Goal: Task Accomplishment & Management: Manage account settings

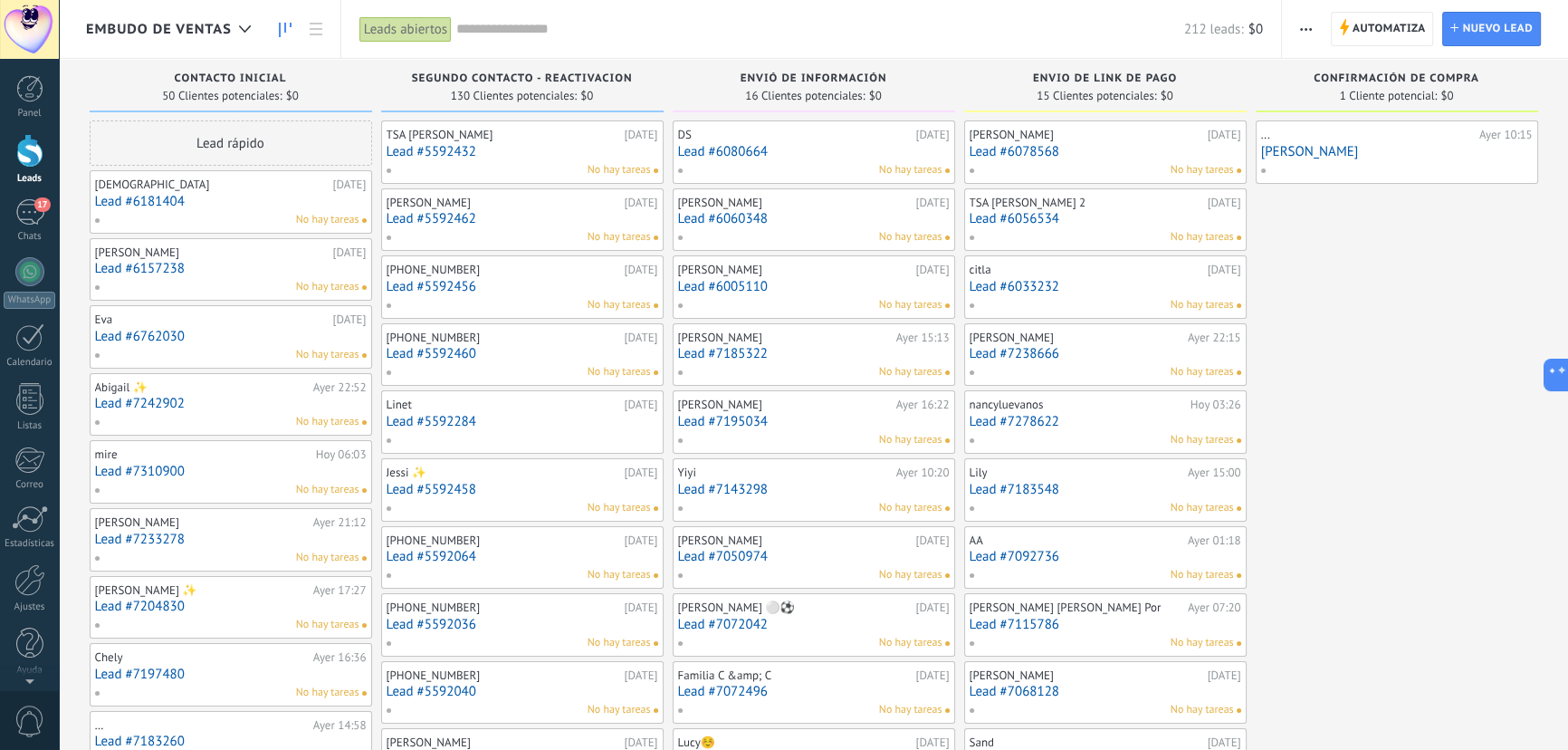
scroll to position [27, 0]
click at [1168, 159] on div "[PERSON_NAME] [DATE] Lead #6078568 No hay tareas" at bounding box center [1105, 152] width 272 height 52
click at [1031, 155] on link "Lead #6078568" at bounding box center [1105, 152] width 272 height 15
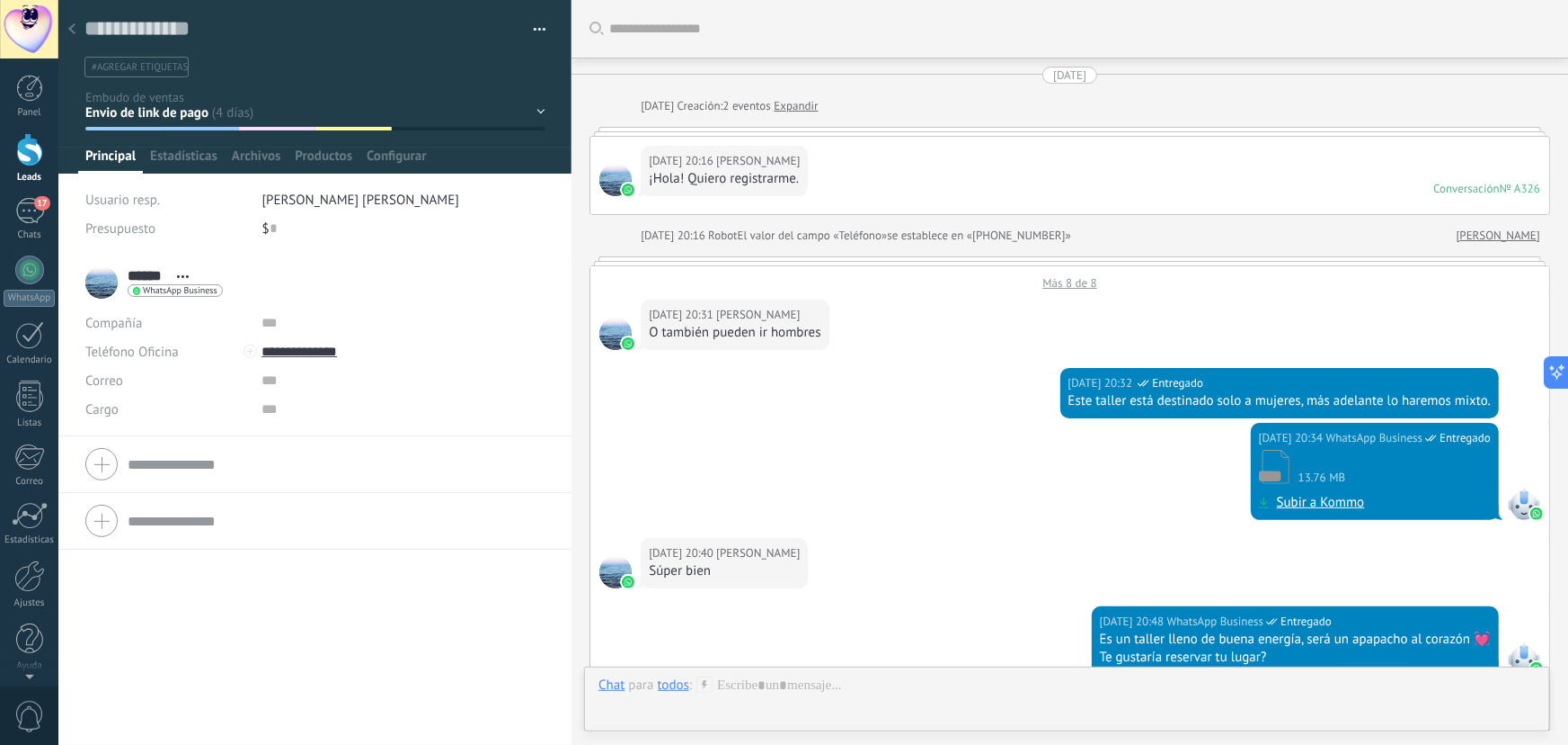
scroll to position [1257, 0]
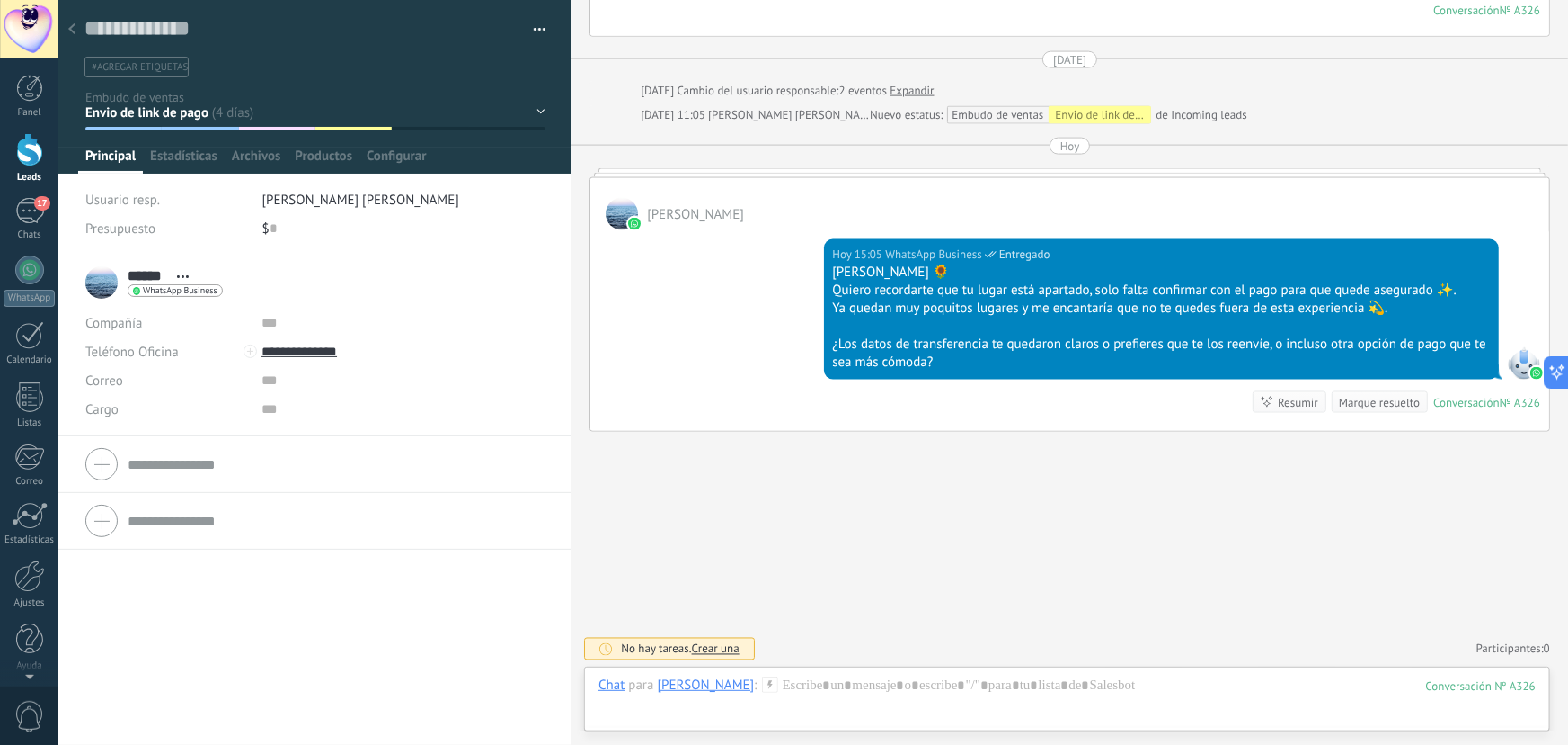
click at [77, 26] on div at bounding box center [71, 29] width 25 height 35
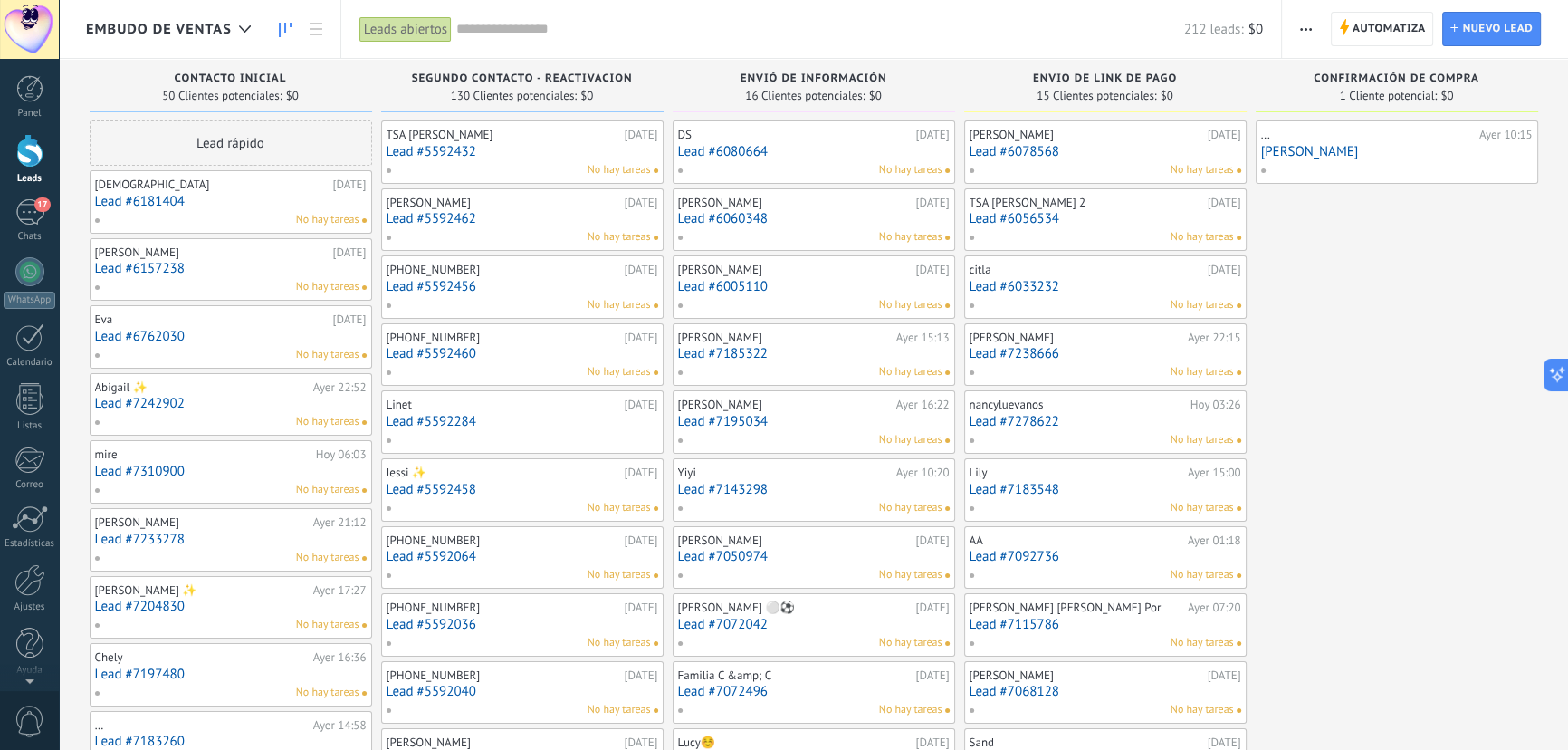
click at [1043, 217] on link "Lead #6056534" at bounding box center [1105, 219] width 272 height 15
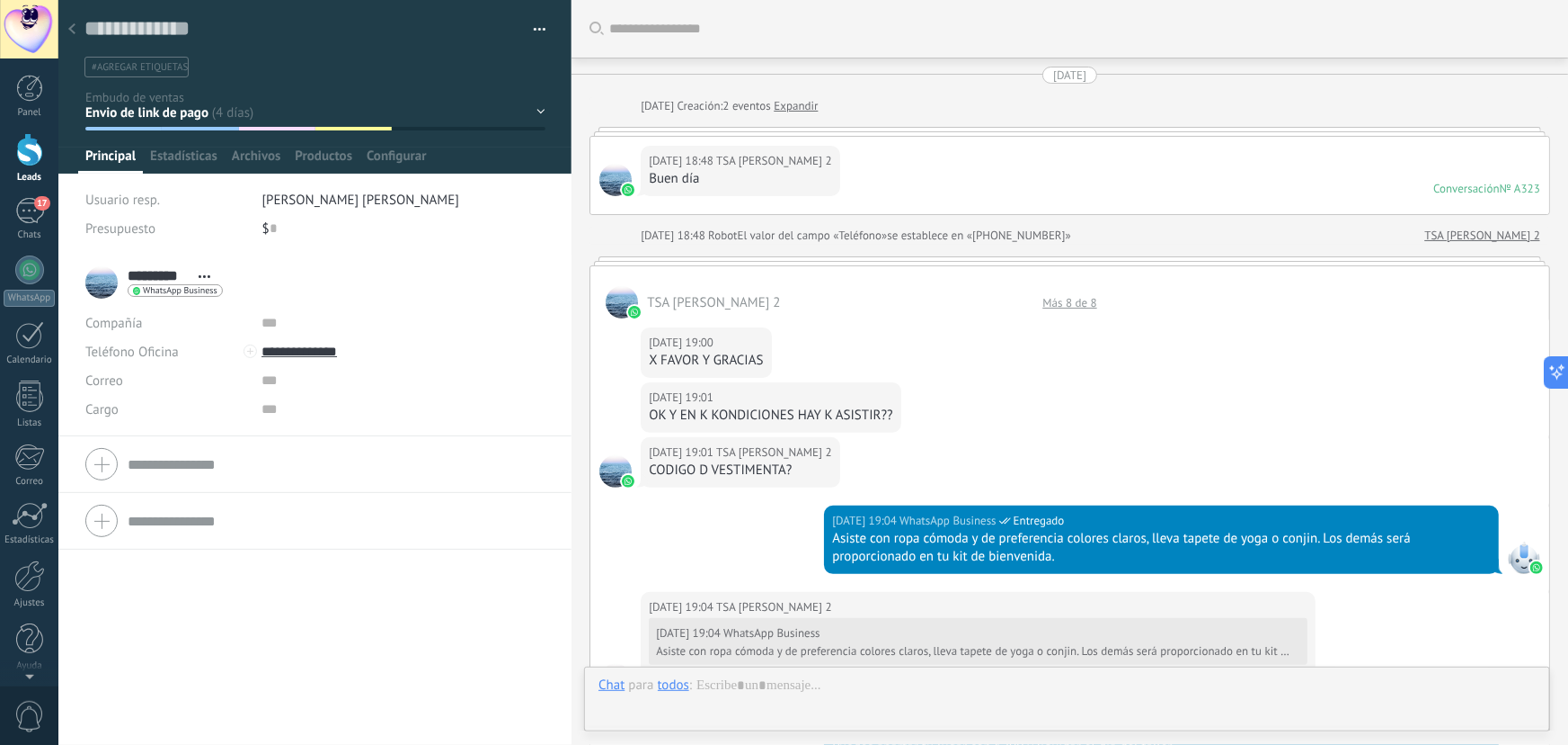
scroll to position [1754, 0]
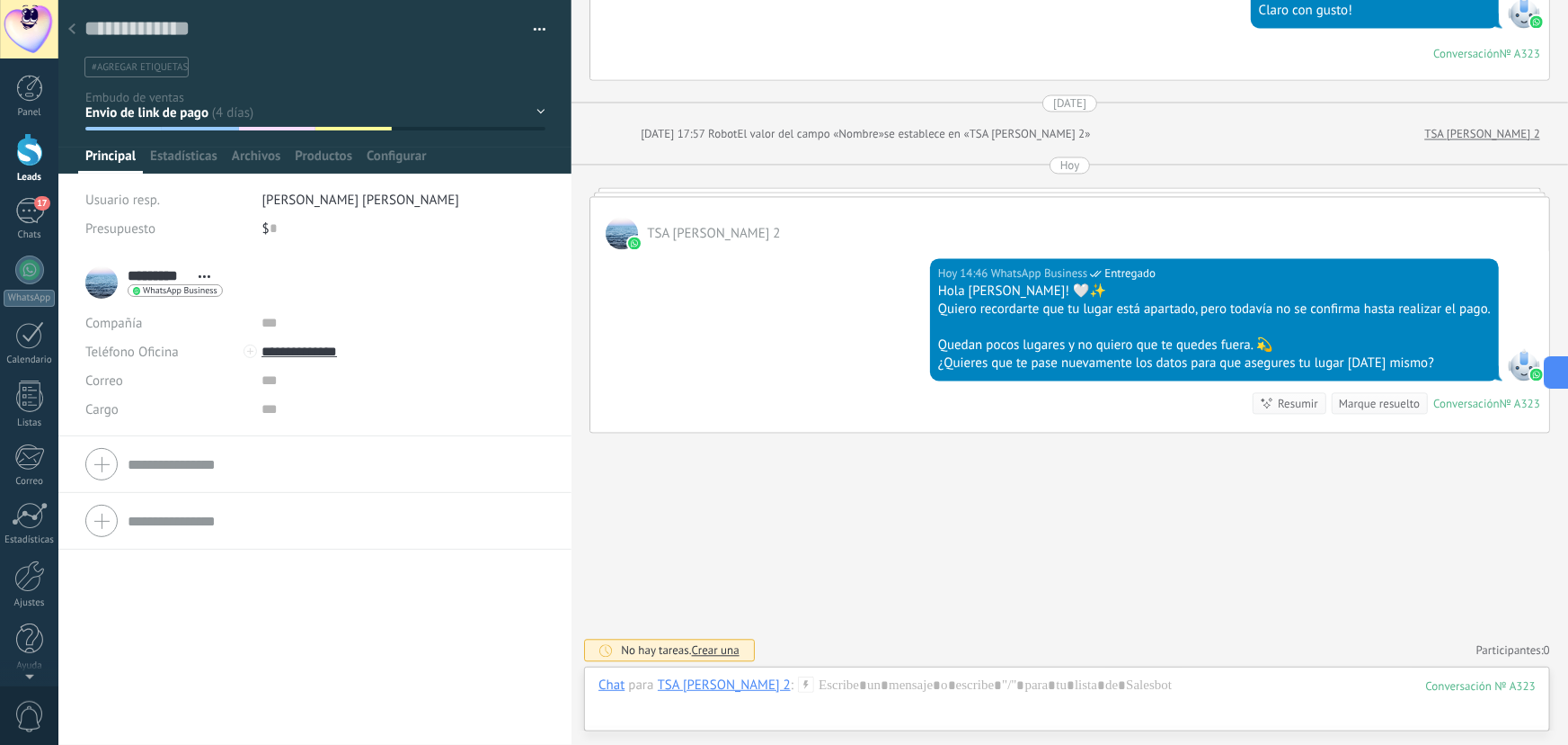
click at [74, 34] on icon at bounding box center [72, 28] width 8 height 10
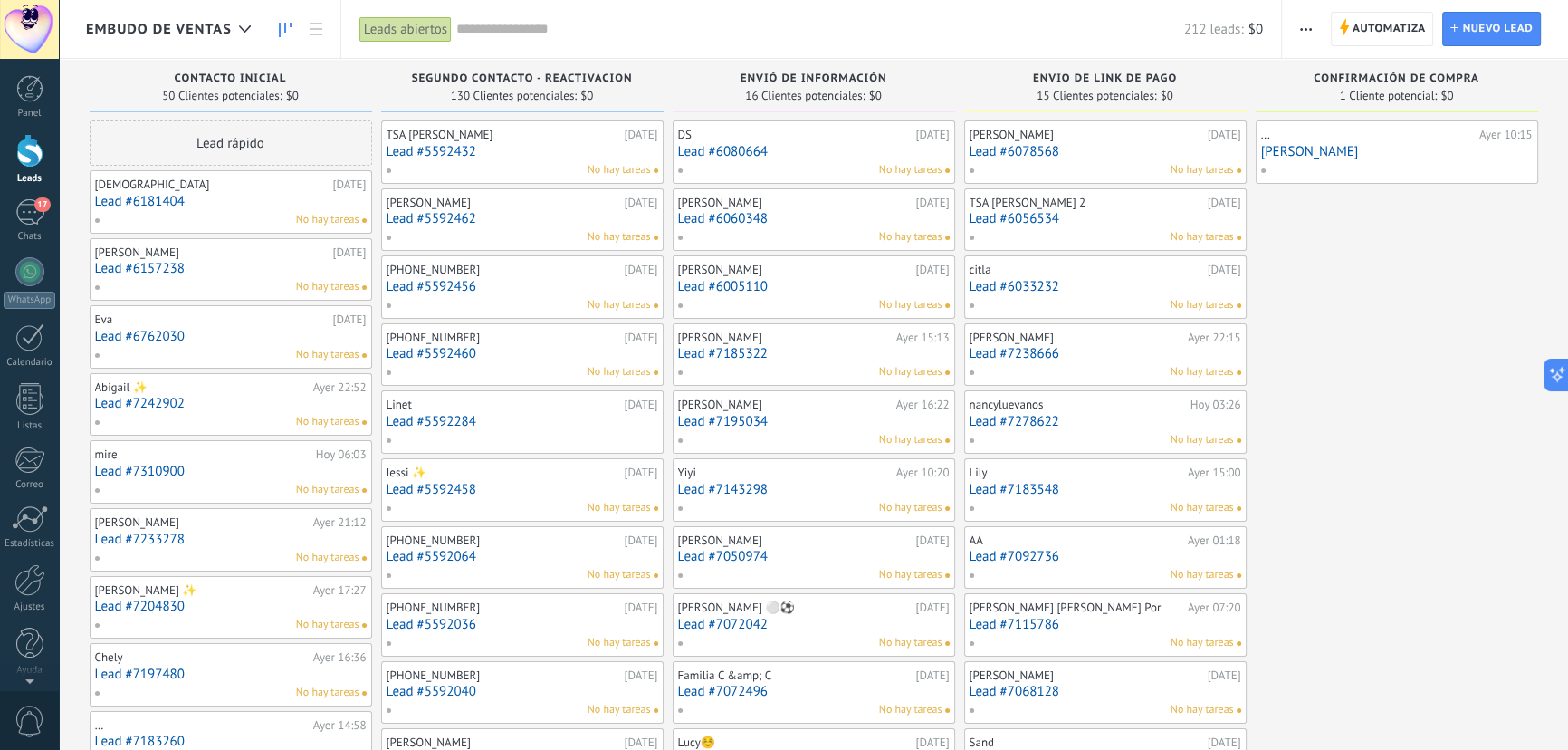
click at [1015, 279] on link "Lead #6033232" at bounding box center [1105, 286] width 272 height 15
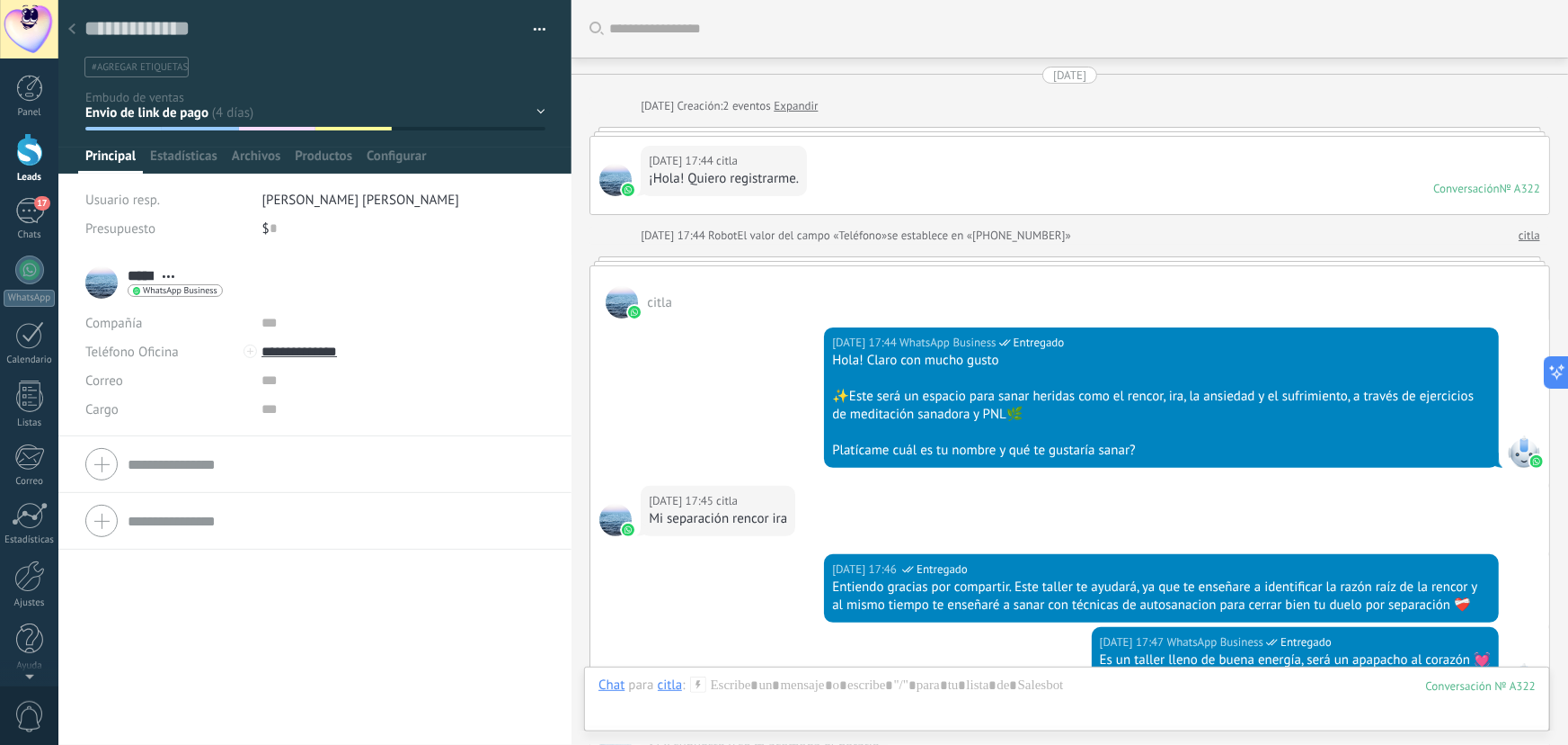
scroll to position [1314, 0]
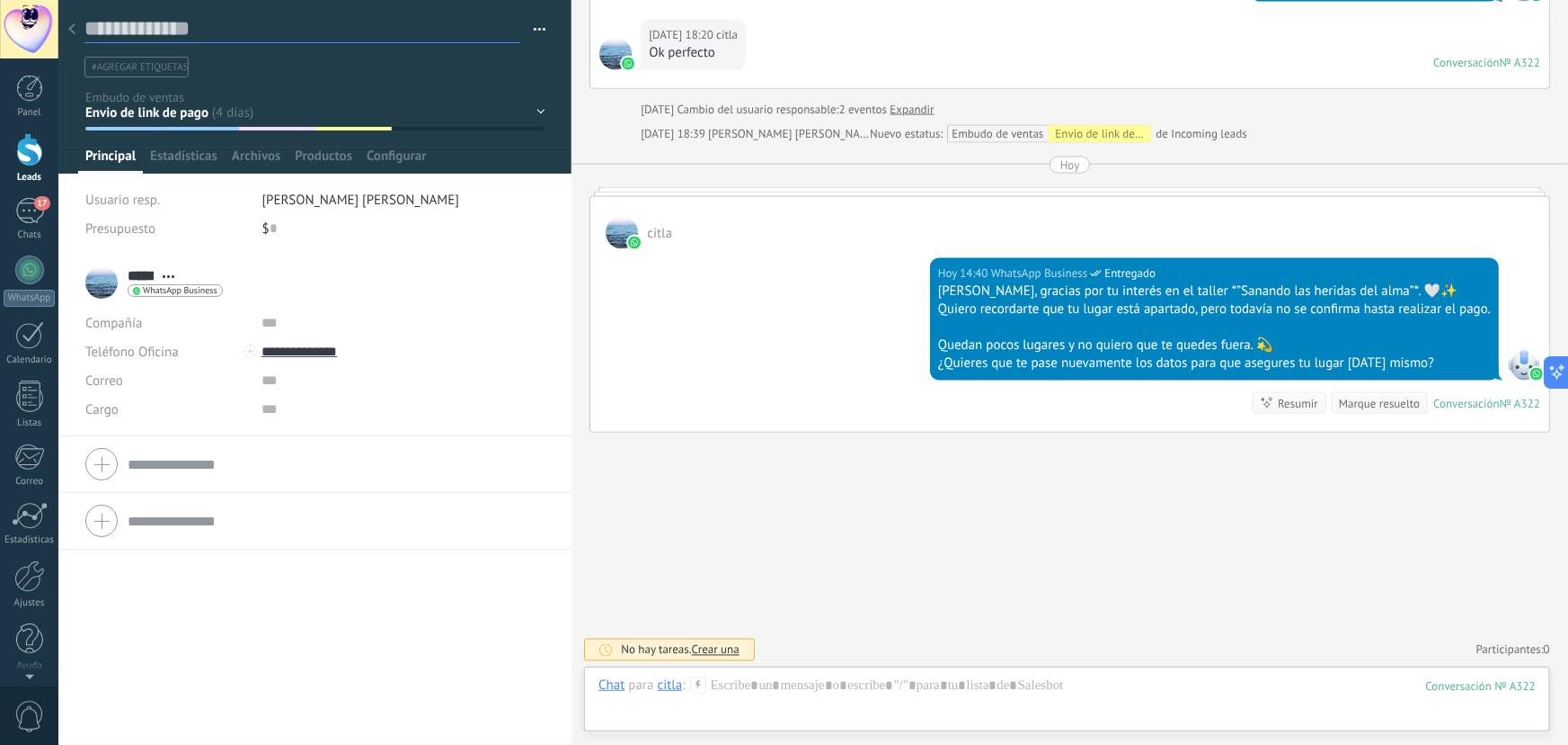
click at [86, 26] on textarea at bounding box center [303, 29] width 436 height 28
click at [67, 27] on div at bounding box center [71, 29] width 25 height 35
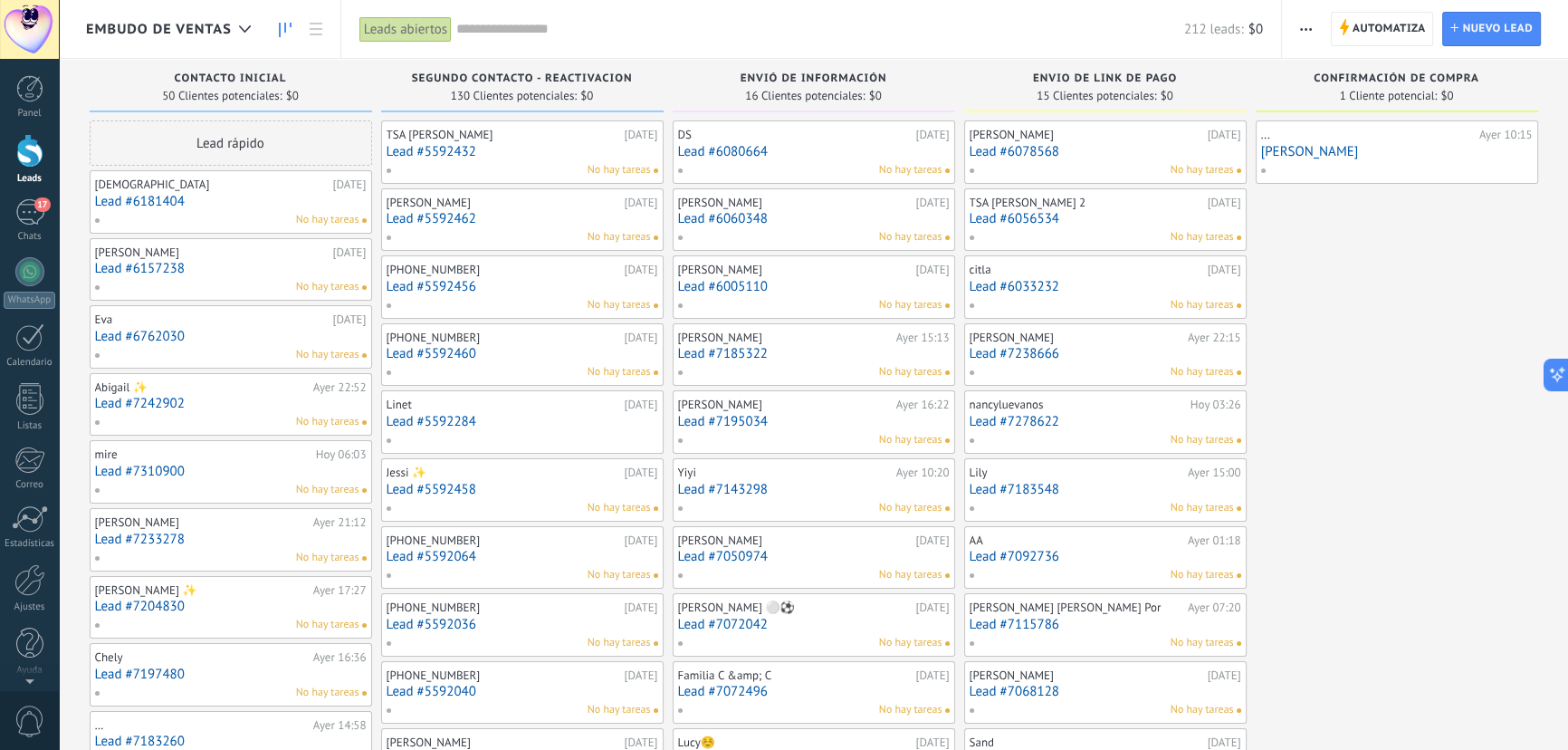
click at [1036, 364] on div "No hay tareas" at bounding box center [1101, 371] width 265 height 16
click at [1032, 354] on link "Lead #7238666" at bounding box center [1105, 353] width 272 height 15
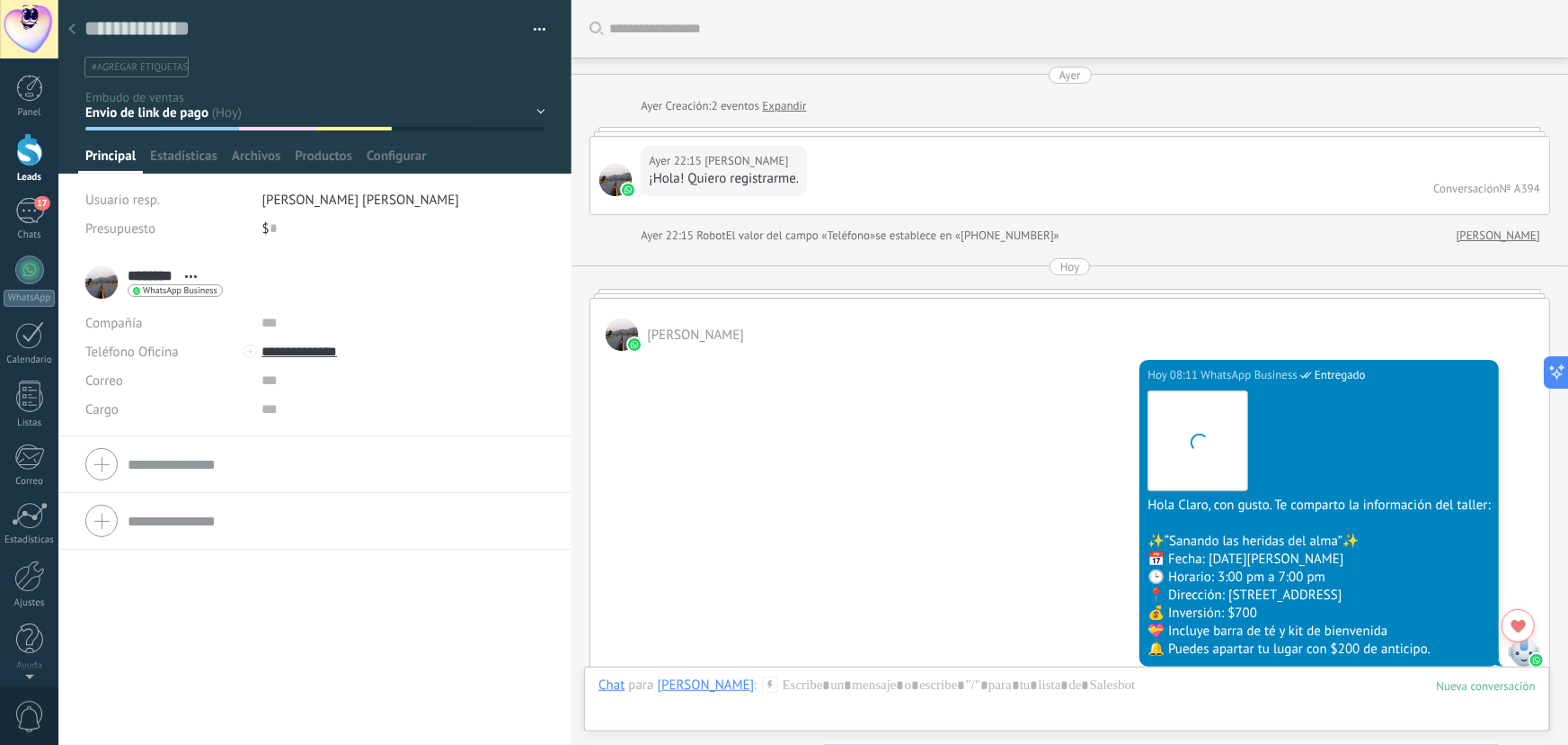
scroll to position [933, 0]
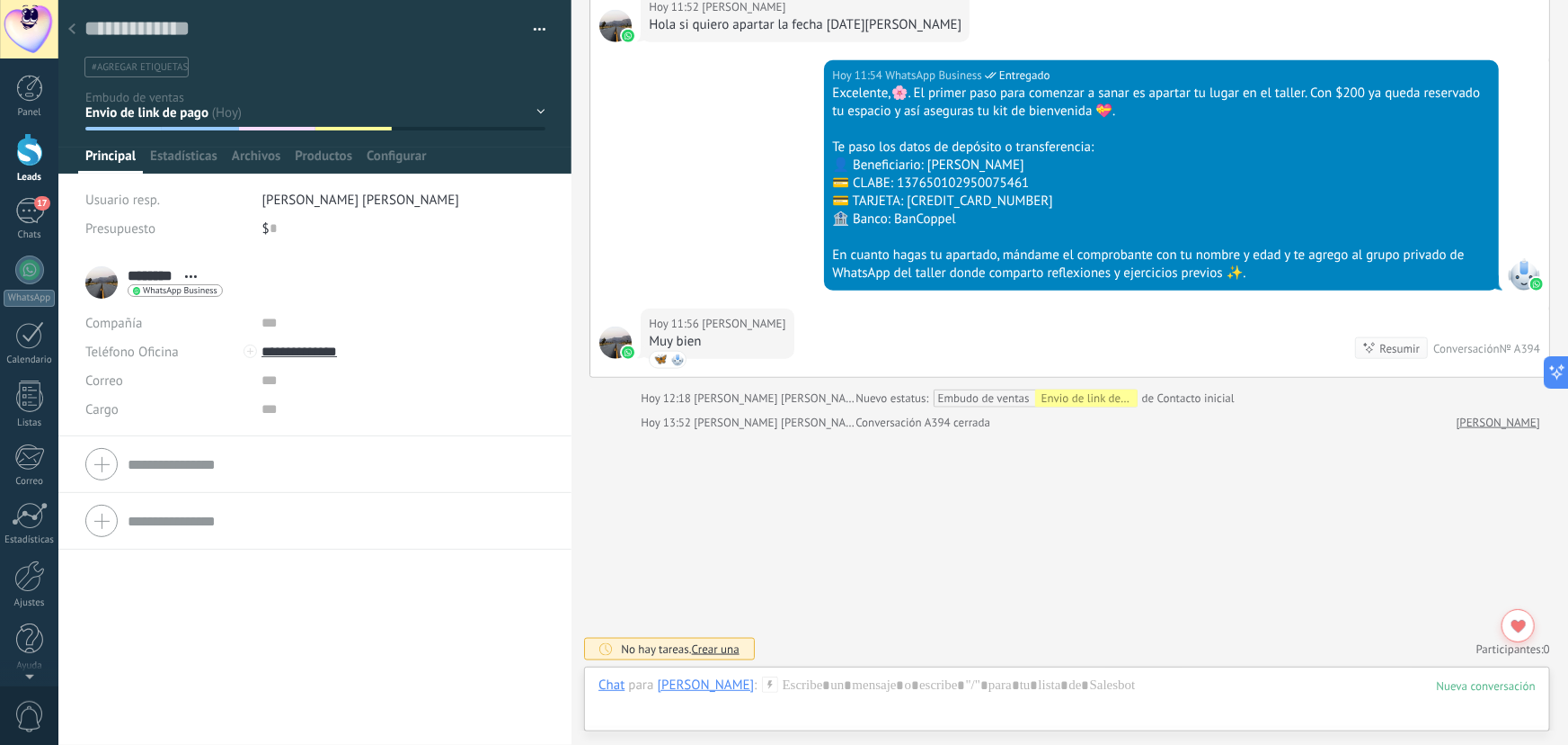
click at [72, 22] on div at bounding box center [71, 29] width 25 height 35
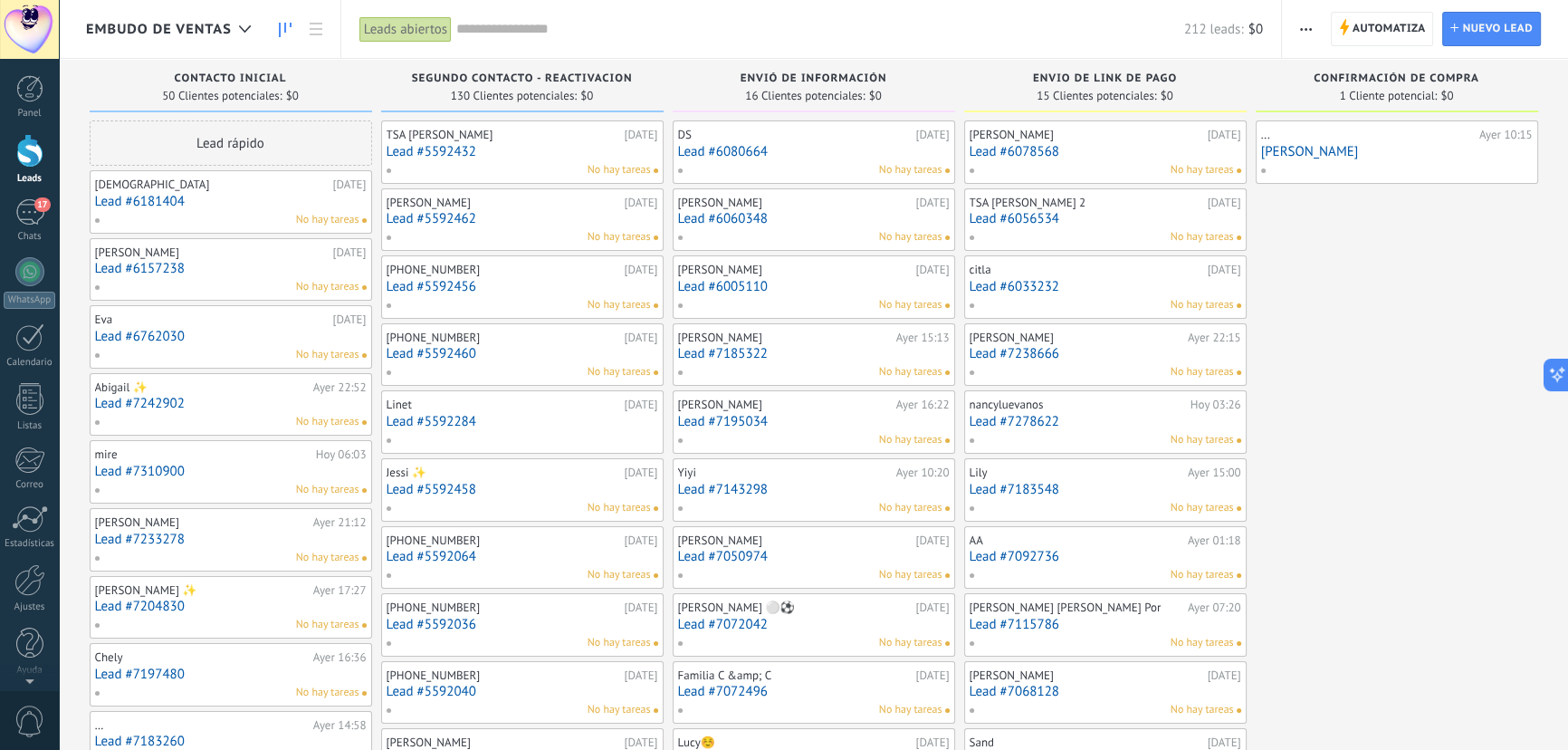
click at [1037, 422] on link "Lead #7278622" at bounding box center [1105, 421] width 272 height 15
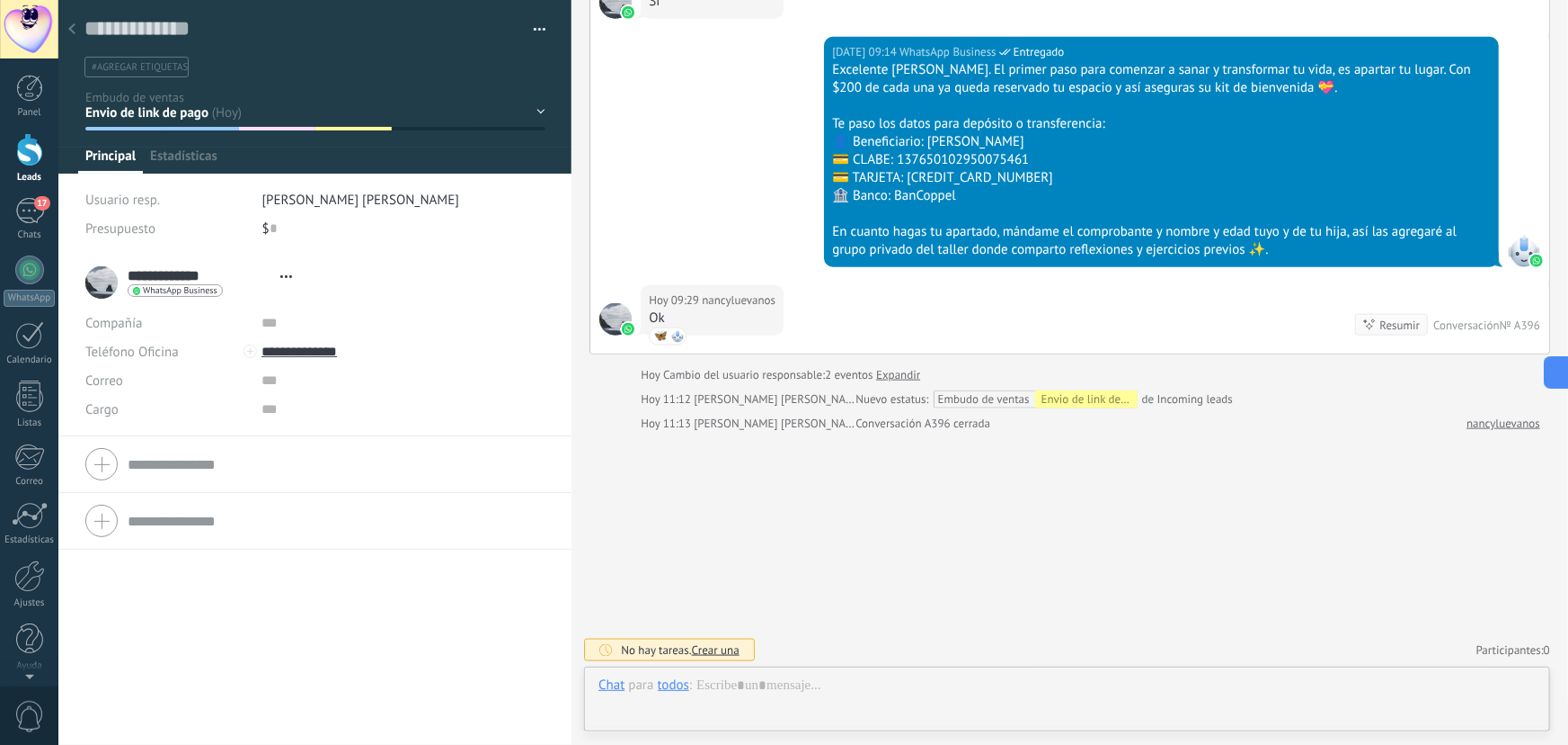
scroll to position [27, 0]
click at [66, 26] on div at bounding box center [71, 29] width 25 height 35
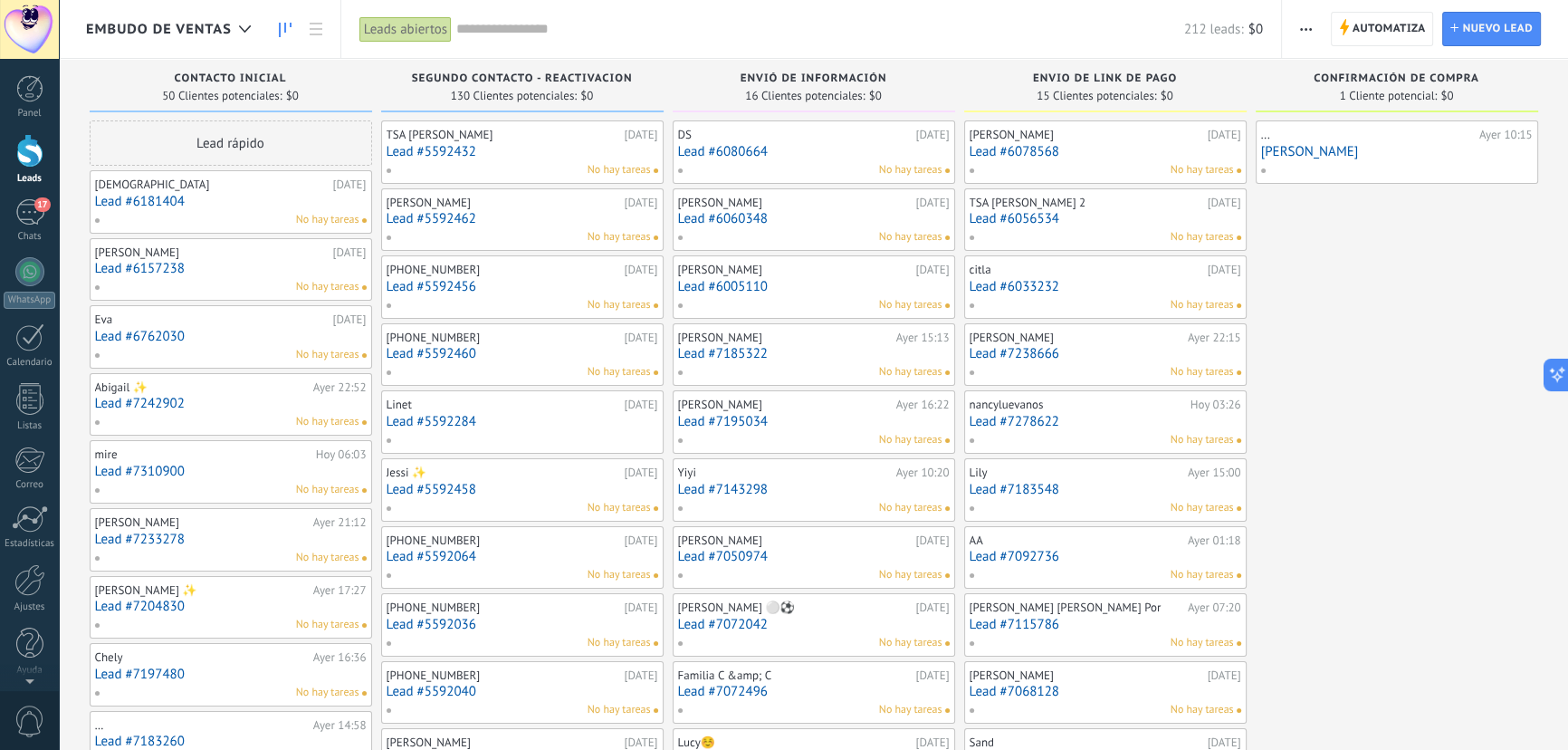
click at [1002, 490] on link "Lead #7183548" at bounding box center [1105, 490] width 272 height 15
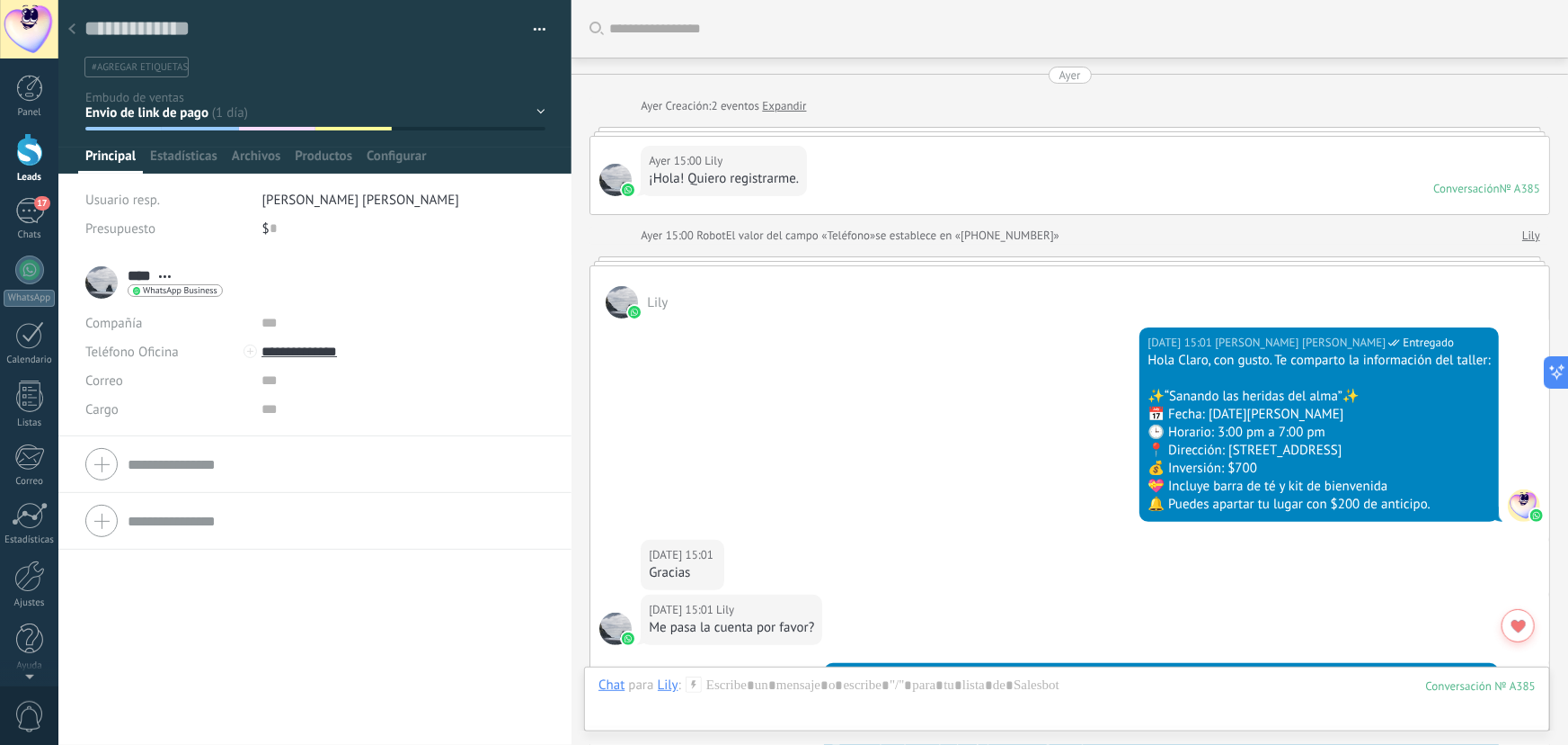
scroll to position [1577, 0]
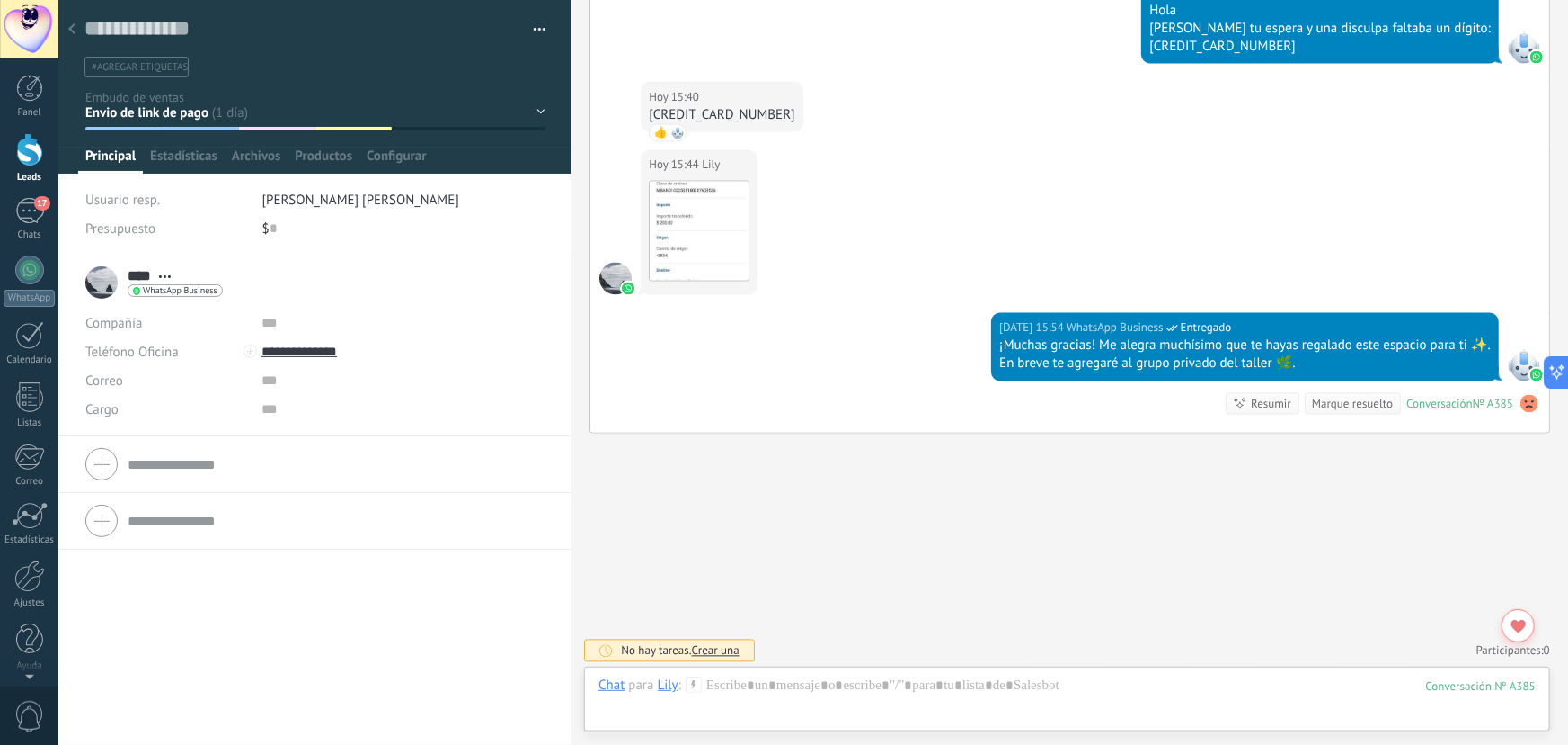
click at [0, 0] on div "Contacto inicial Segundo contacto - Reactivacion Envió de información Envio de …" at bounding box center [0, 0] width 0 height 0
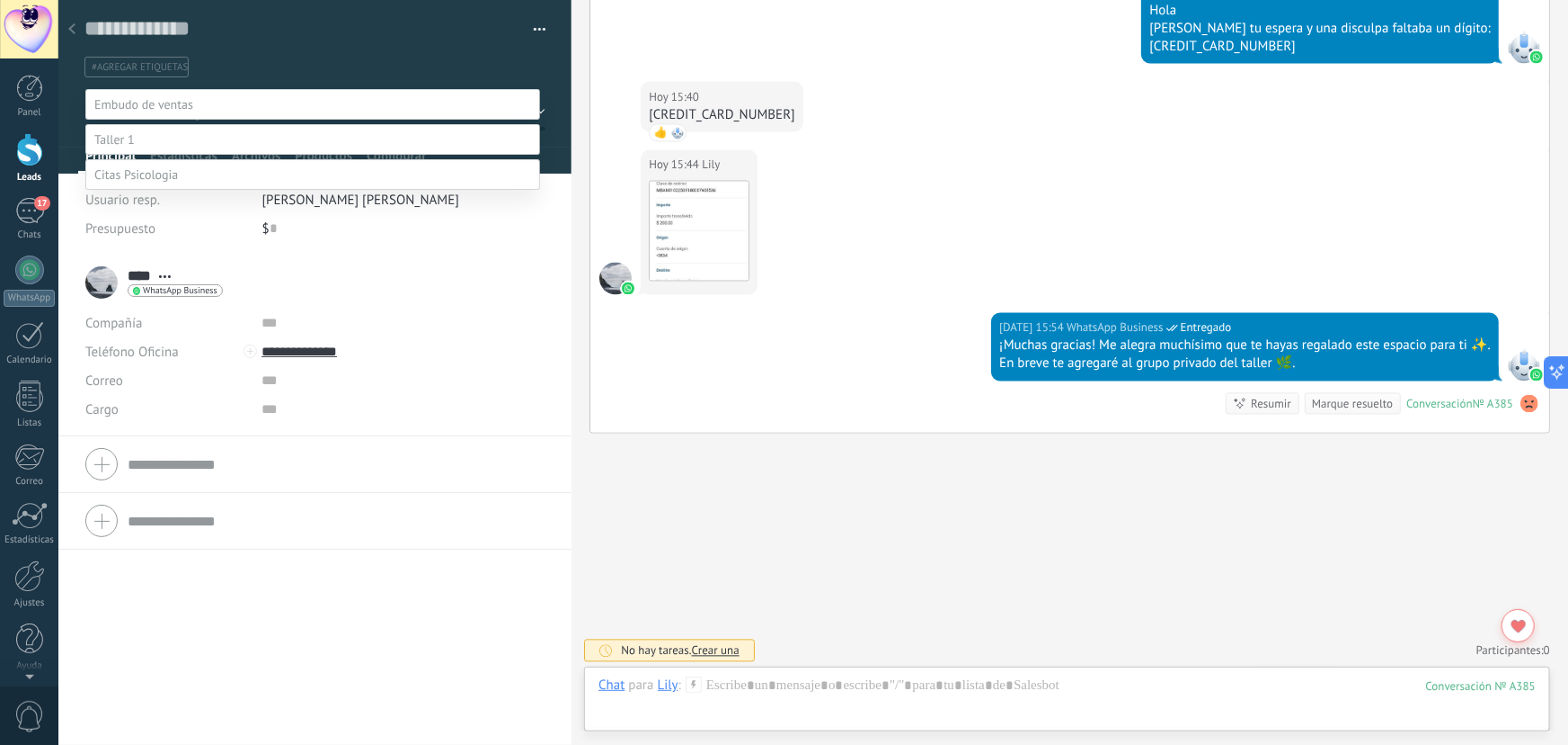
click at [0, 0] on label "Logrado con éxito" at bounding box center [0, 0] width 0 height 0
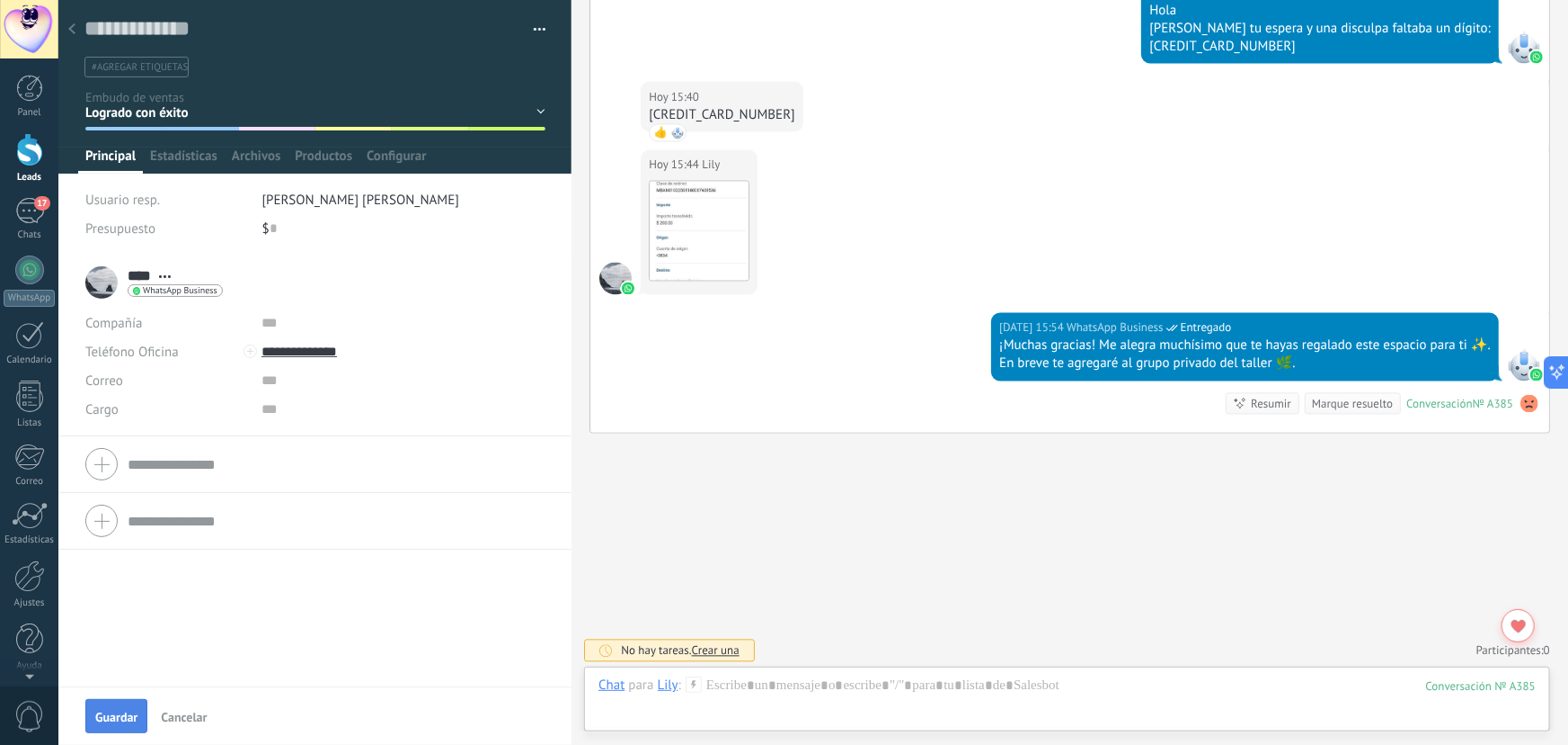
click at [118, 705] on button "Guardar" at bounding box center [117, 716] width 62 height 34
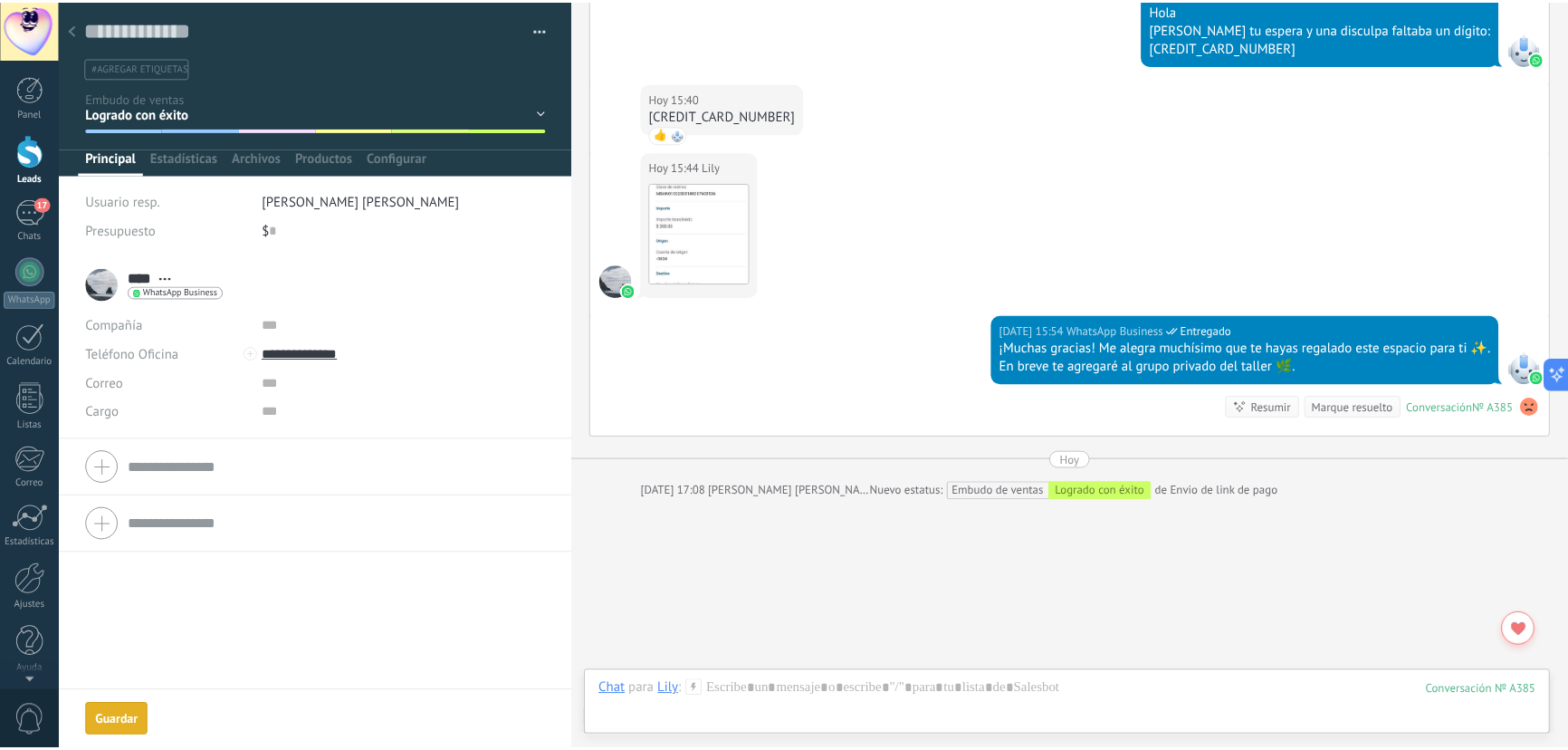
scroll to position [1726, 0]
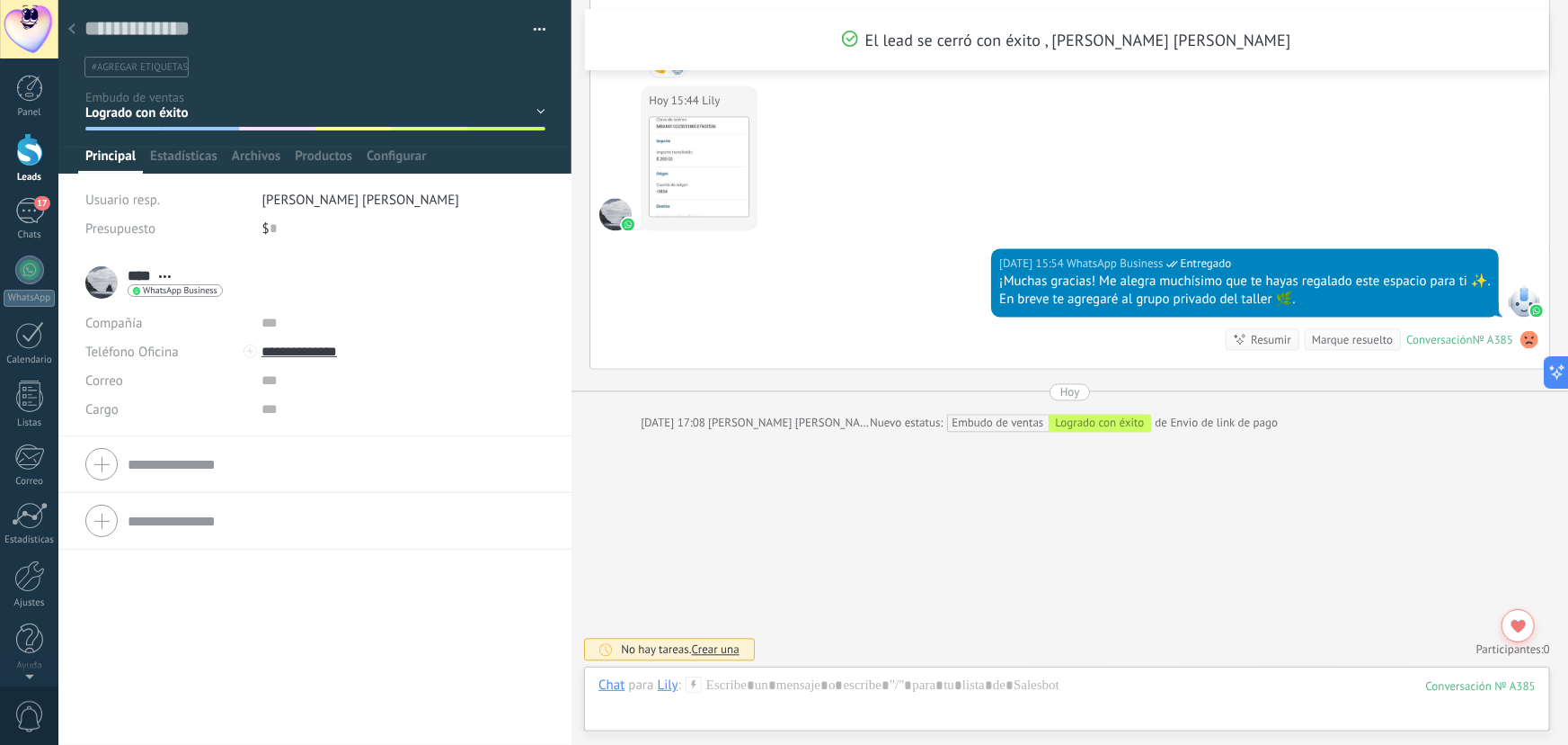
click at [72, 25] on use at bounding box center [72, 28] width 8 height 10
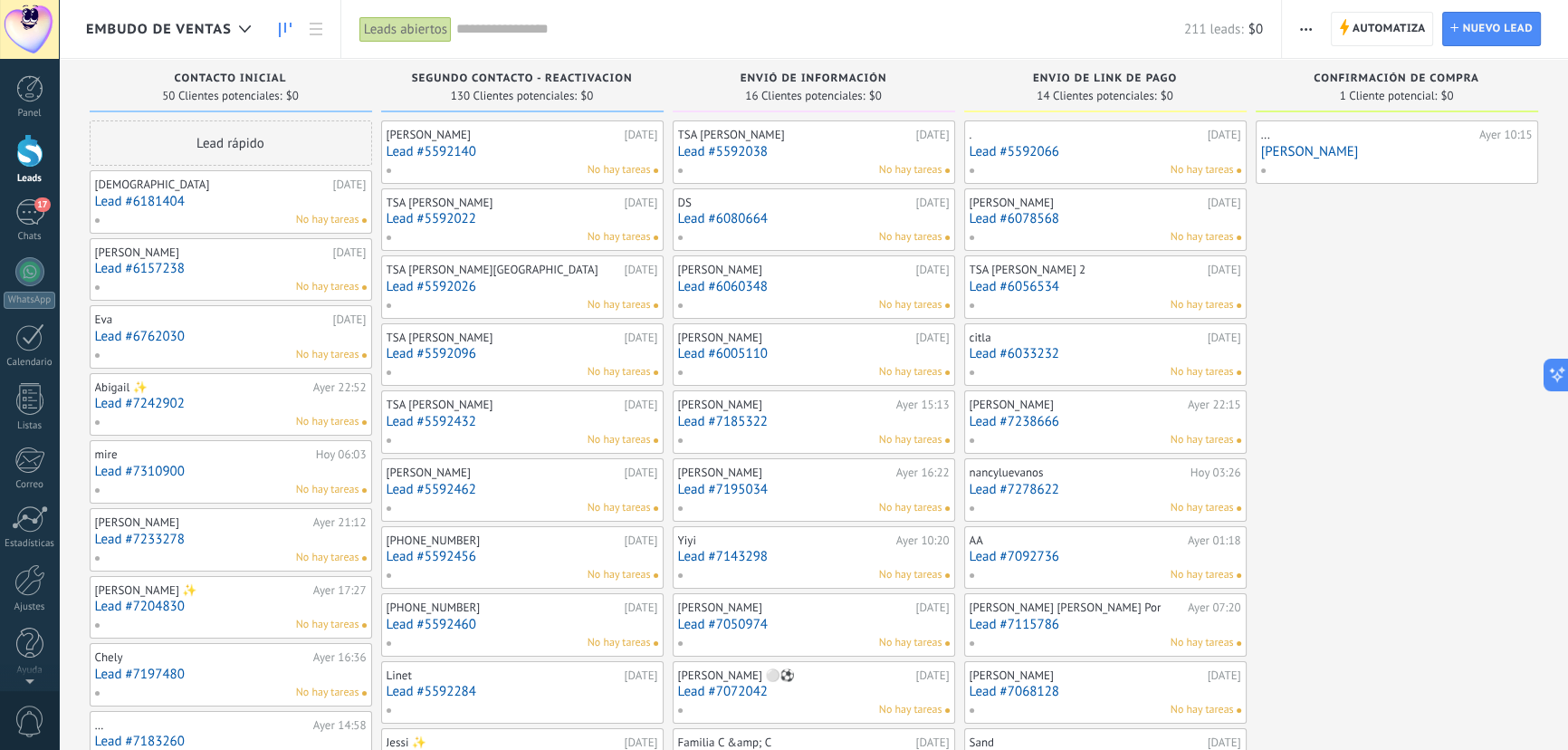
click at [1023, 562] on link "Lead #7092736" at bounding box center [1105, 556] width 272 height 15
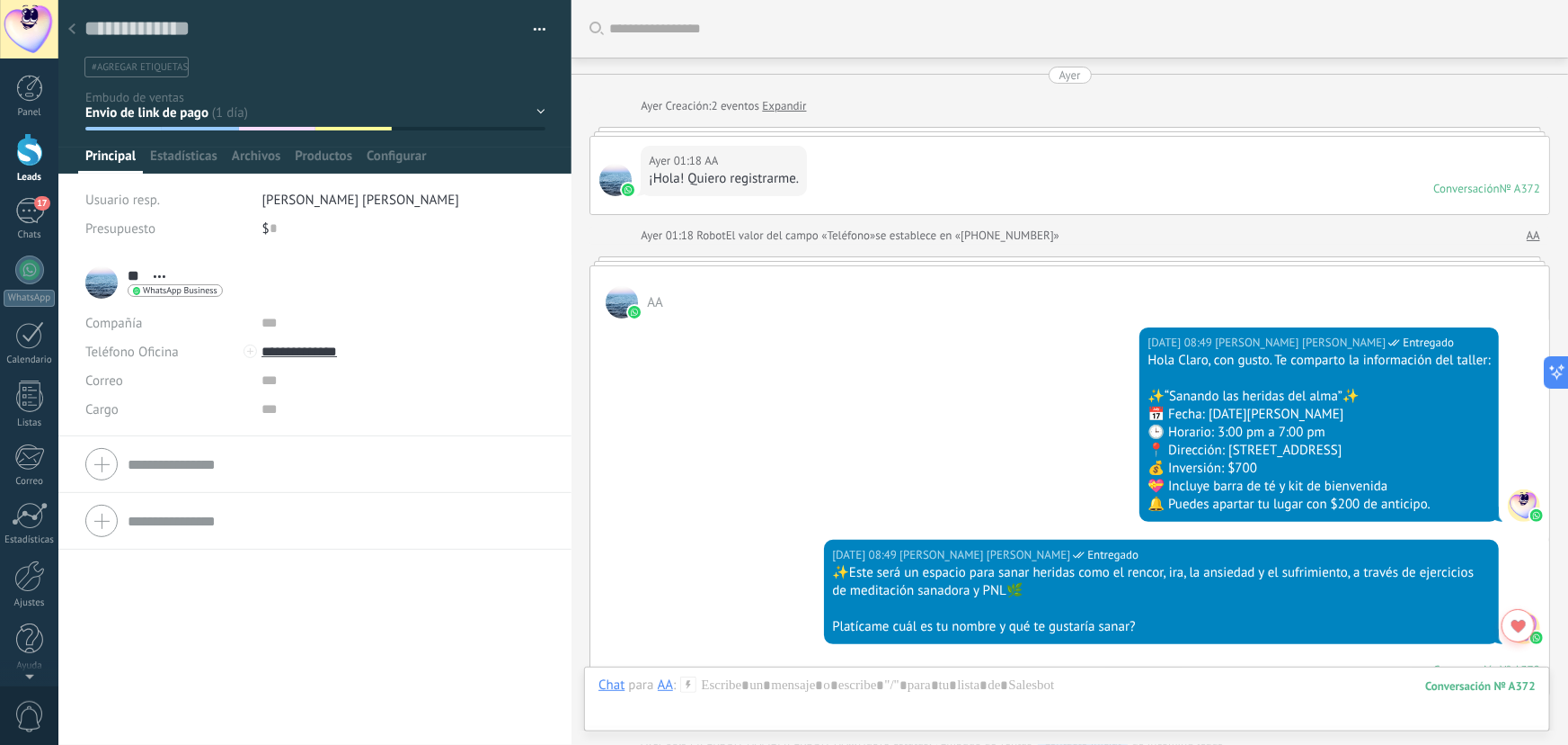
scroll to position [1055, 0]
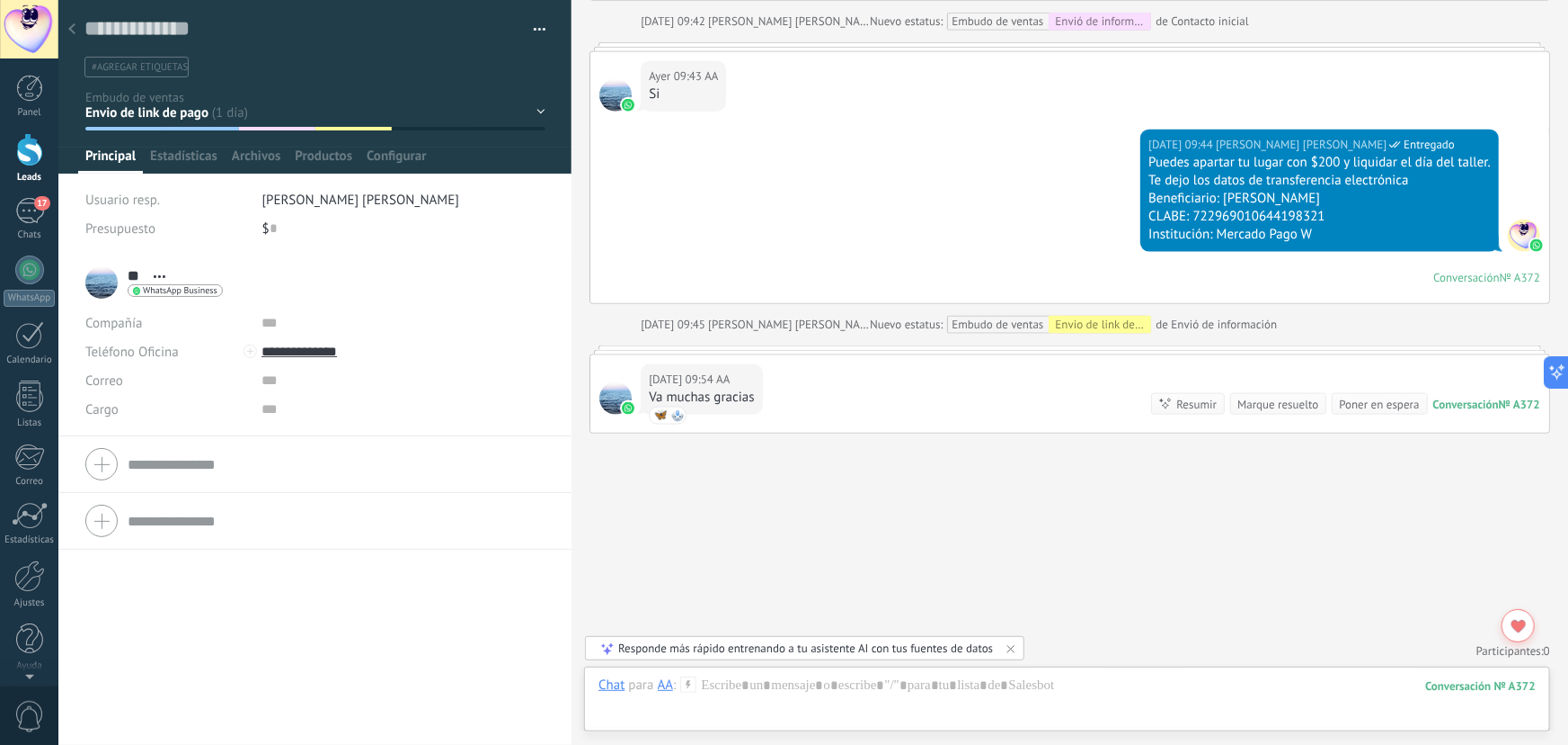
click at [71, 34] on icon at bounding box center [72, 28] width 8 height 10
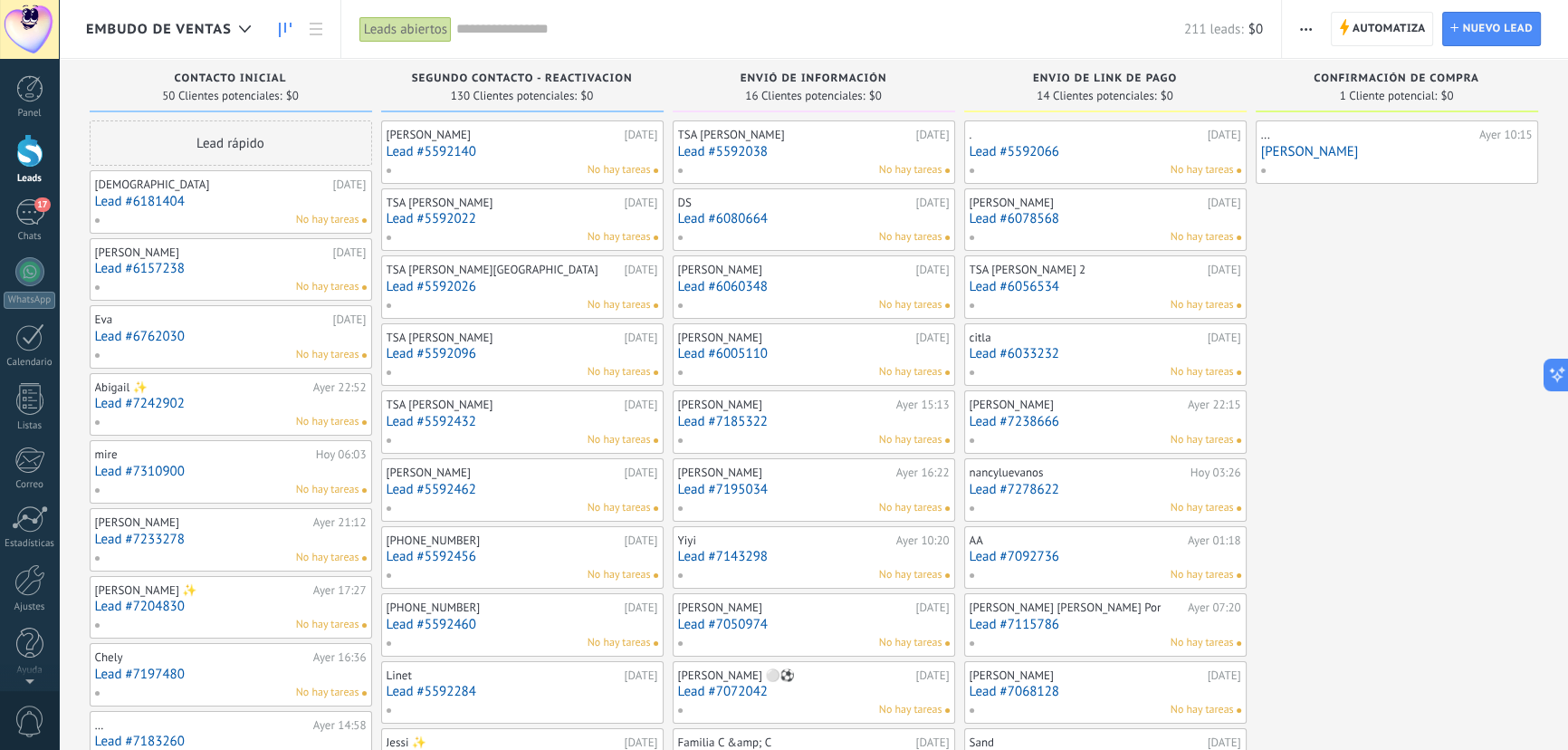
click at [1025, 625] on link "Lead #7115786" at bounding box center [1105, 624] width 272 height 15
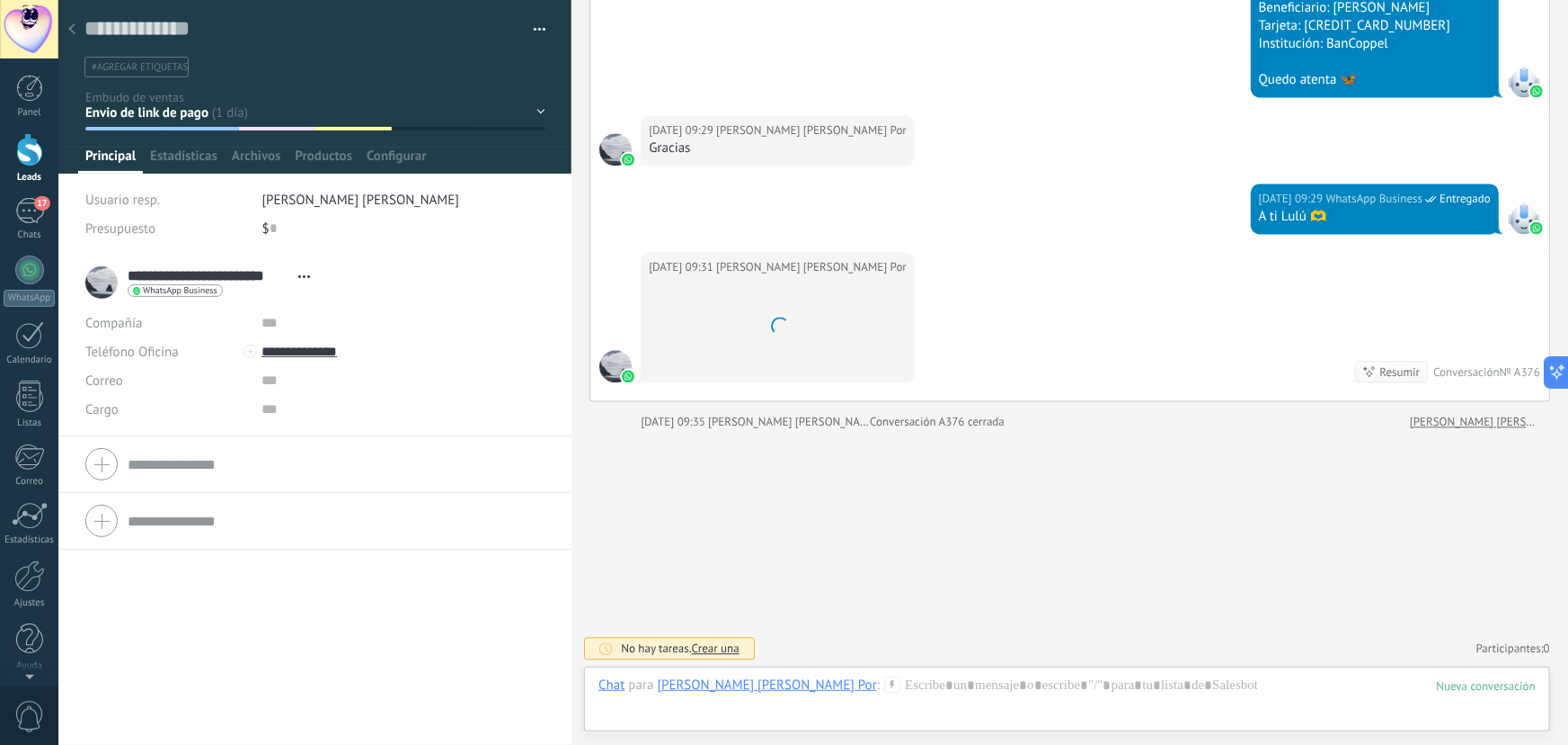
scroll to position [27, 0]
click at [84, 26] on div at bounding box center [71, 29] width 25 height 35
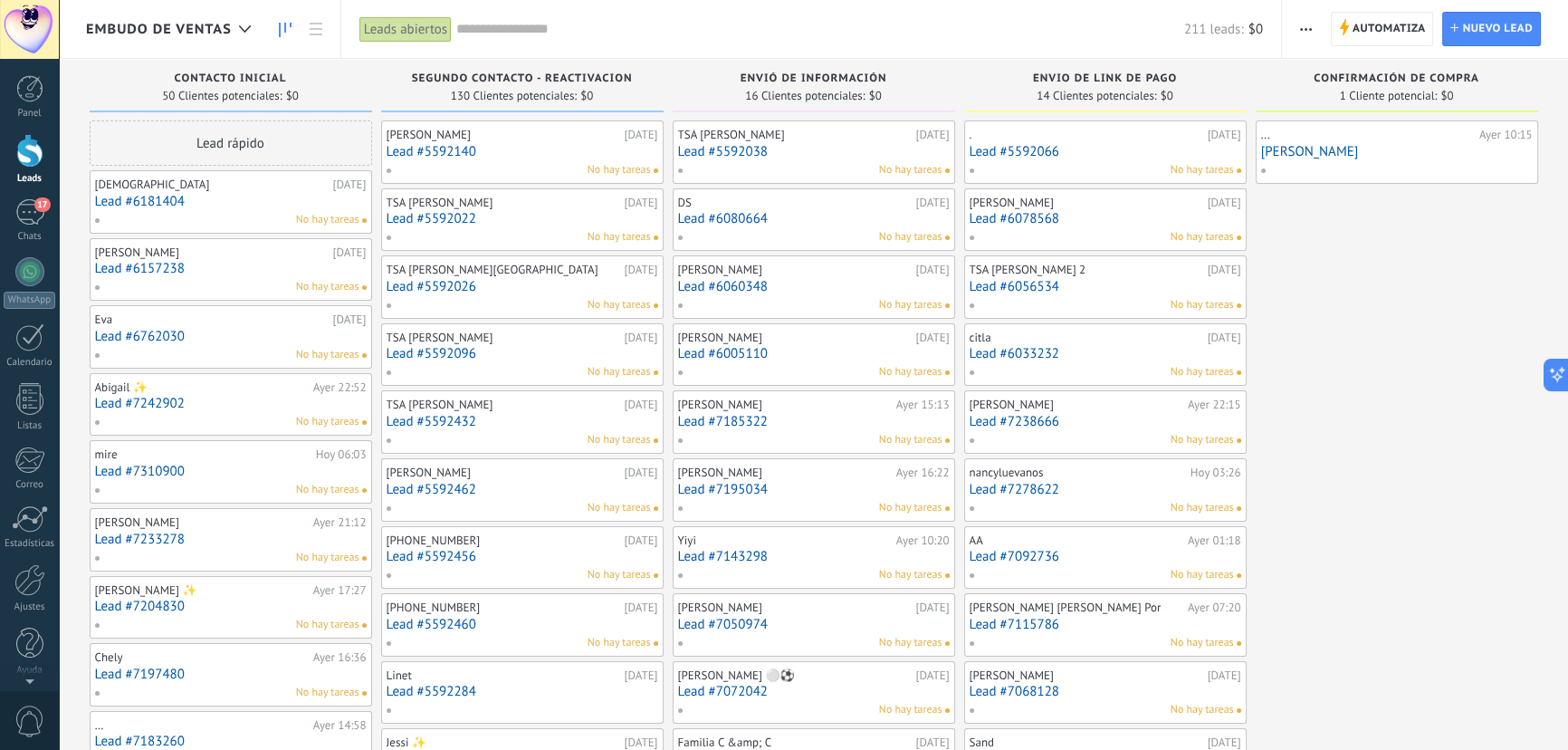
click at [1037, 690] on link "Lead #7068128" at bounding box center [1105, 691] width 272 height 15
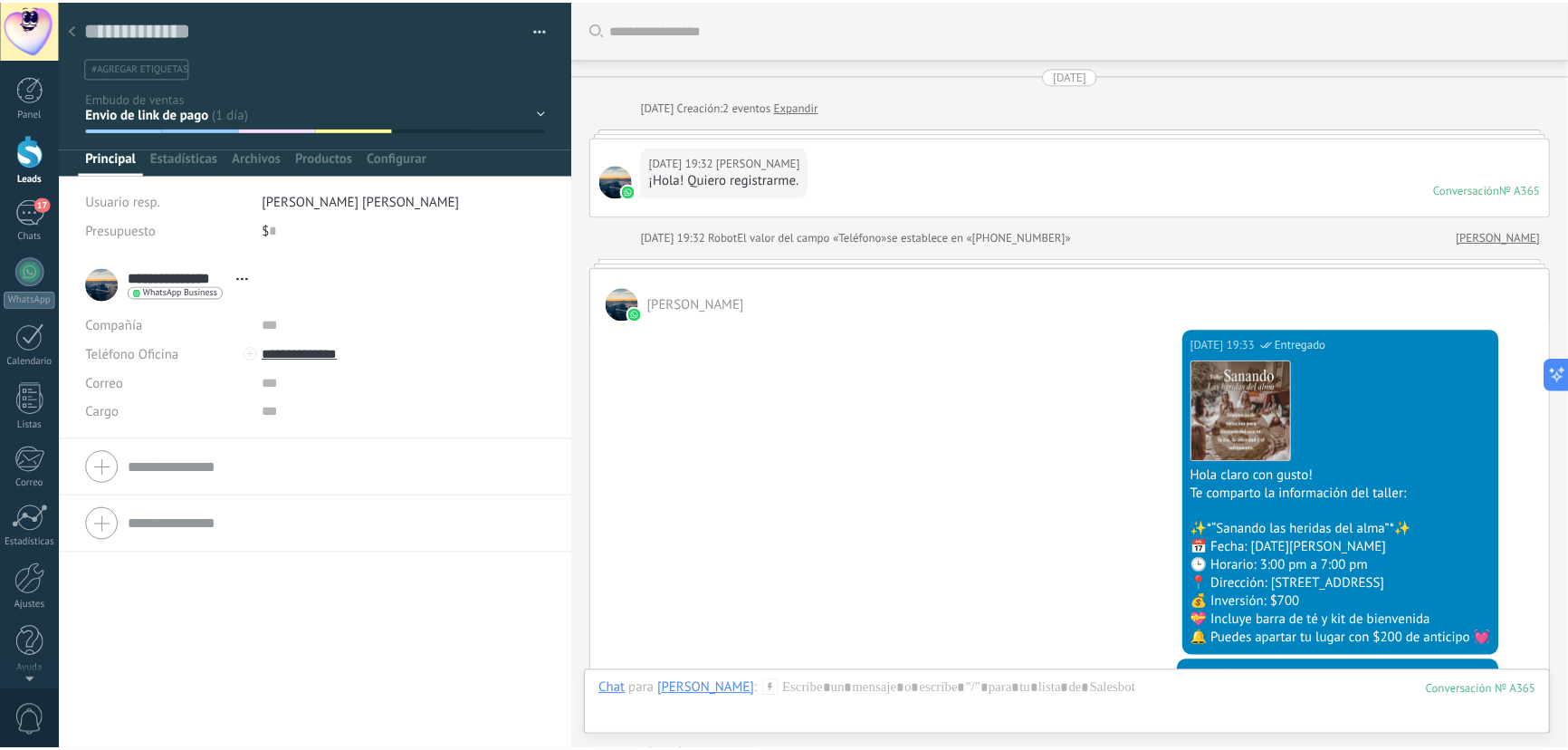
scroll to position [915, 0]
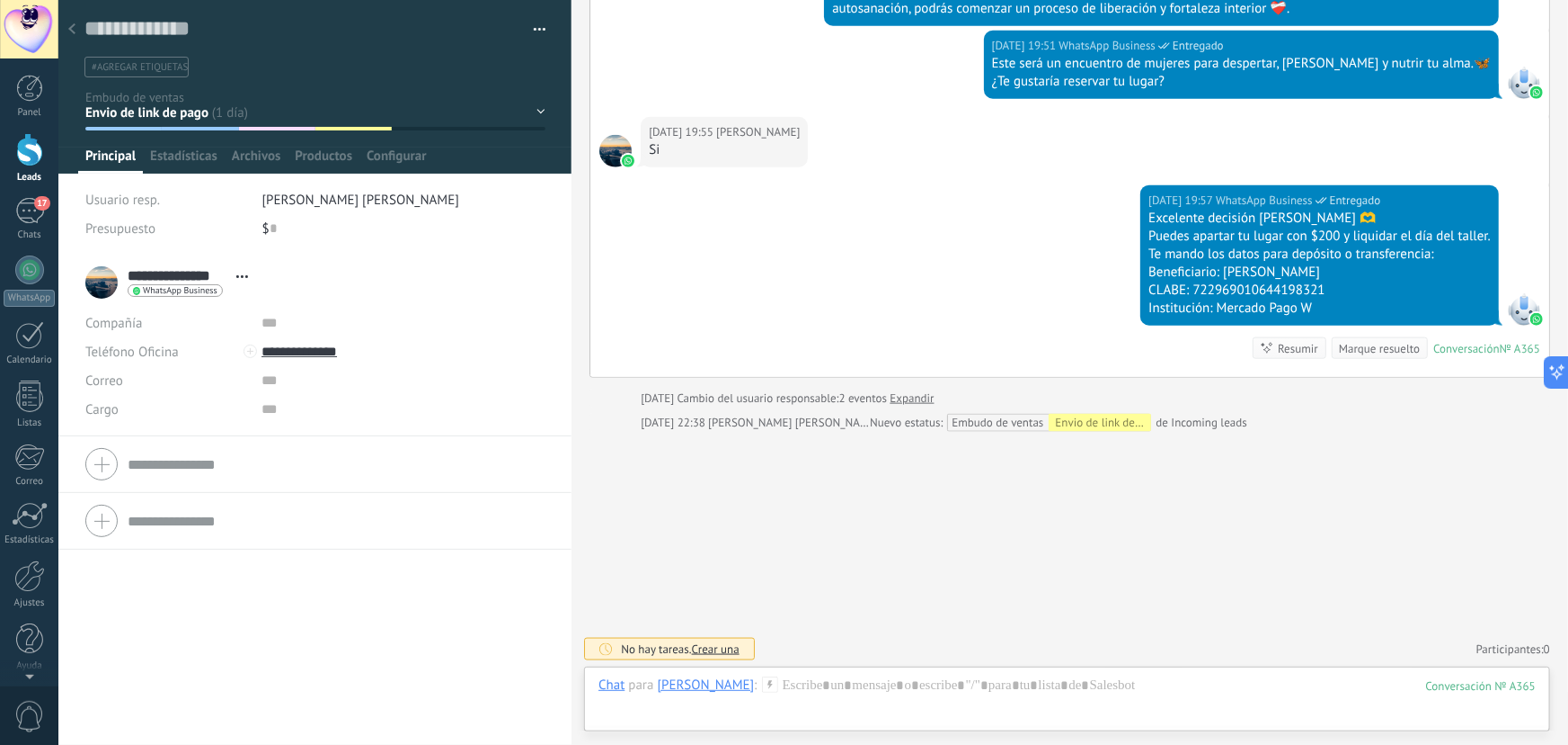
click at [60, 15] on div at bounding box center [71, 29] width 25 height 35
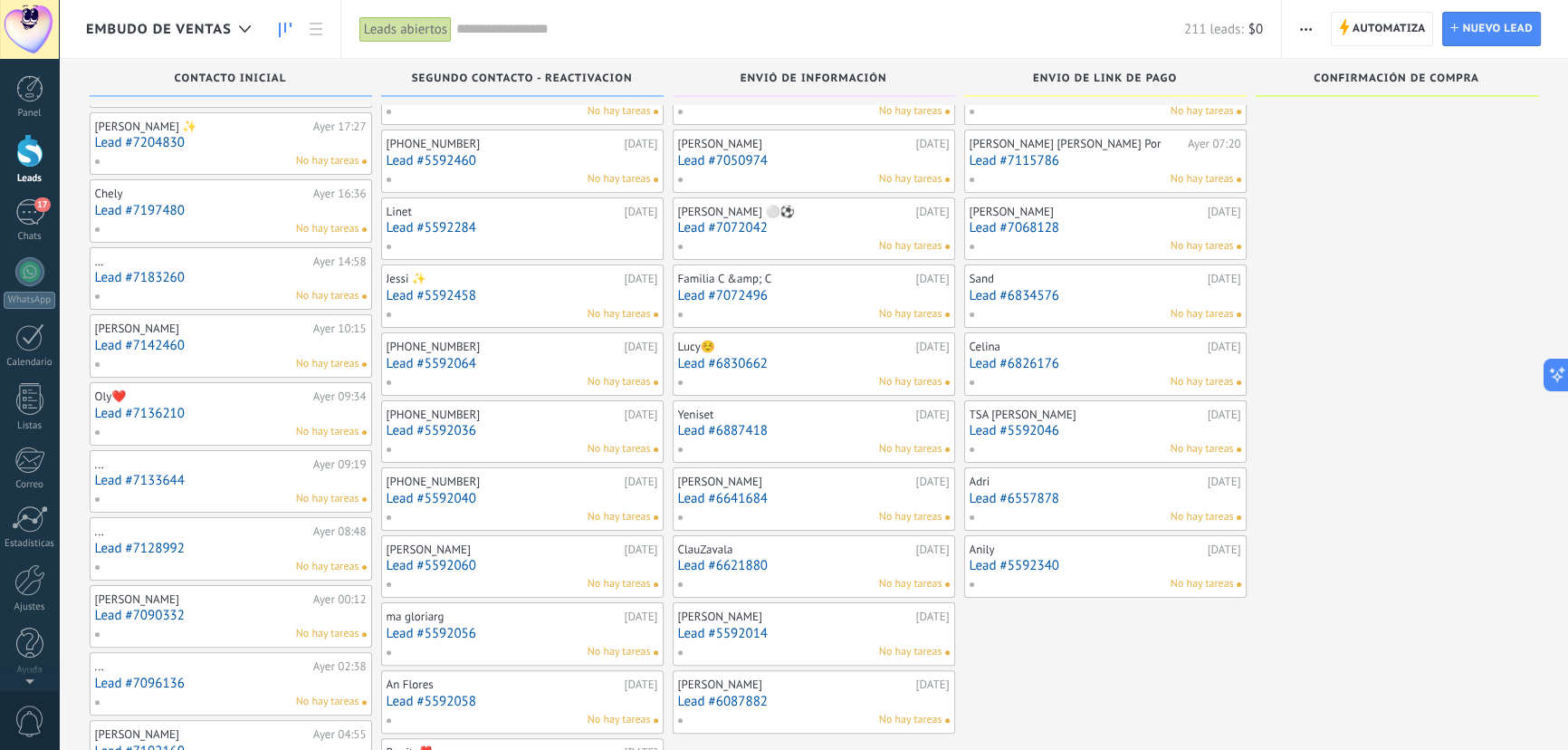
scroll to position [509, 0]
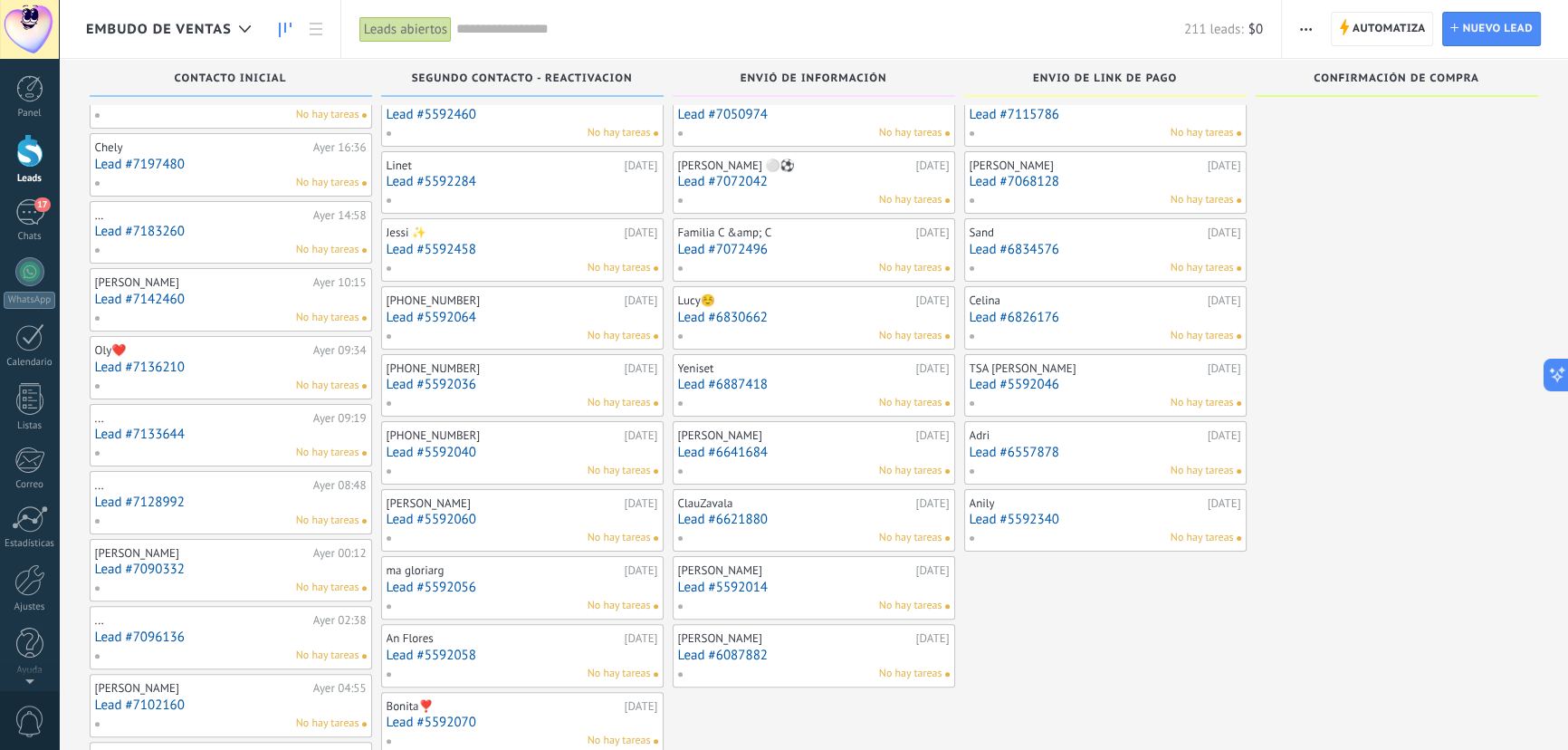
click at [1010, 254] on link "Lead #6834576" at bounding box center [1105, 249] width 272 height 15
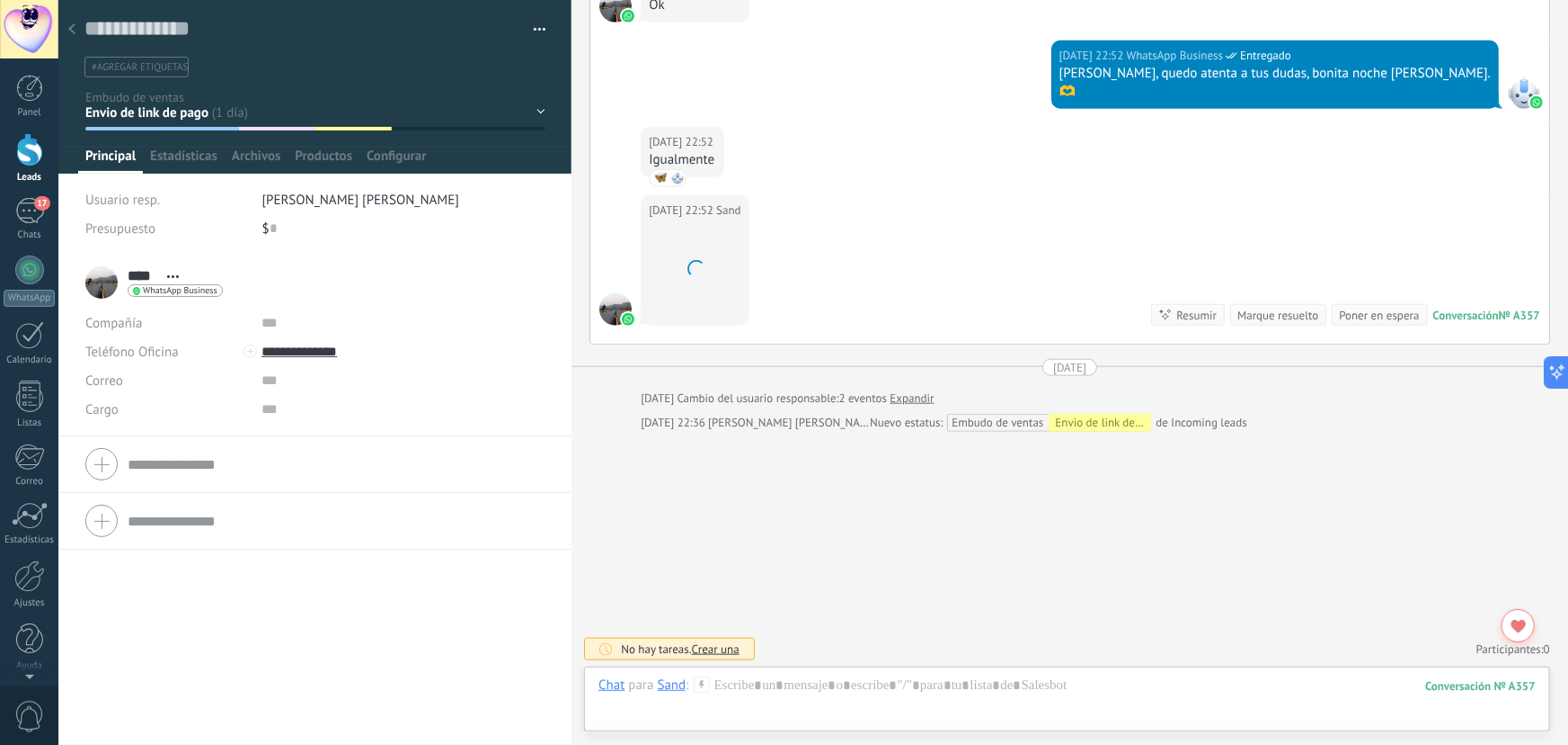
scroll to position [27, 0]
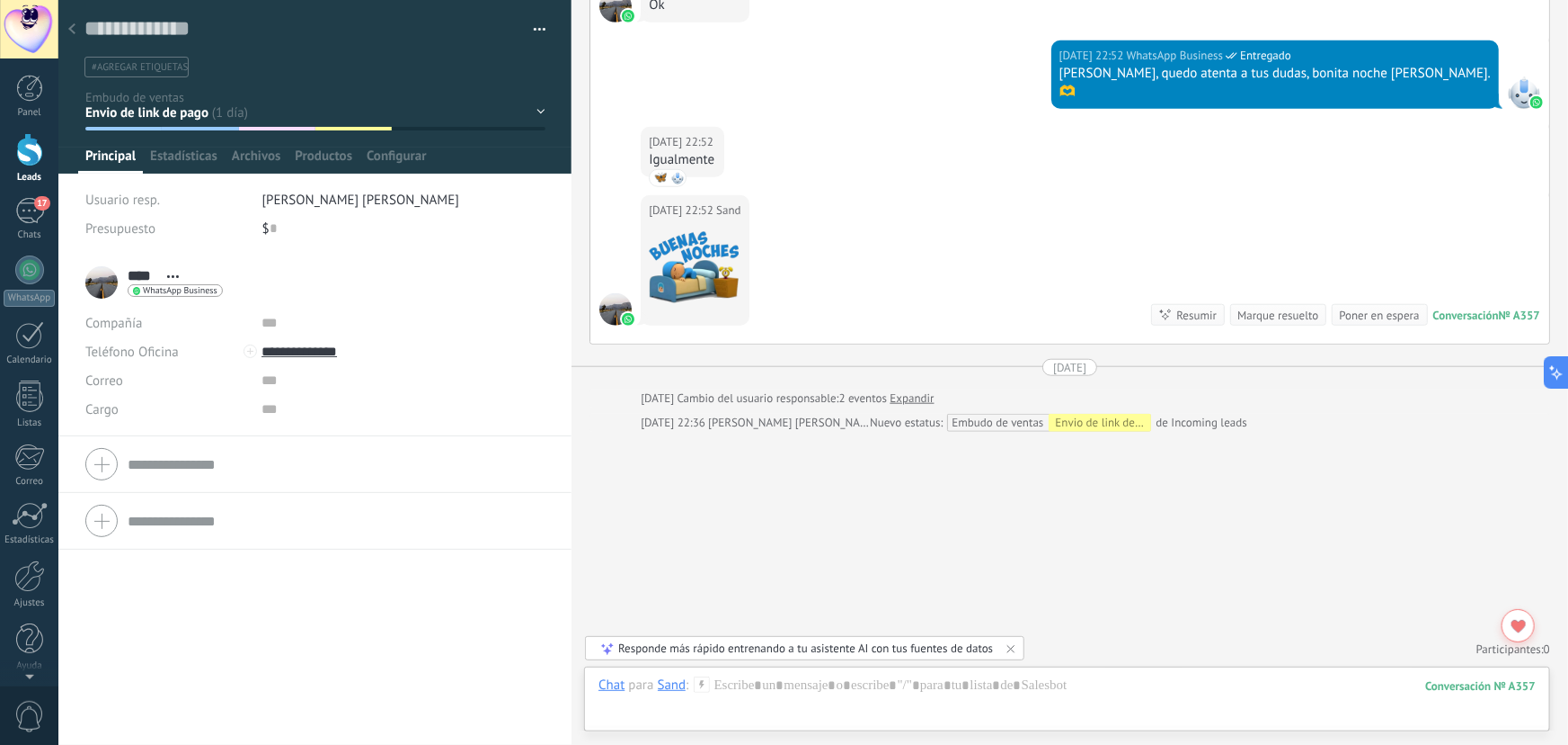
click at [73, 31] on icon at bounding box center [72, 28] width 8 height 10
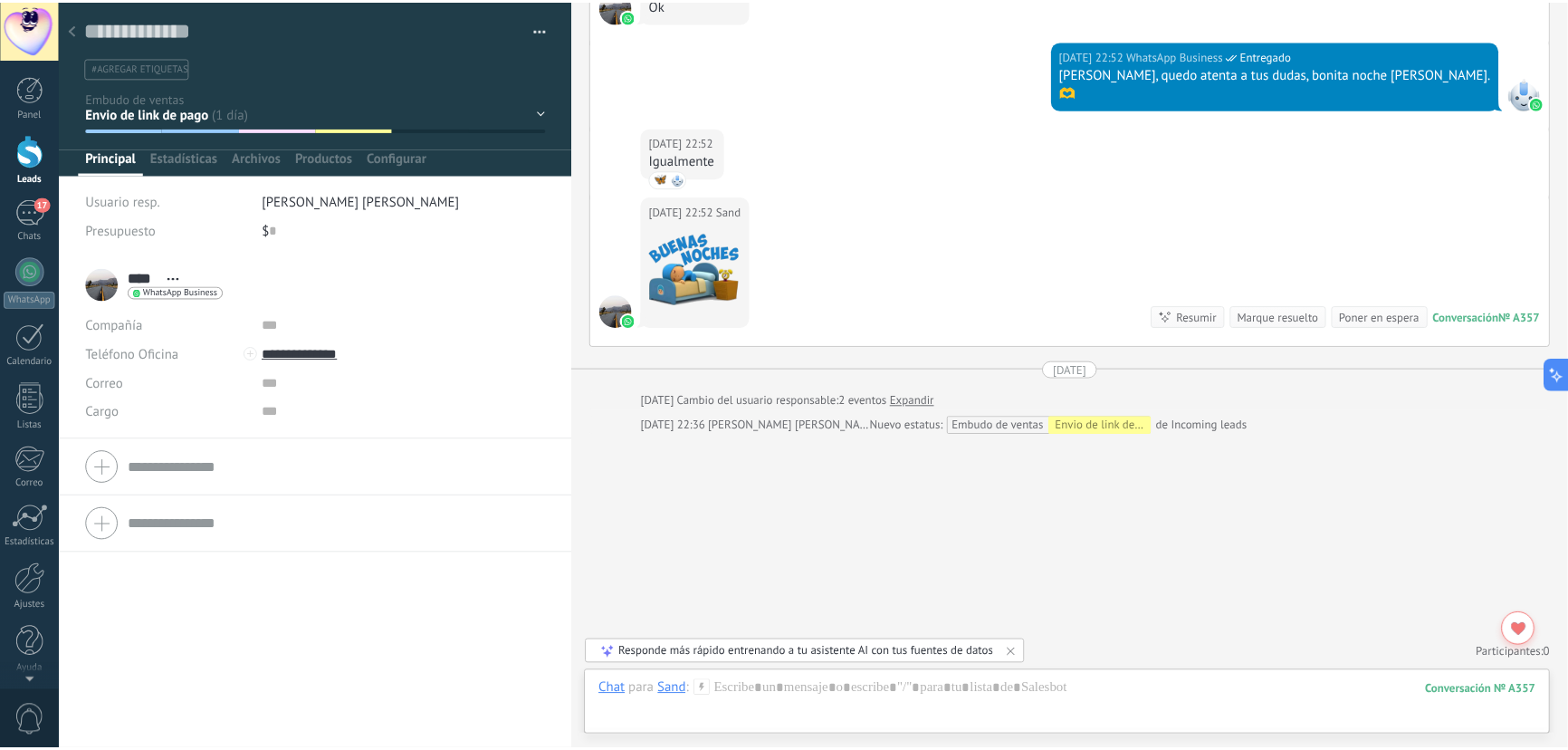
scroll to position [509, 0]
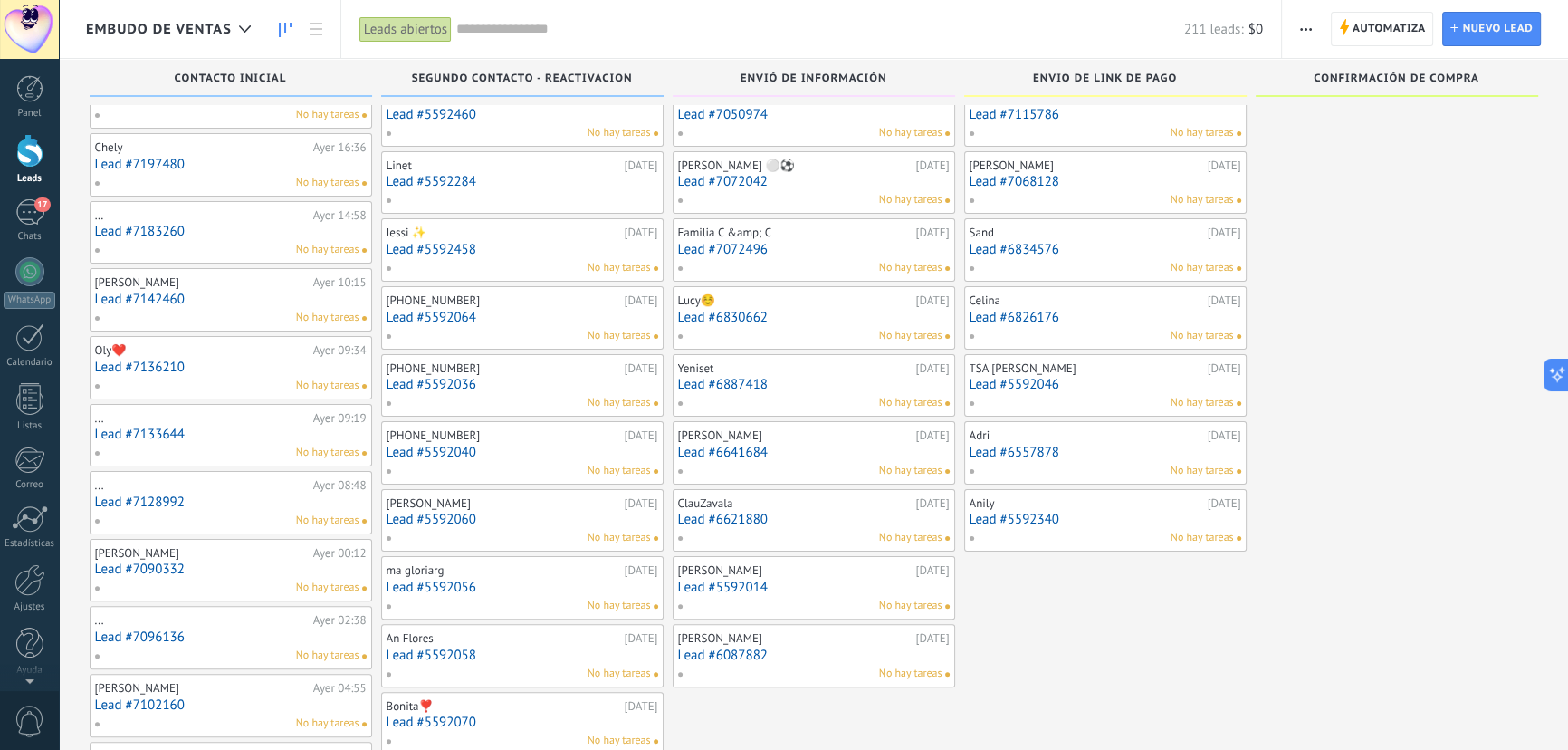
click at [1041, 318] on link "Lead #6826176" at bounding box center [1105, 317] width 272 height 15
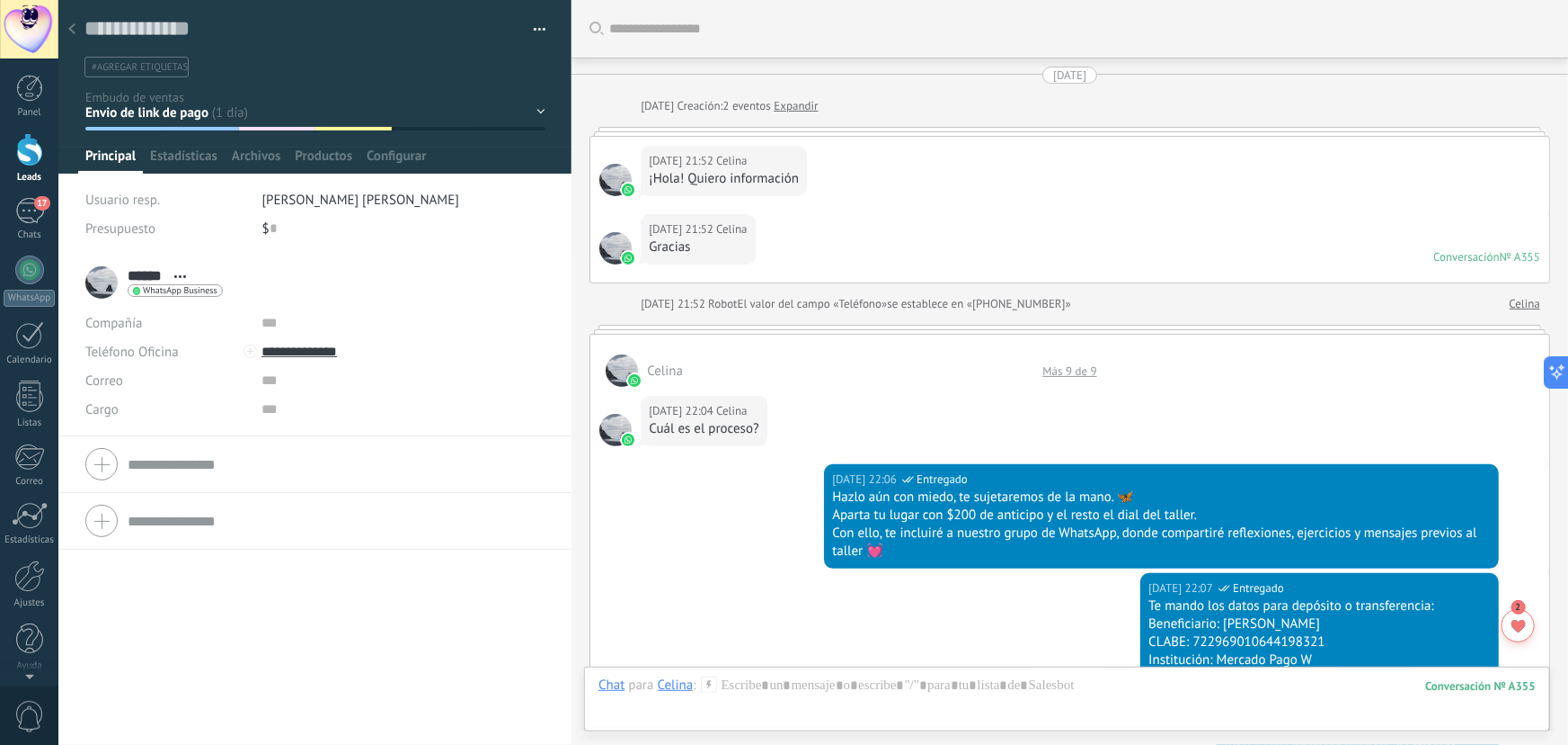
scroll to position [826, 0]
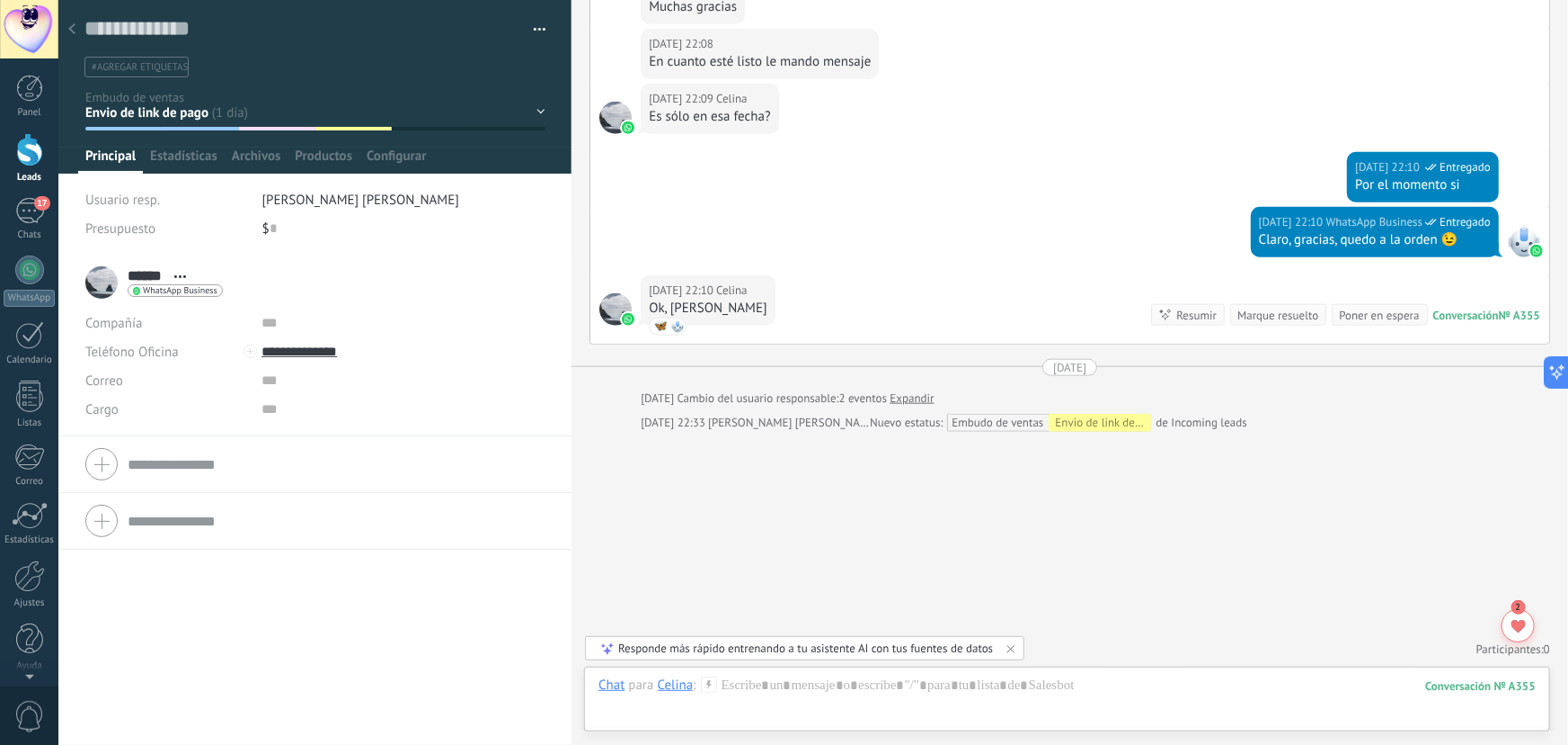
click at [71, 31] on use at bounding box center [72, 28] width 8 height 10
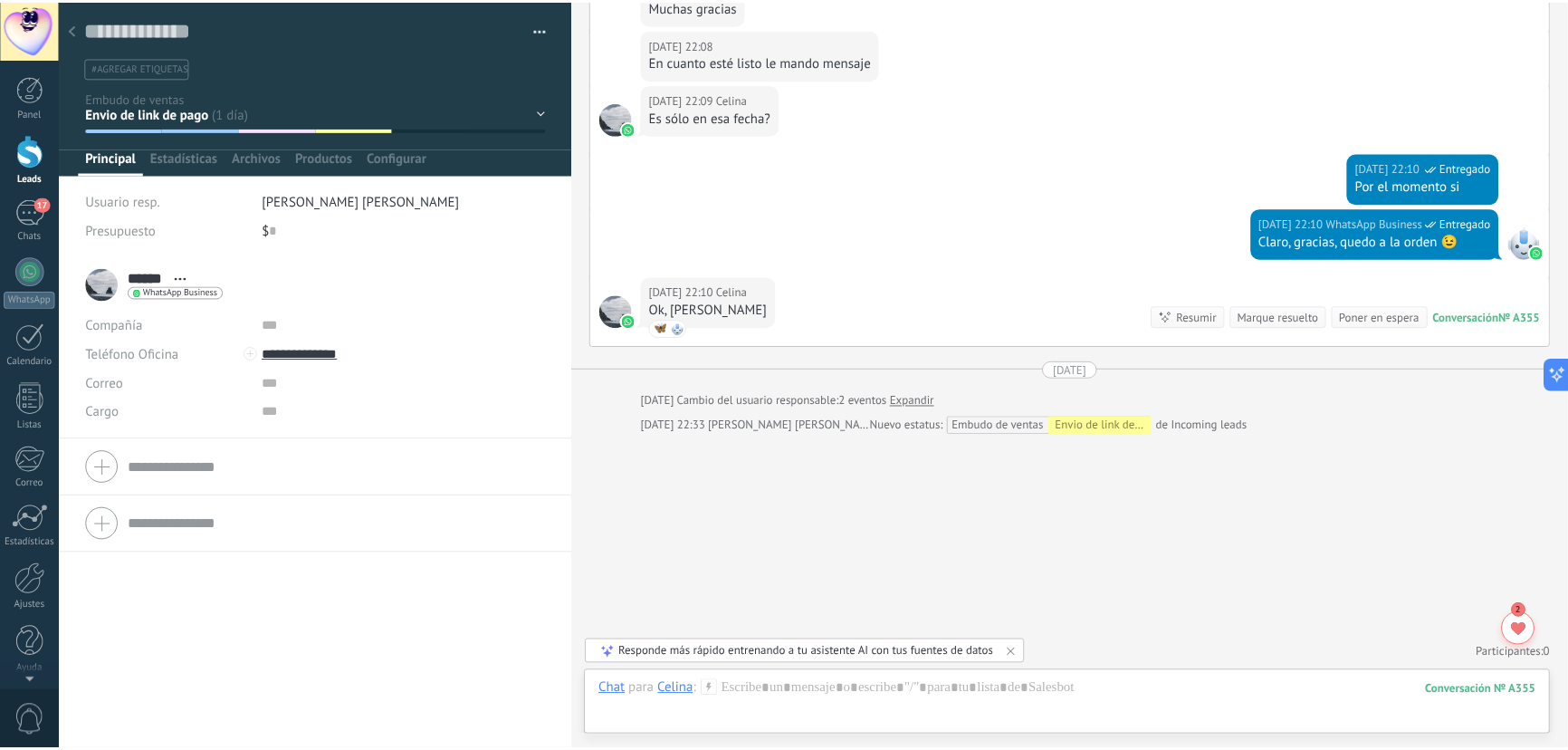
scroll to position [509, 0]
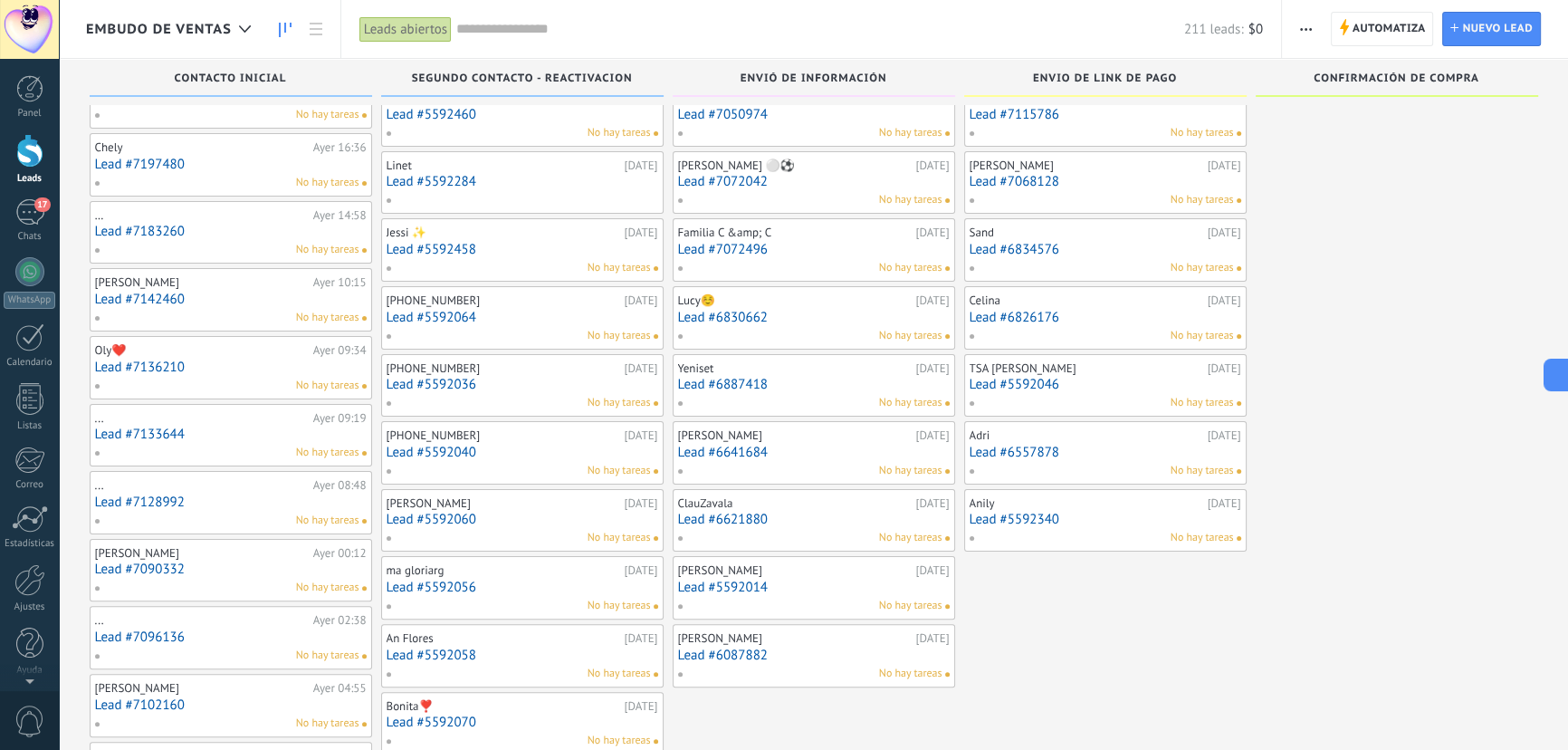
click at [551, 236] on div "Jessi ✨" at bounding box center [503, 232] width 234 height 14
click at [1049, 387] on link "Lead #5592046" at bounding box center [1105, 384] width 272 height 15
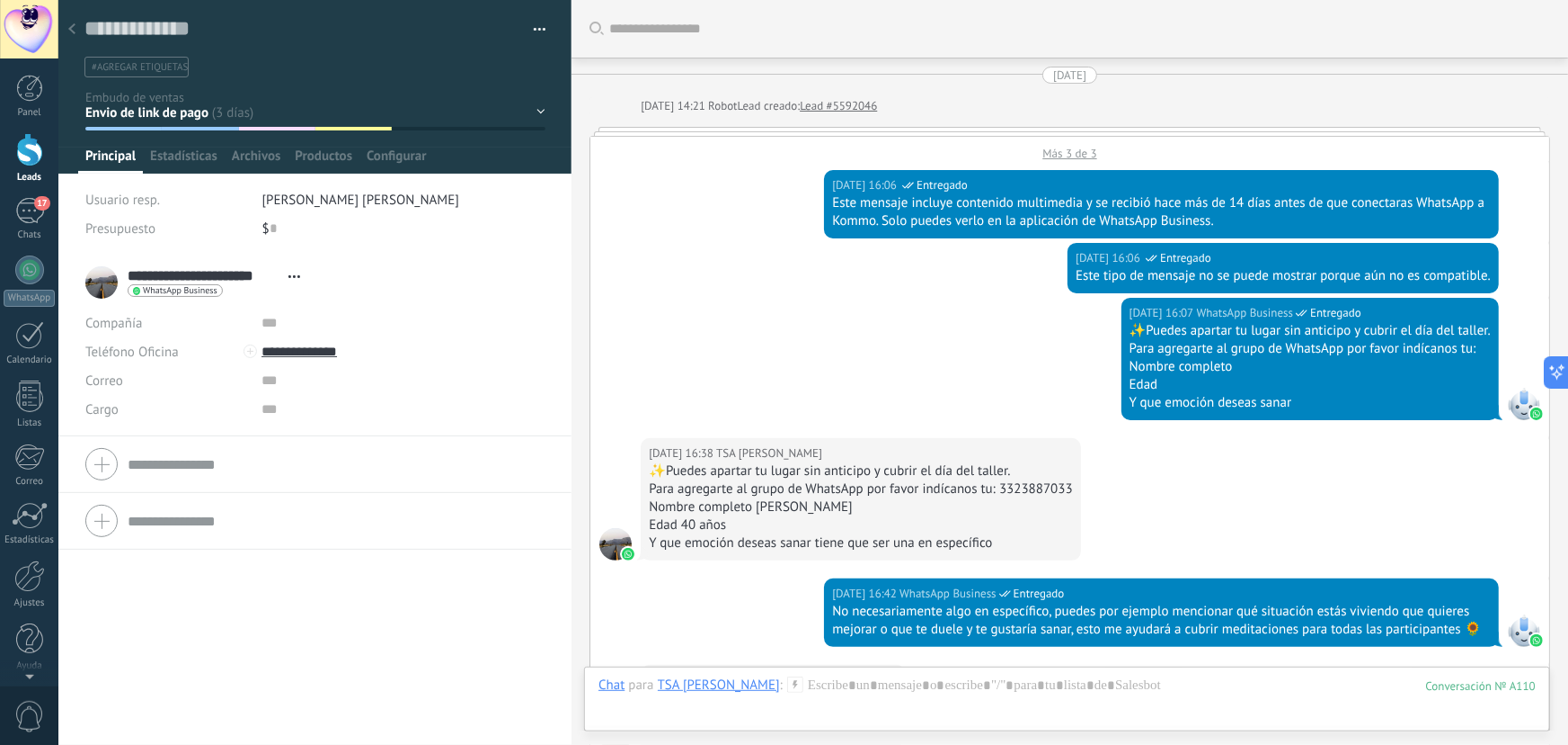
scroll to position [2693, 0]
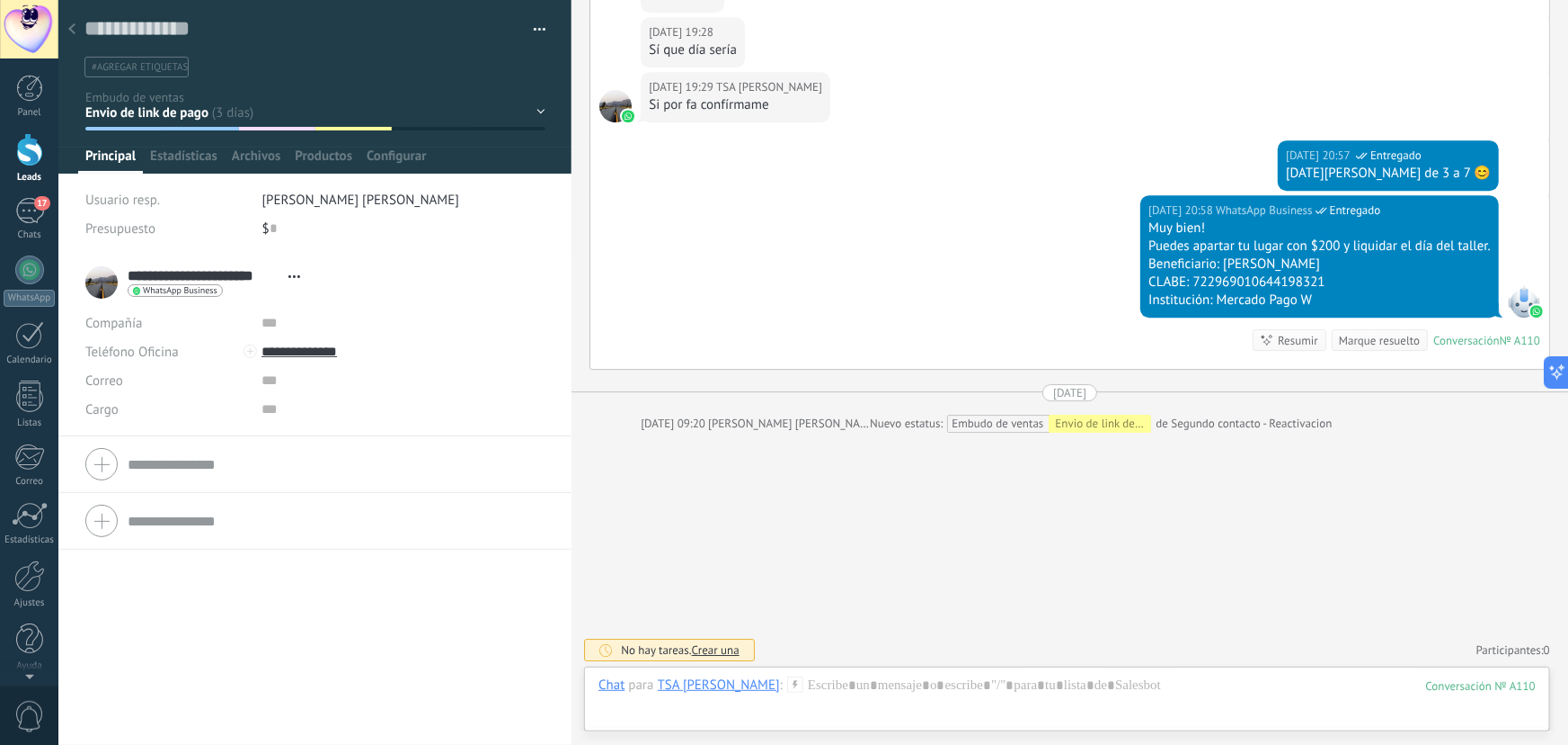
click at [75, 25] on div at bounding box center [71, 29] width 25 height 35
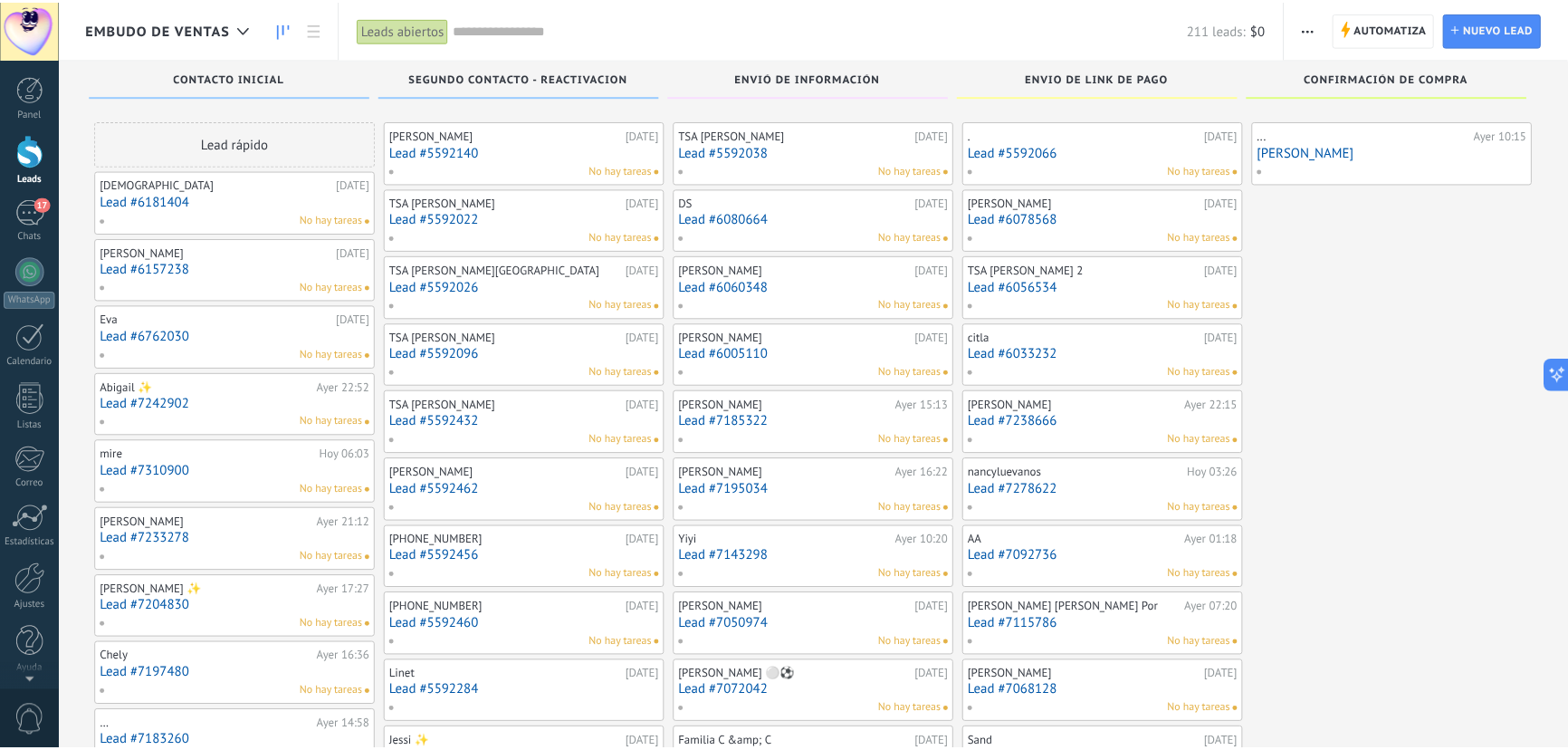
scroll to position [509, 0]
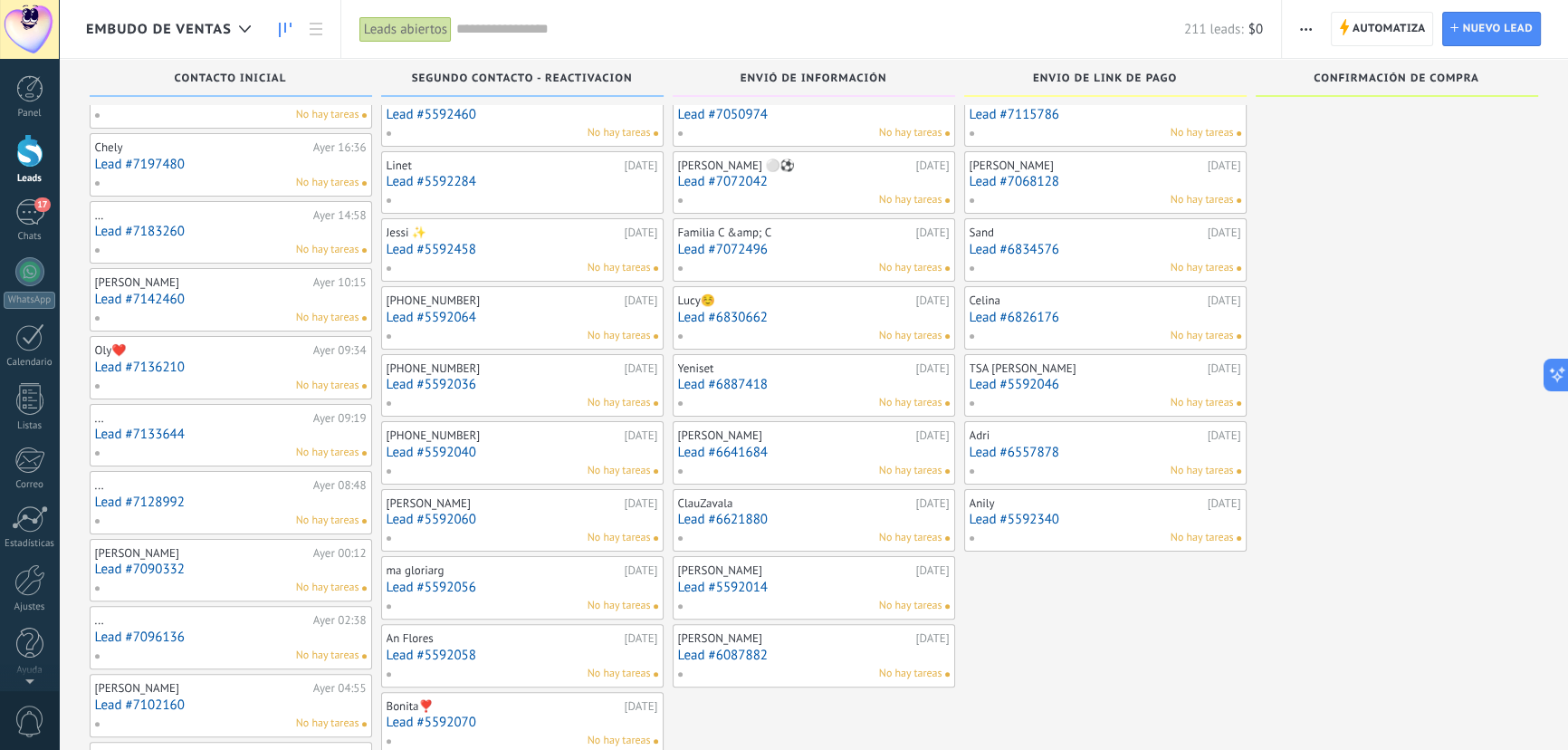
click at [1016, 450] on link "Lead #6557878" at bounding box center [1105, 452] width 272 height 15
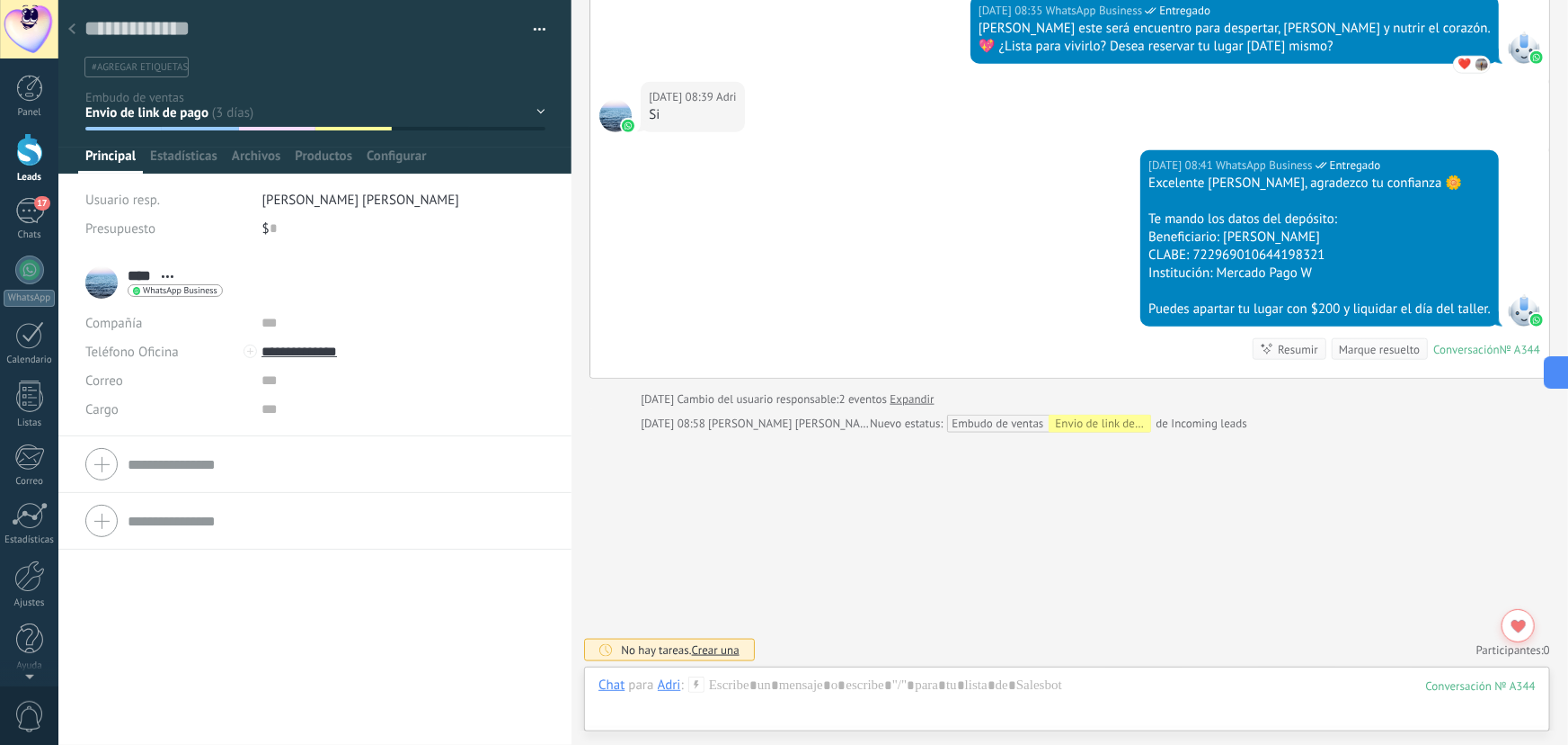
scroll to position [847, 0]
click at [71, 33] on icon at bounding box center [72, 28] width 8 height 10
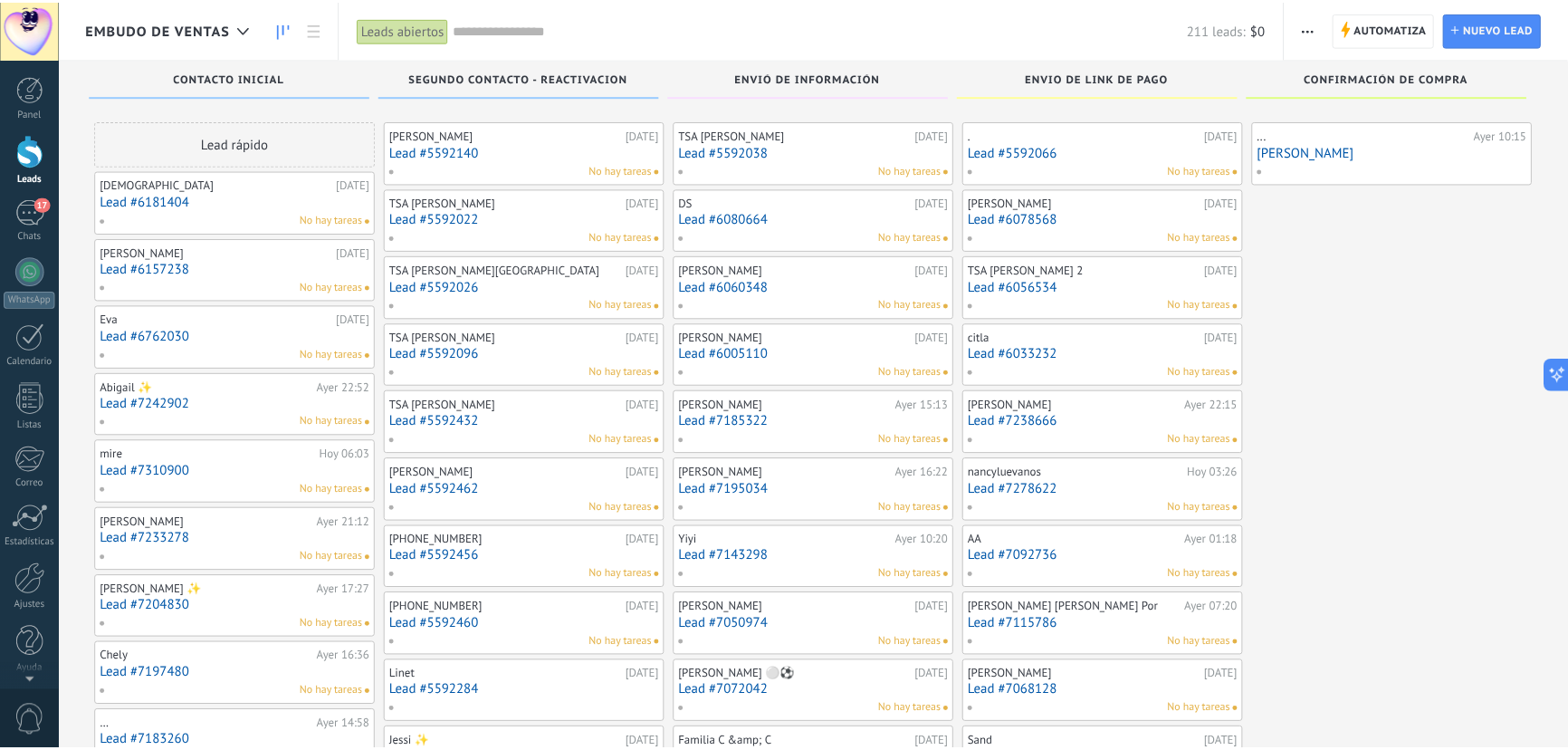
scroll to position [509, 0]
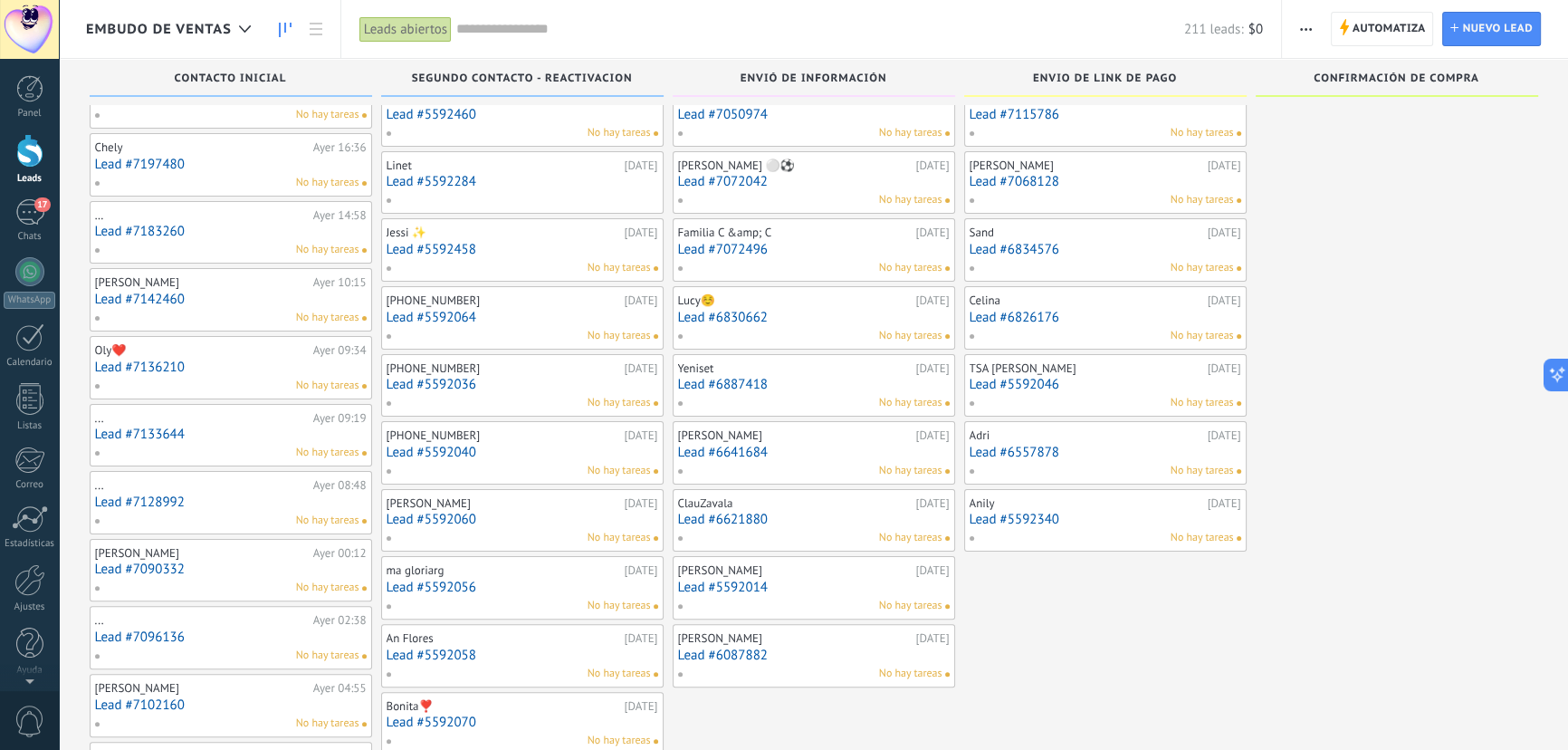
click at [1015, 520] on link "Lead #5592340" at bounding box center [1105, 519] width 272 height 15
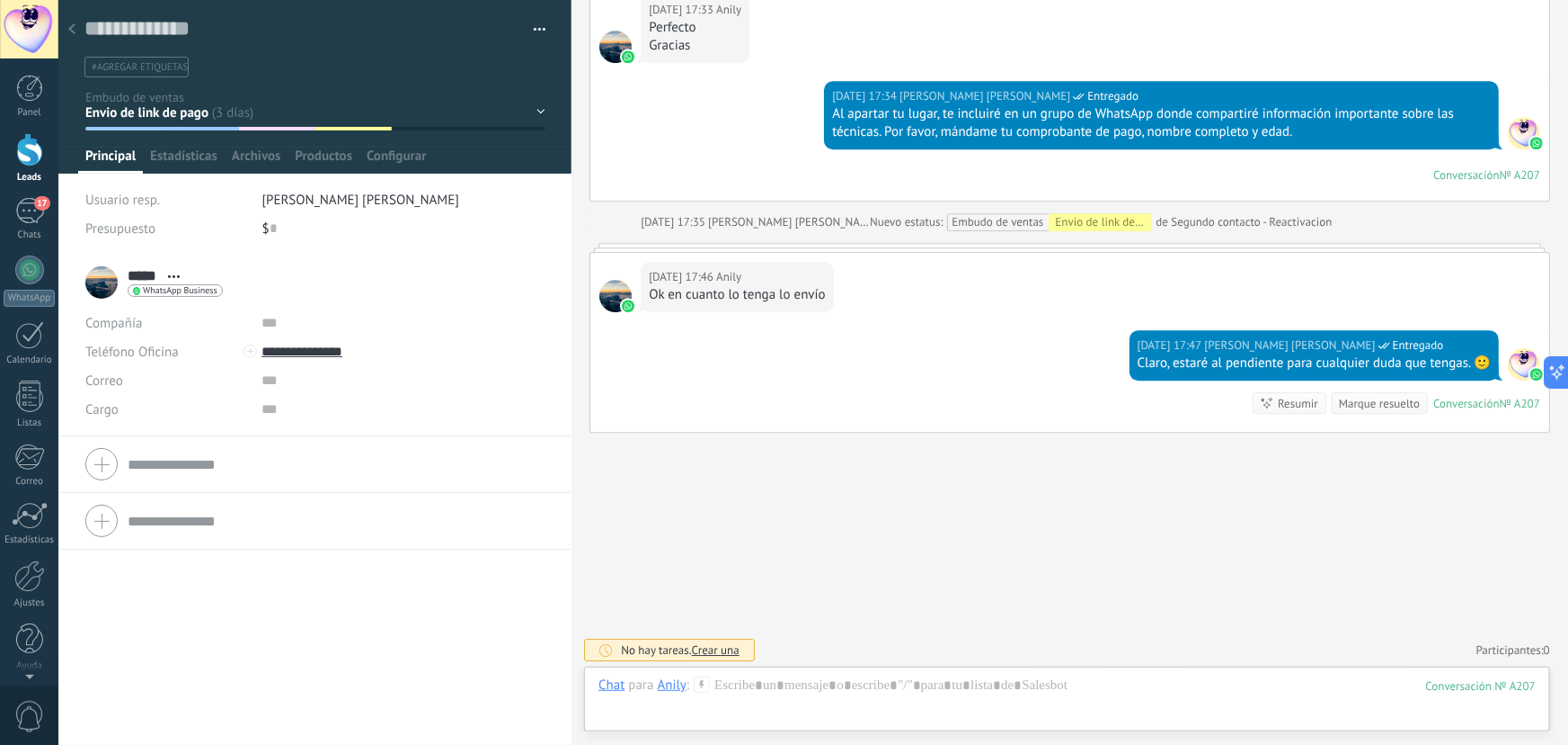
scroll to position [27, 0]
click at [67, 21] on div at bounding box center [71, 29] width 25 height 35
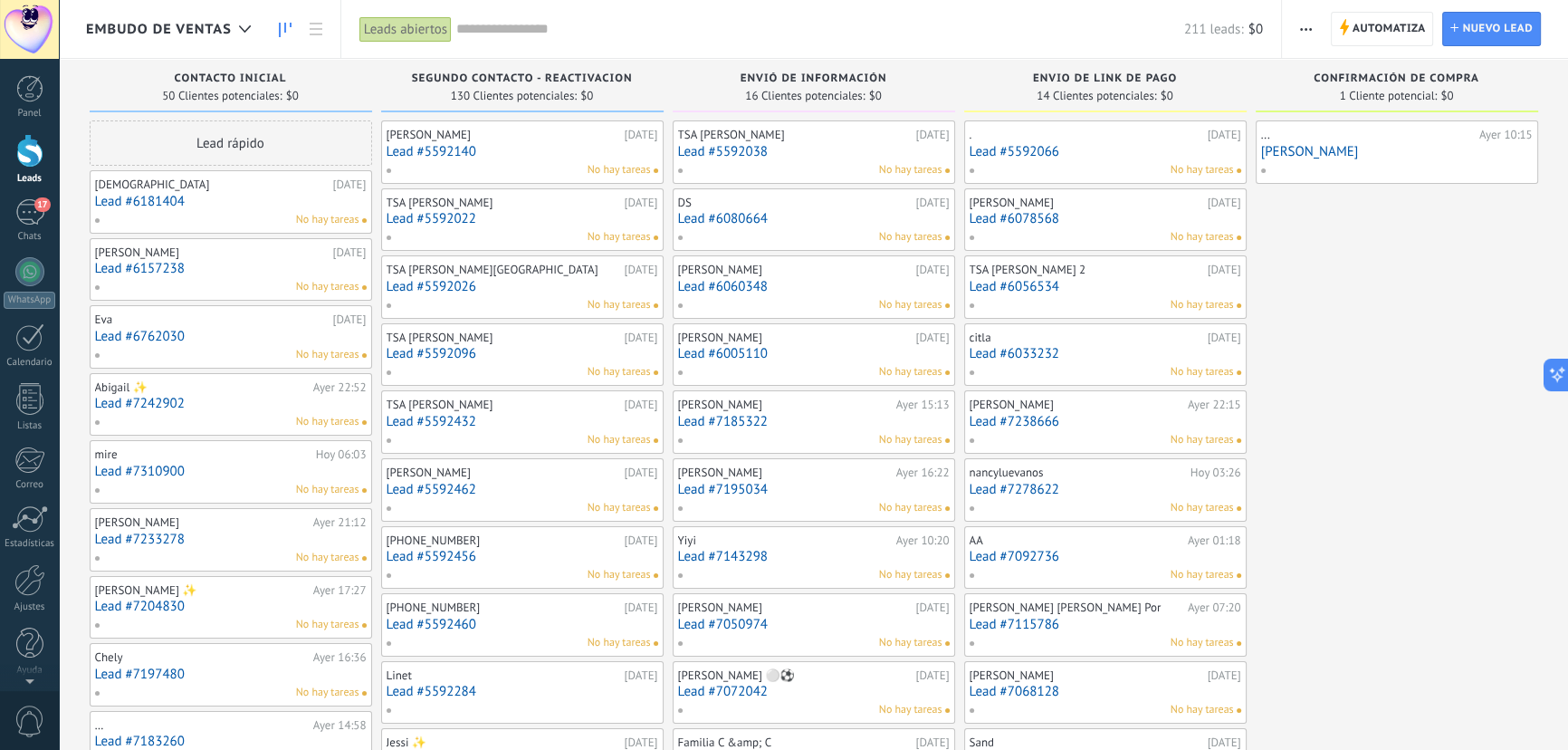
scroll to position [655, 0]
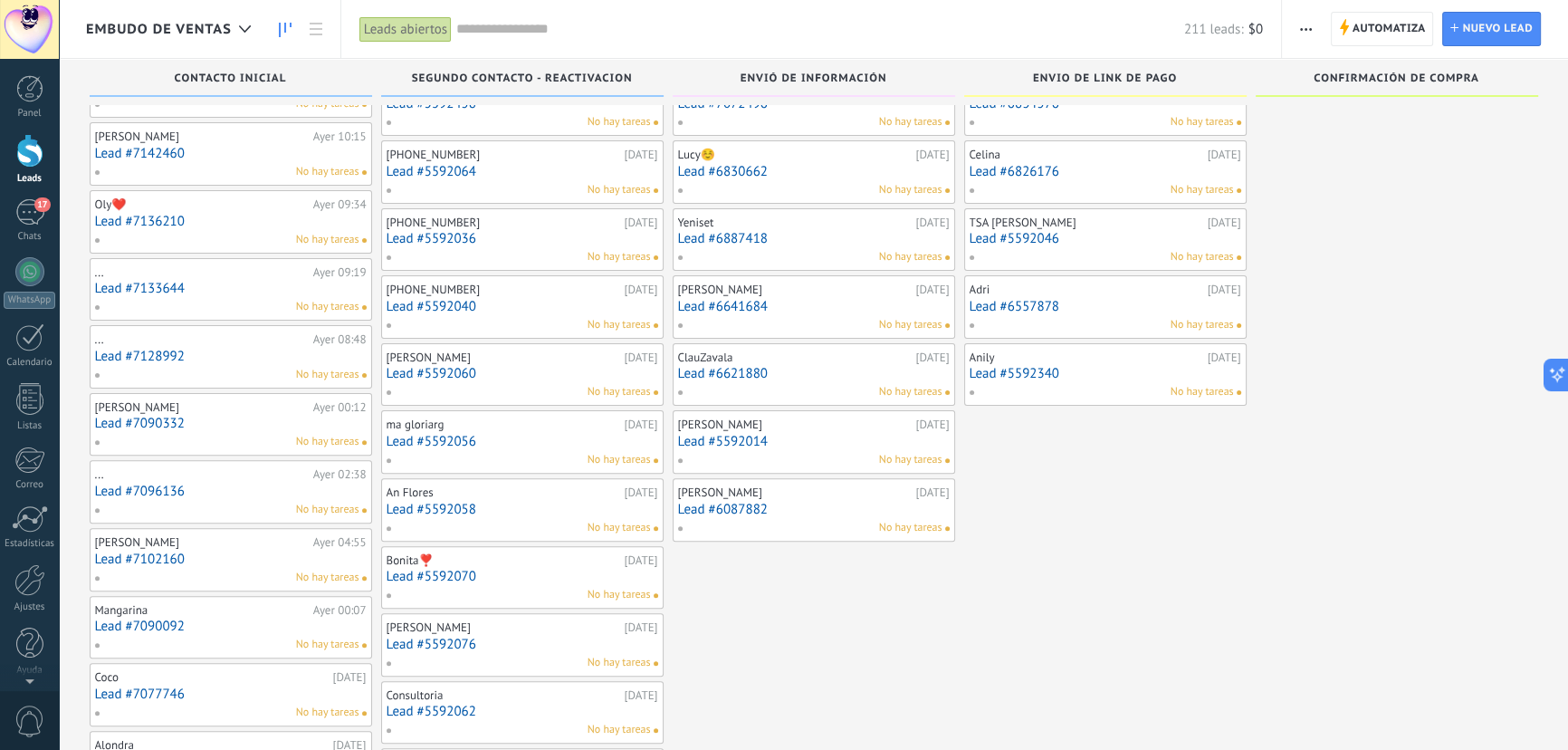
drag, startPoint x: 1536, startPoint y: 250, endPoint x: 1573, endPoint y: 242, distance: 37.9
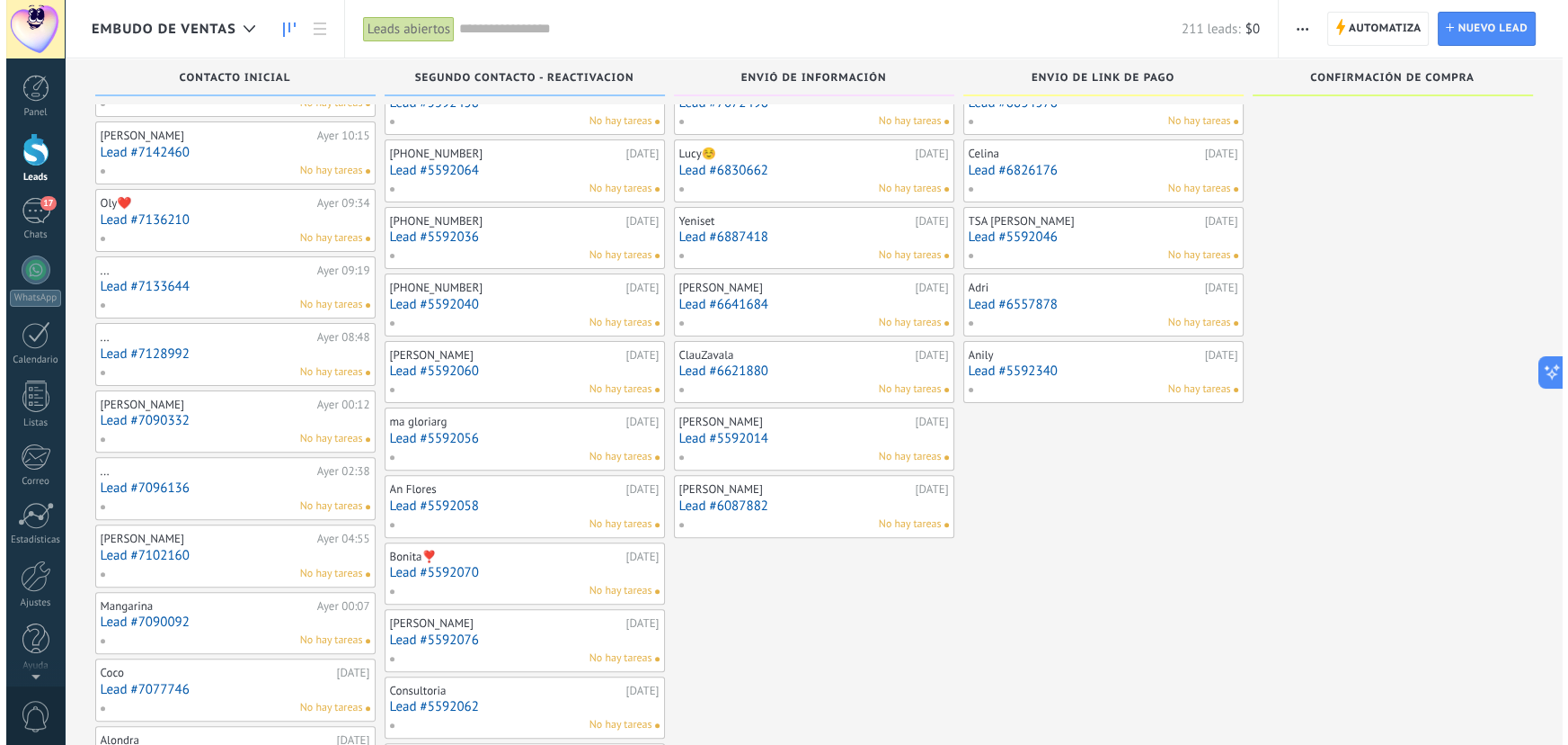
scroll to position [0, 0]
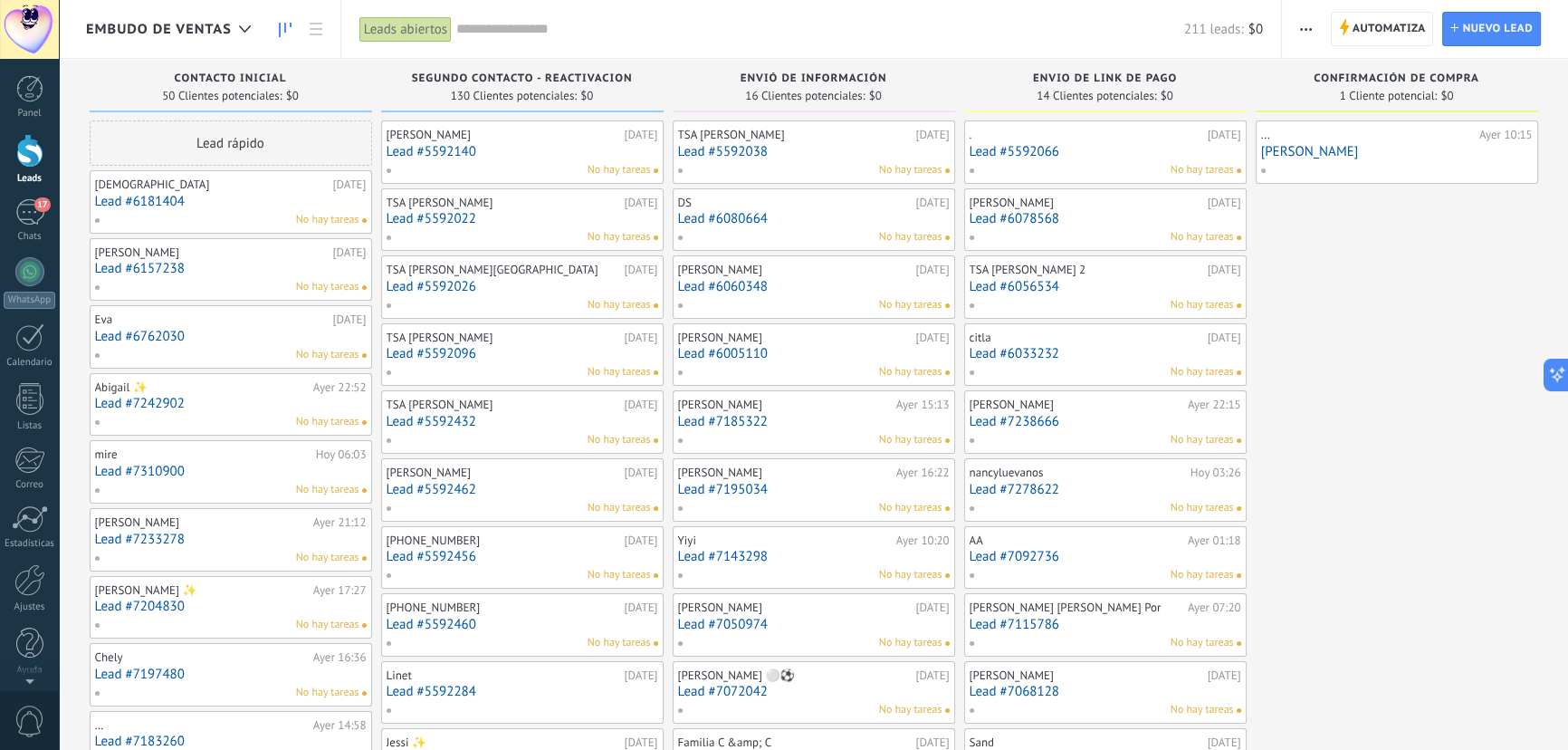
click at [152, 205] on link "Lead #6181404" at bounding box center [230, 202] width 272 height 15
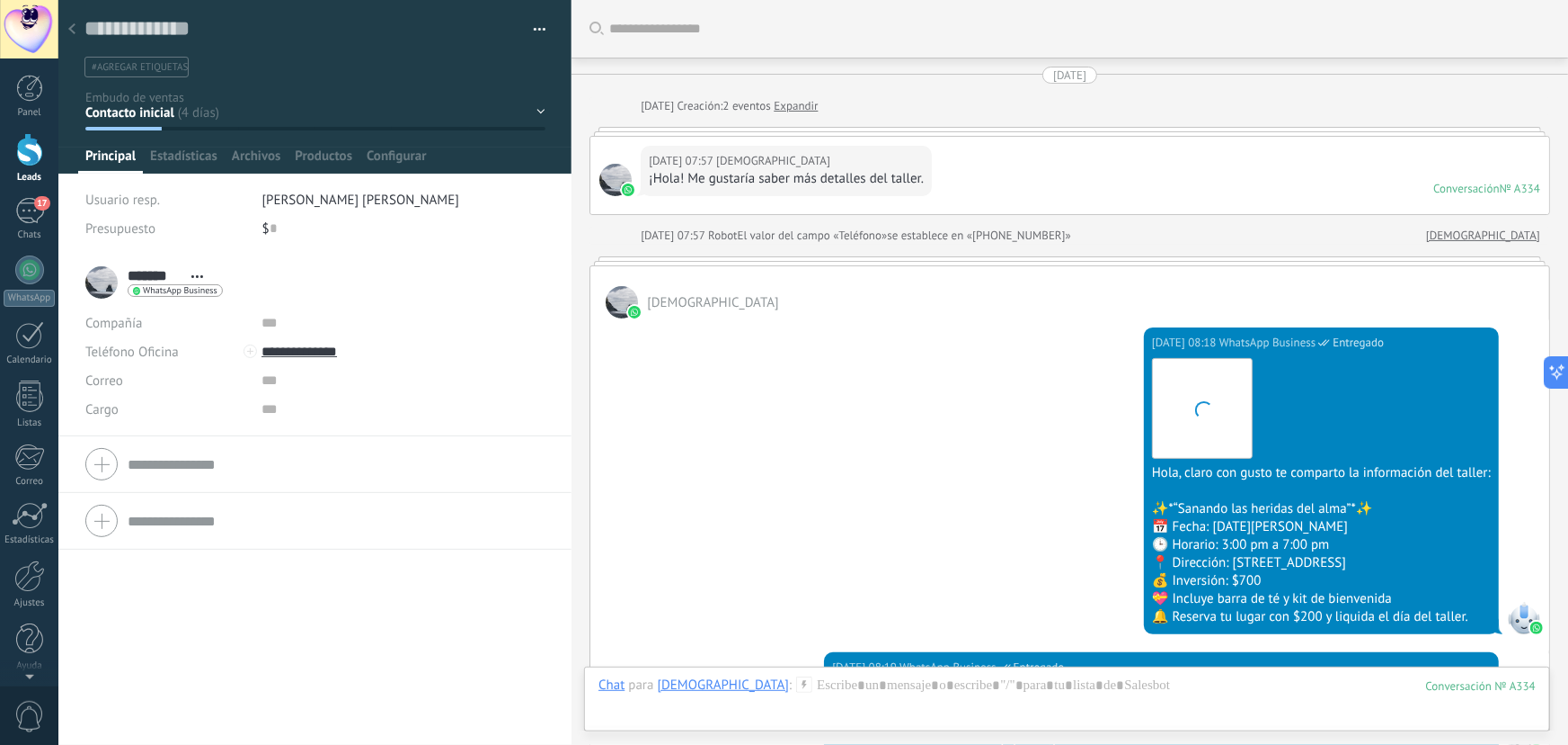
scroll to position [1609, 0]
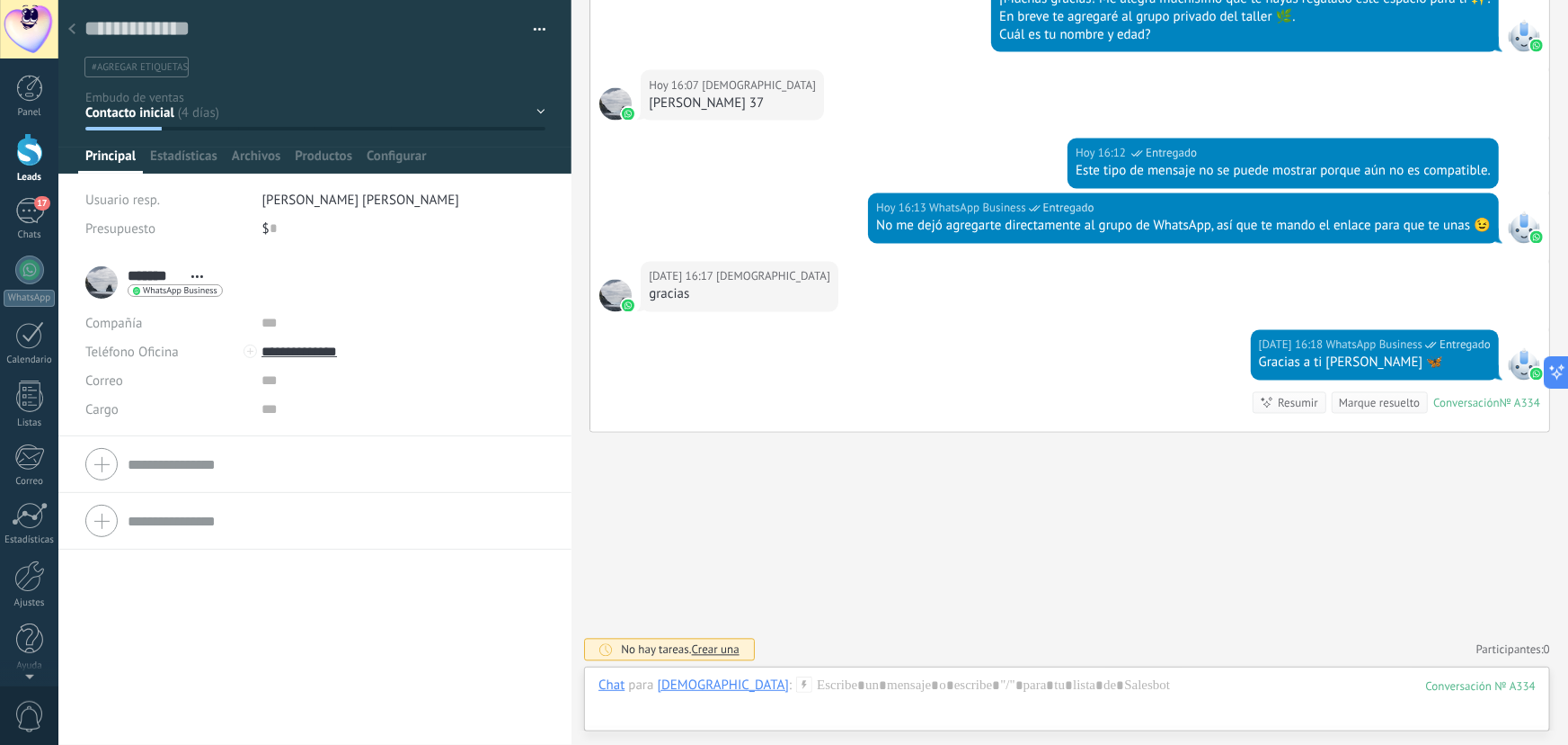
click at [0, 0] on div "Contacto inicial Segundo contacto - Reactivacion Envió de información Envio de …" at bounding box center [0, 0] width 0 height 0
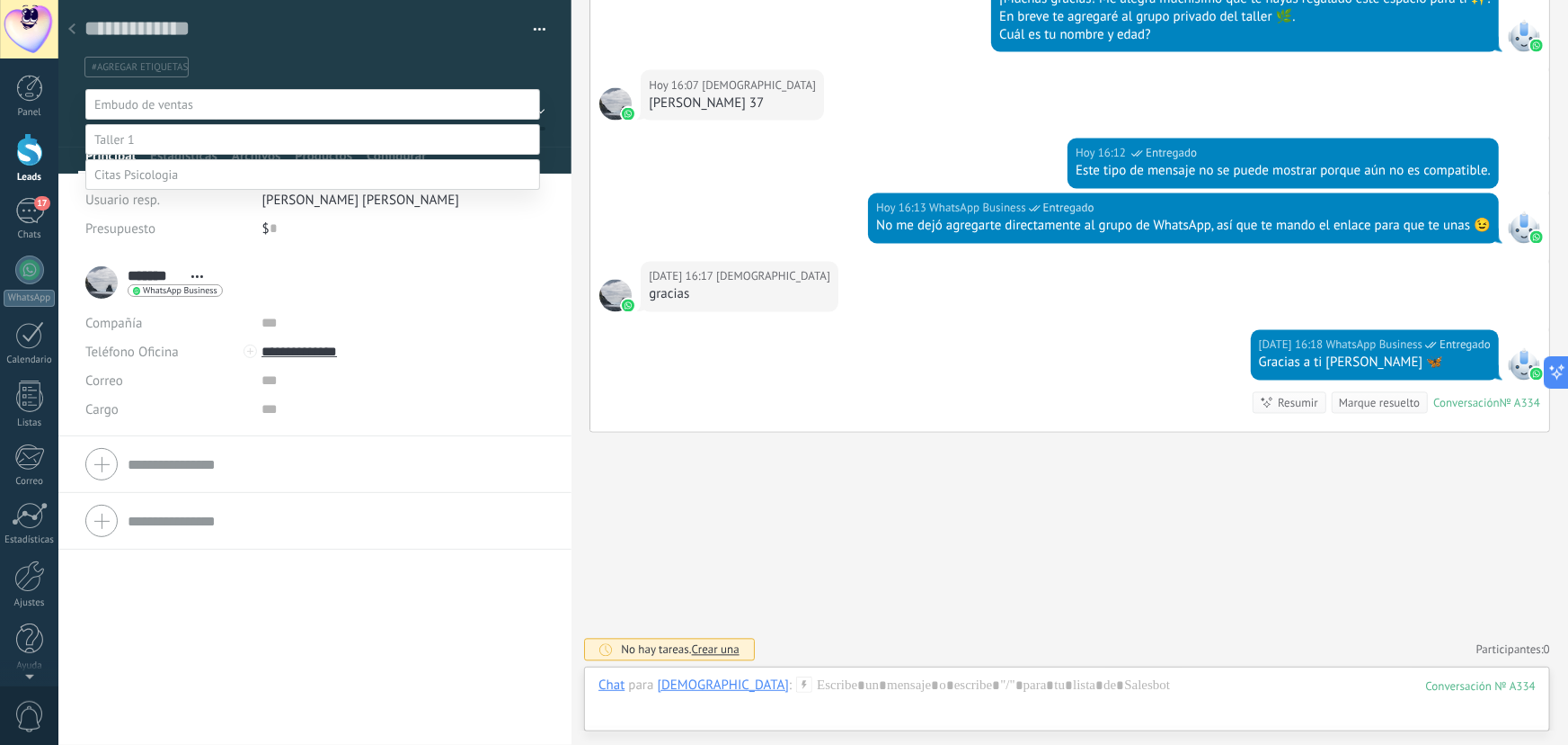
click at [0, 0] on label "Logrado con éxito" at bounding box center [0, 0] width 0 height 0
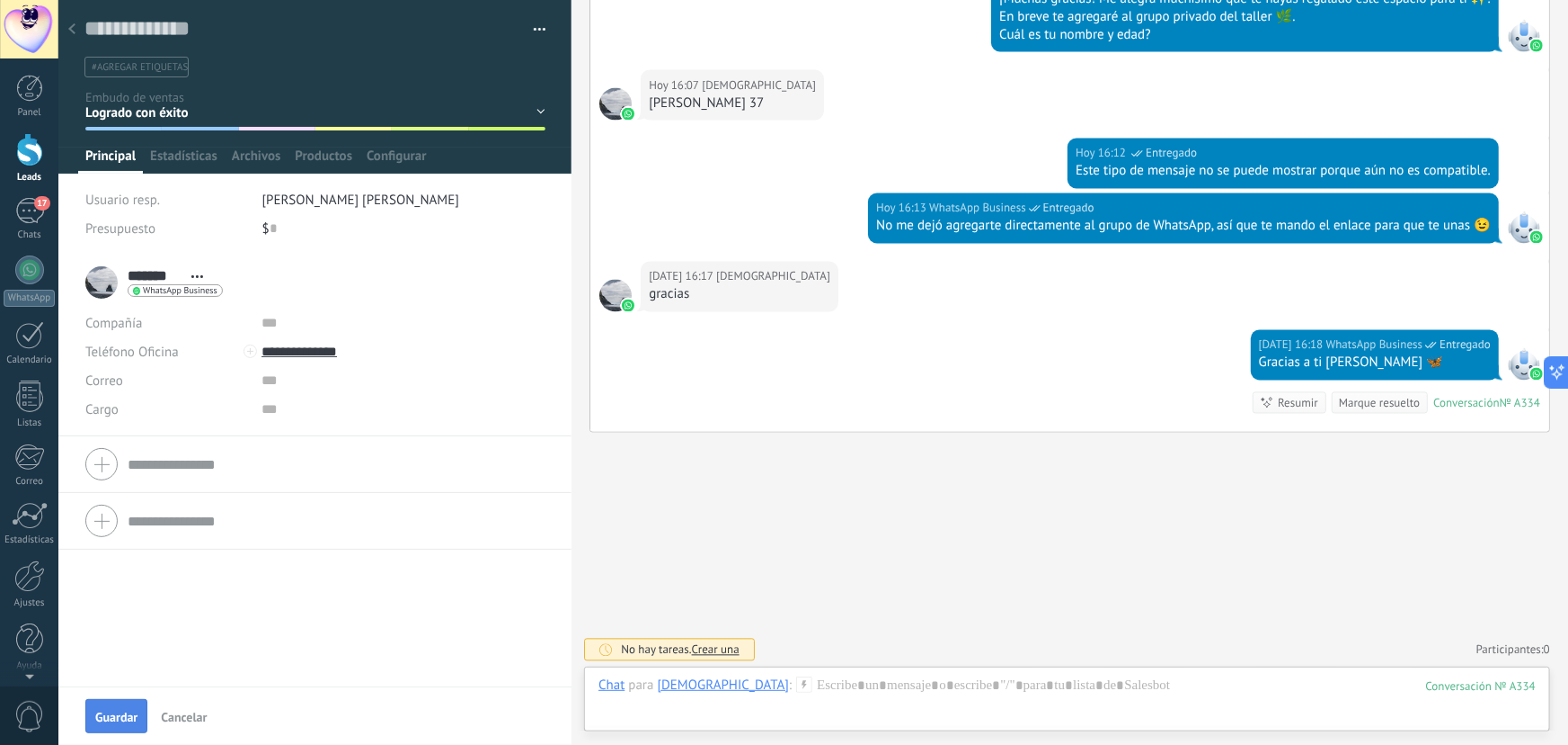
click at [114, 705] on button "Guardar" at bounding box center [117, 716] width 62 height 34
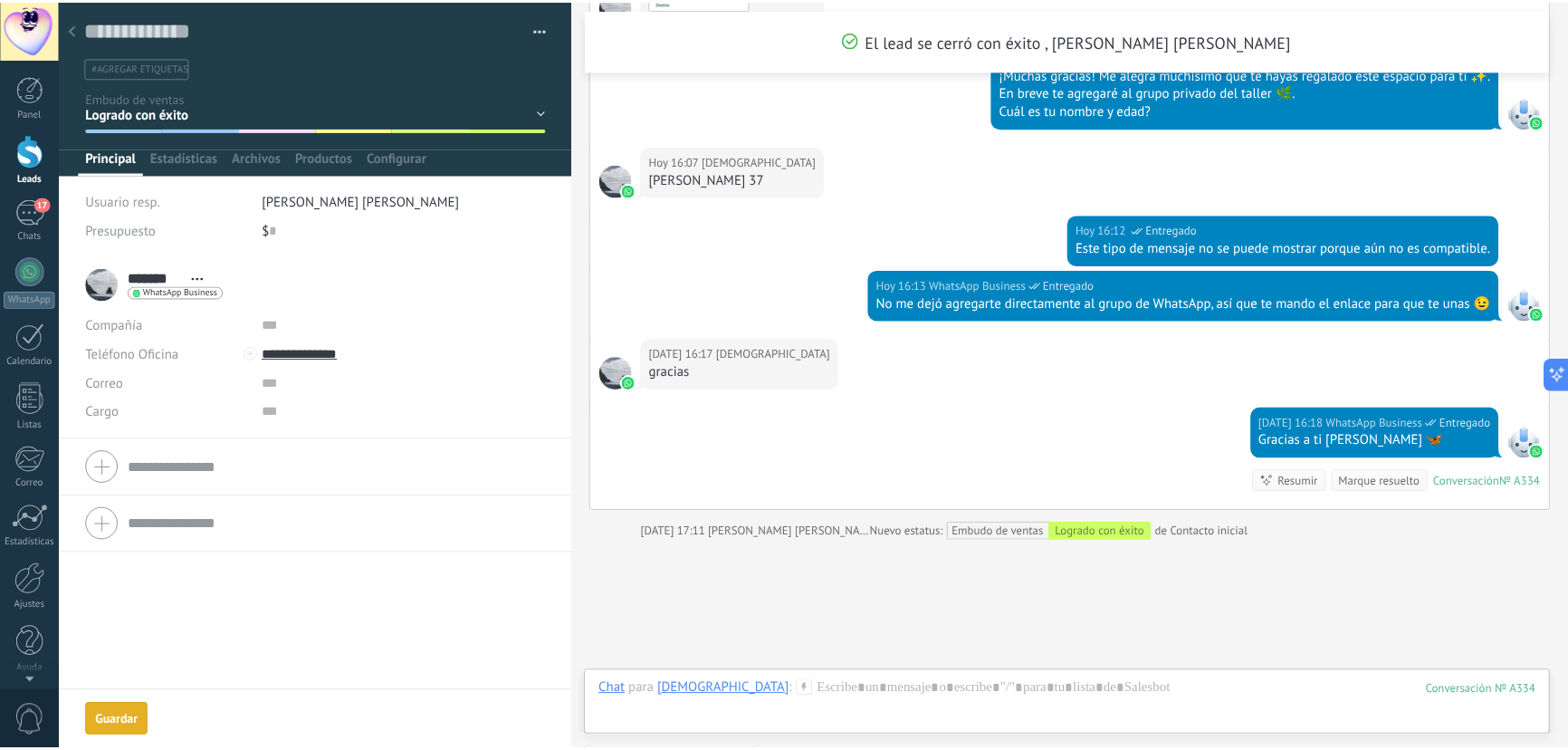
scroll to position [1724, 0]
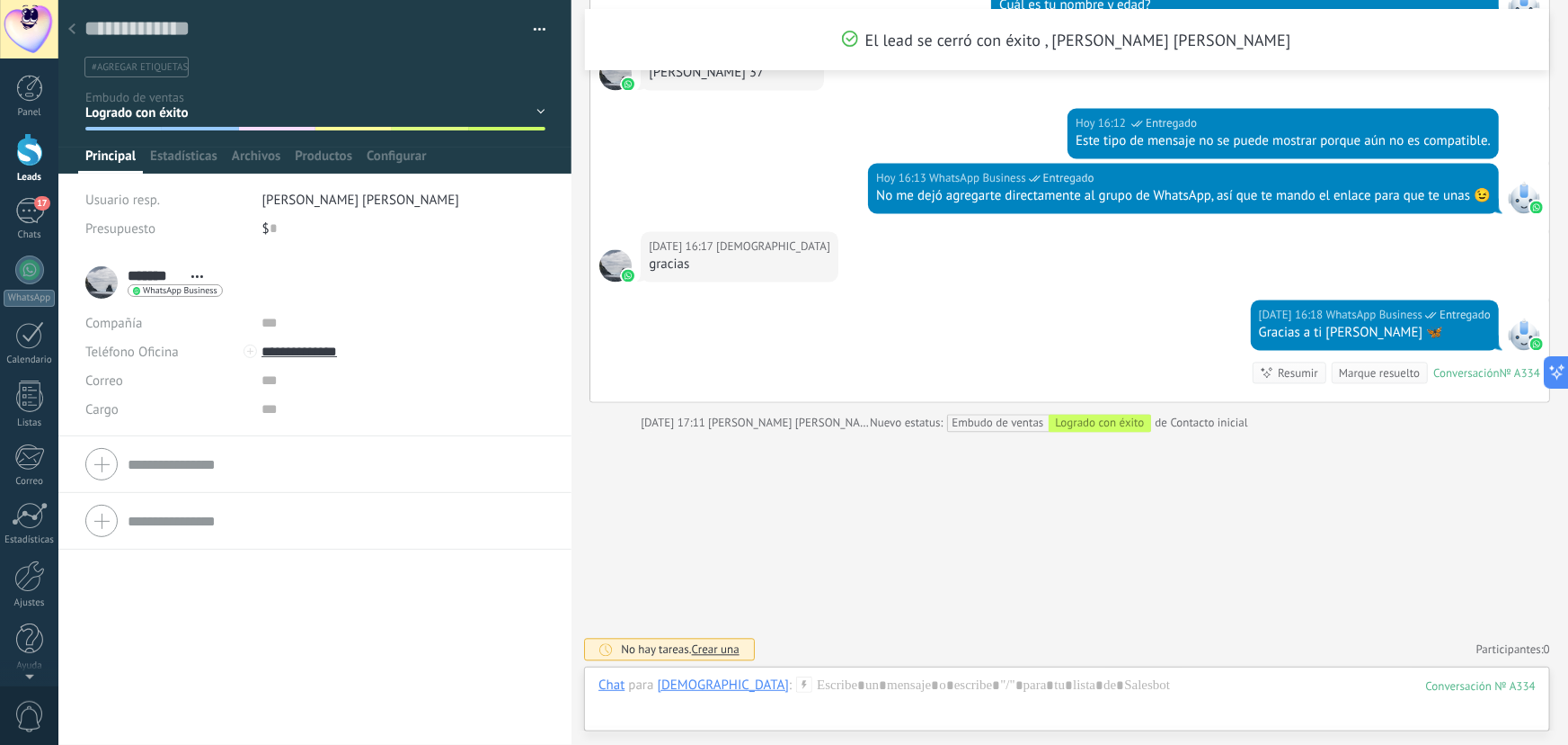
click at [62, 28] on div at bounding box center [71, 29] width 25 height 35
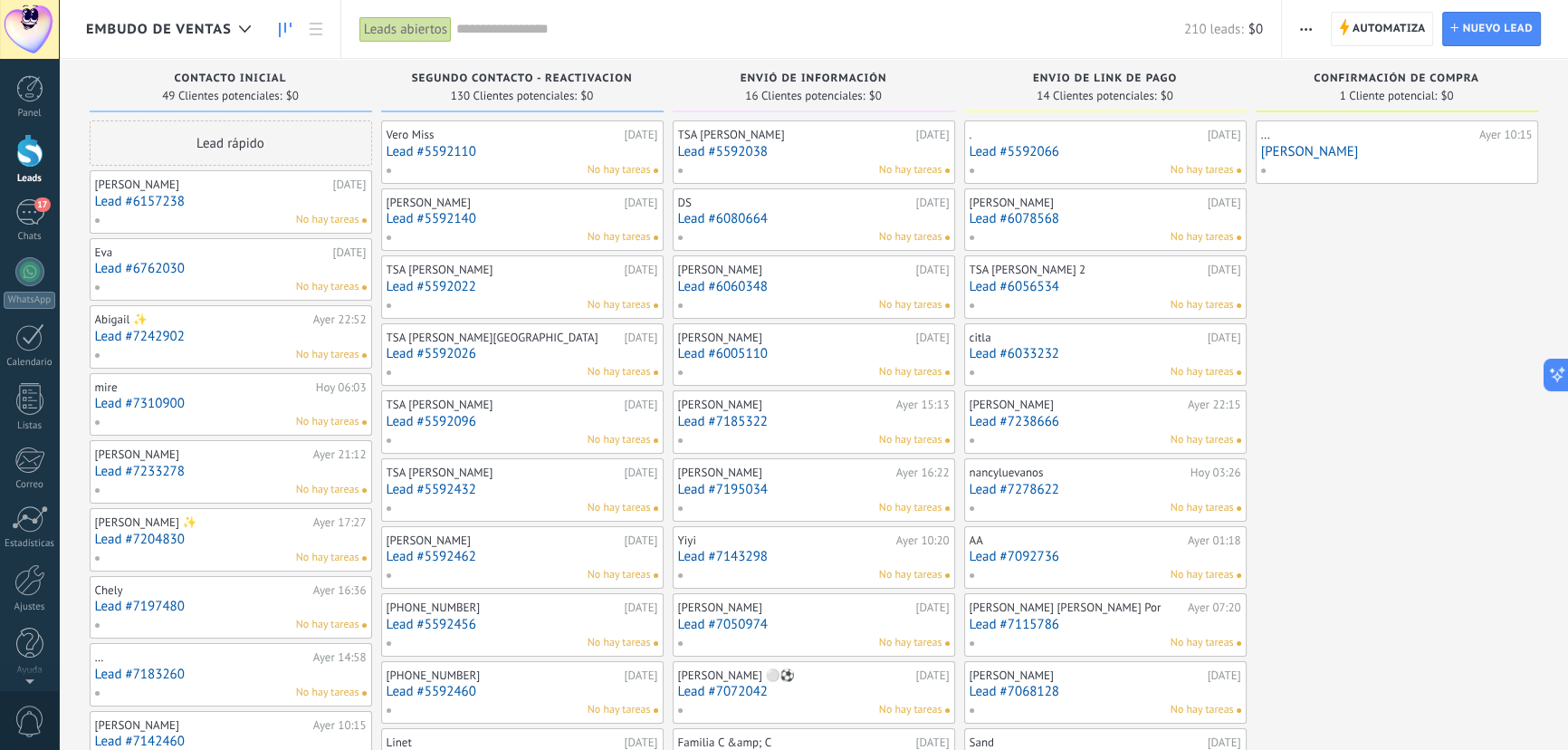
click at [443, 27] on div "Leads abiertos" at bounding box center [406, 29] width 93 height 27
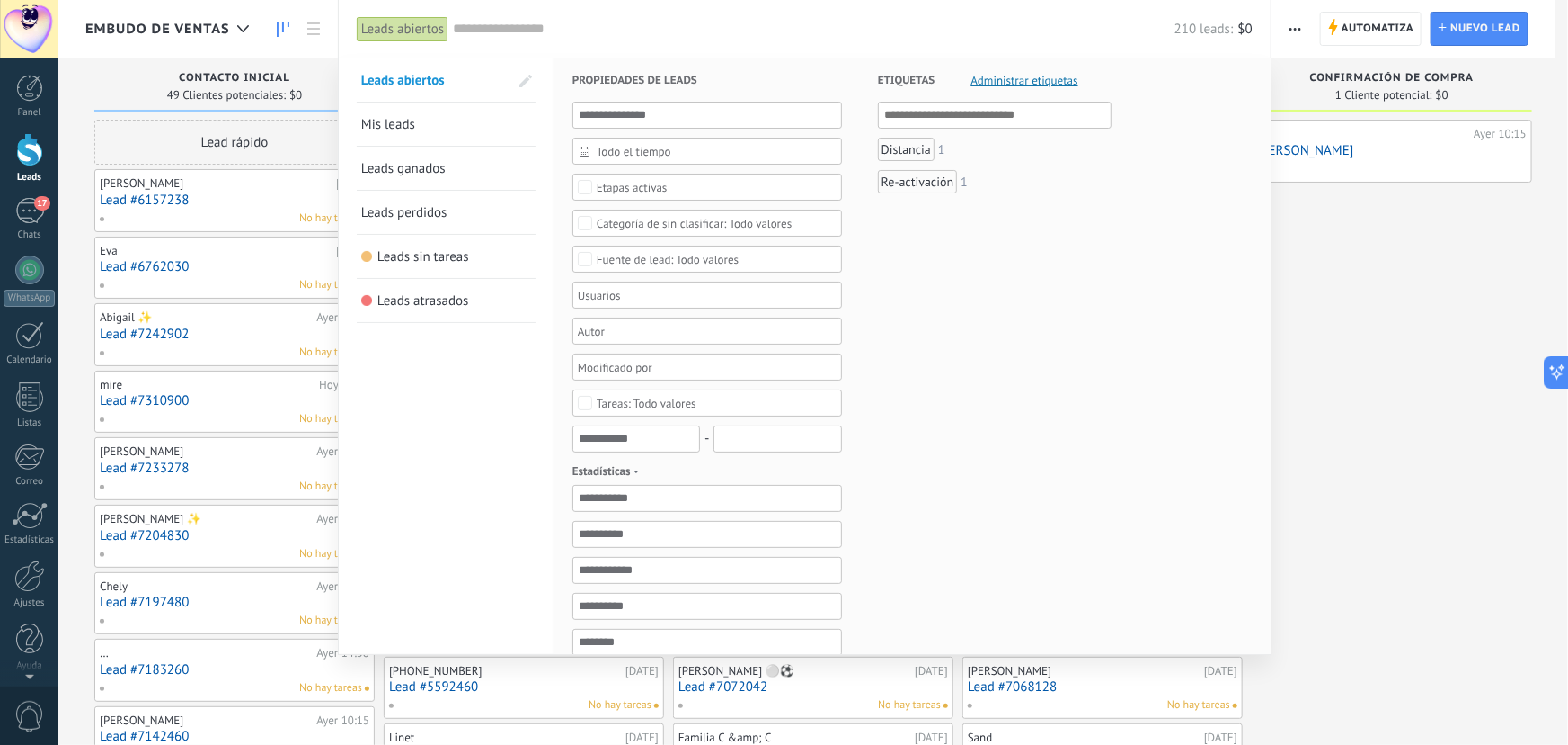
click at [413, 163] on span "Leads ganados" at bounding box center [403, 168] width 85 height 17
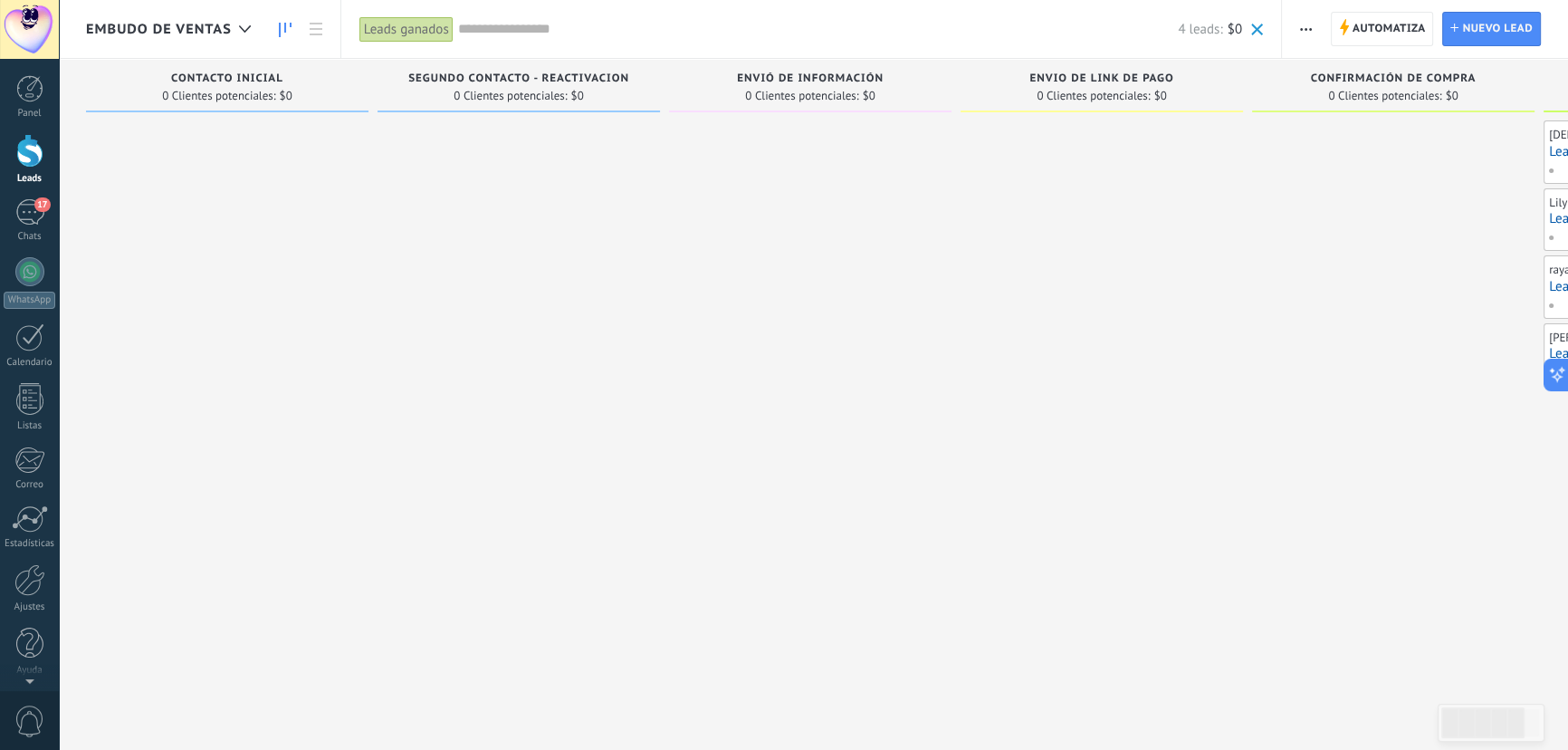
click at [401, 166] on div at bounding box center [519, 377] width 282 height 513
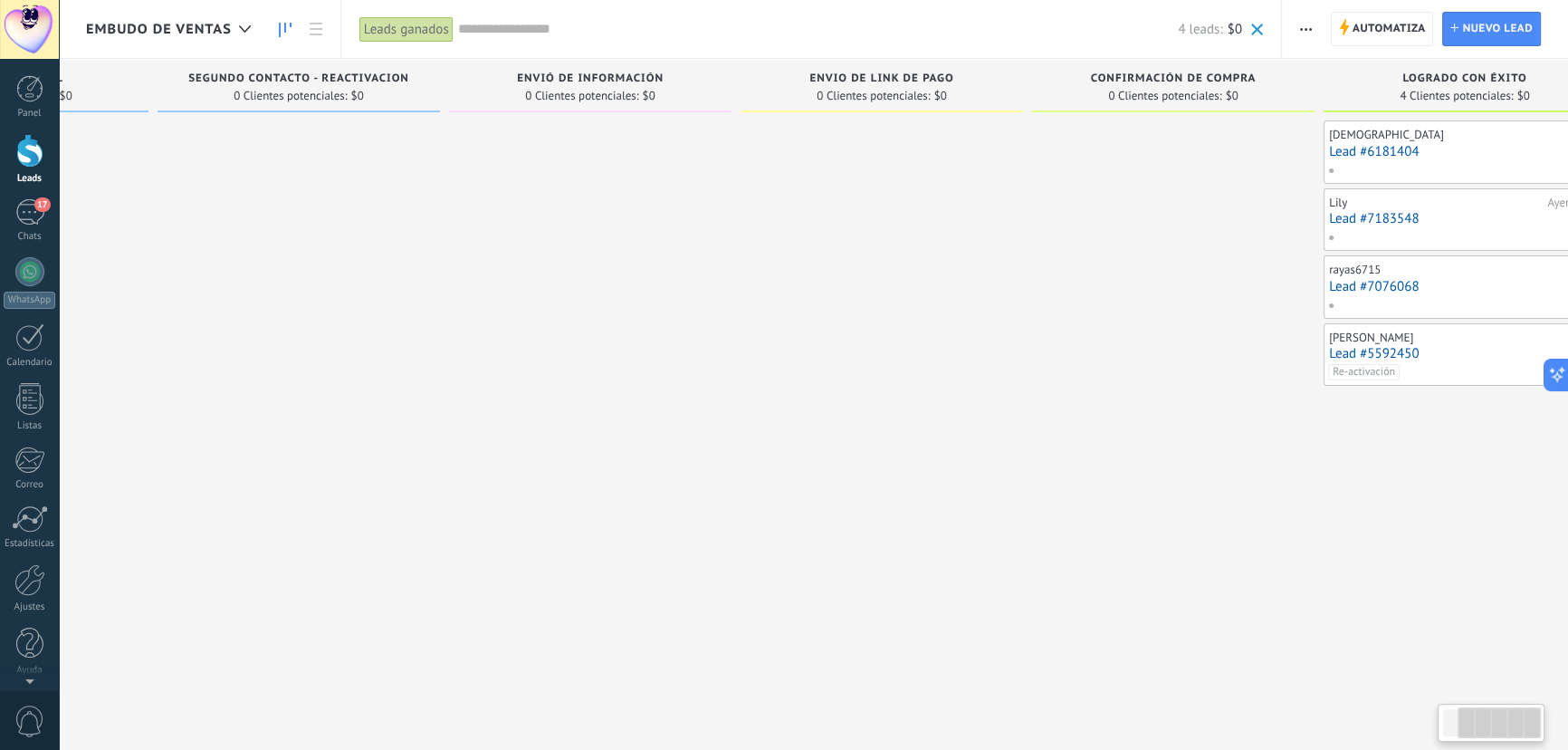
scroll to position [0, 284]
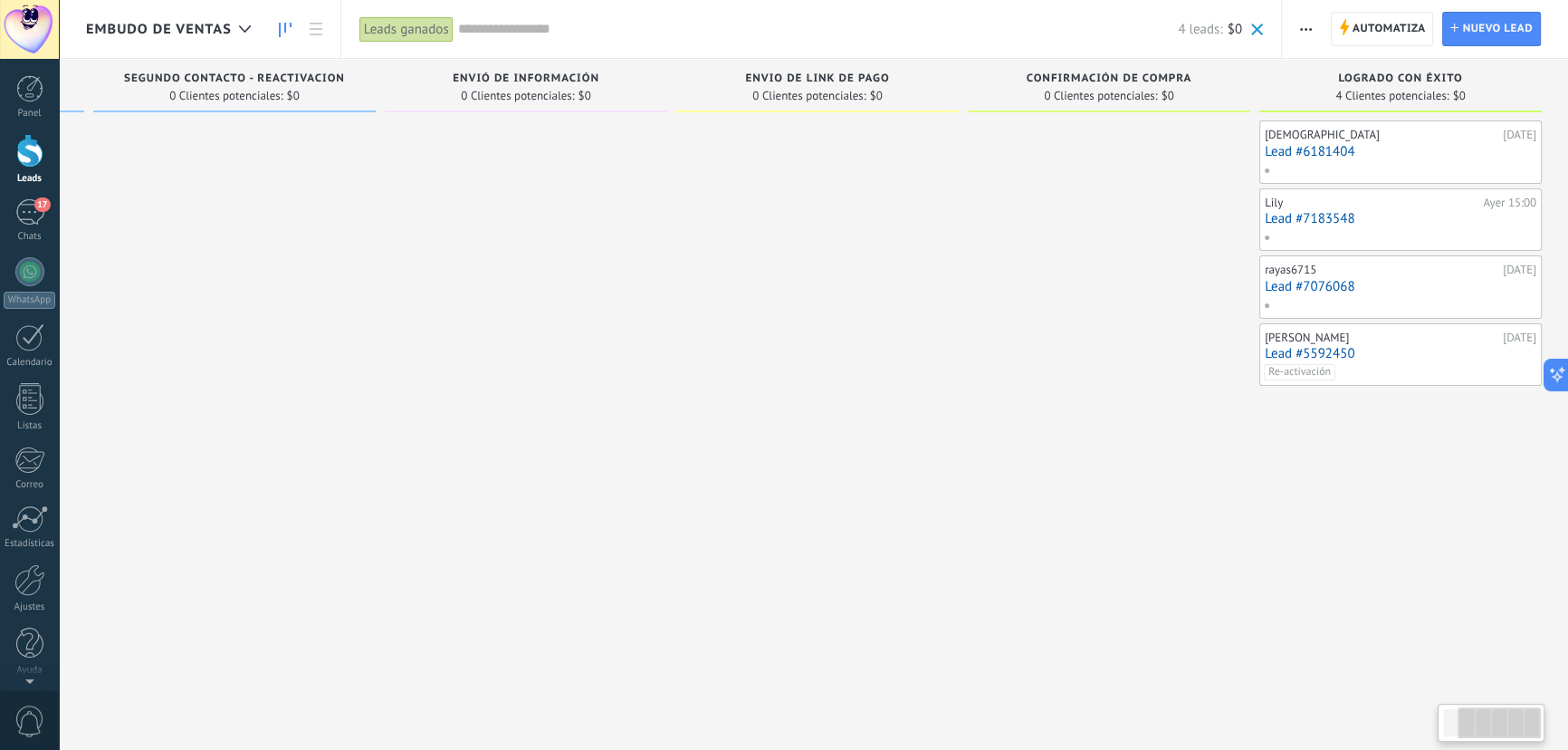
drag, startPoint x: 1344, startPoint y: 414, endPoint x: 754, endPoint y: 489, distance: 594.7
click at [754, 489] on div "Leads Entrantes Solicitudes: [PHONE_NUMBER] Contacto inicial 0 Clientes potenci…" at bounding box center [686, 346] width 1767 height 575
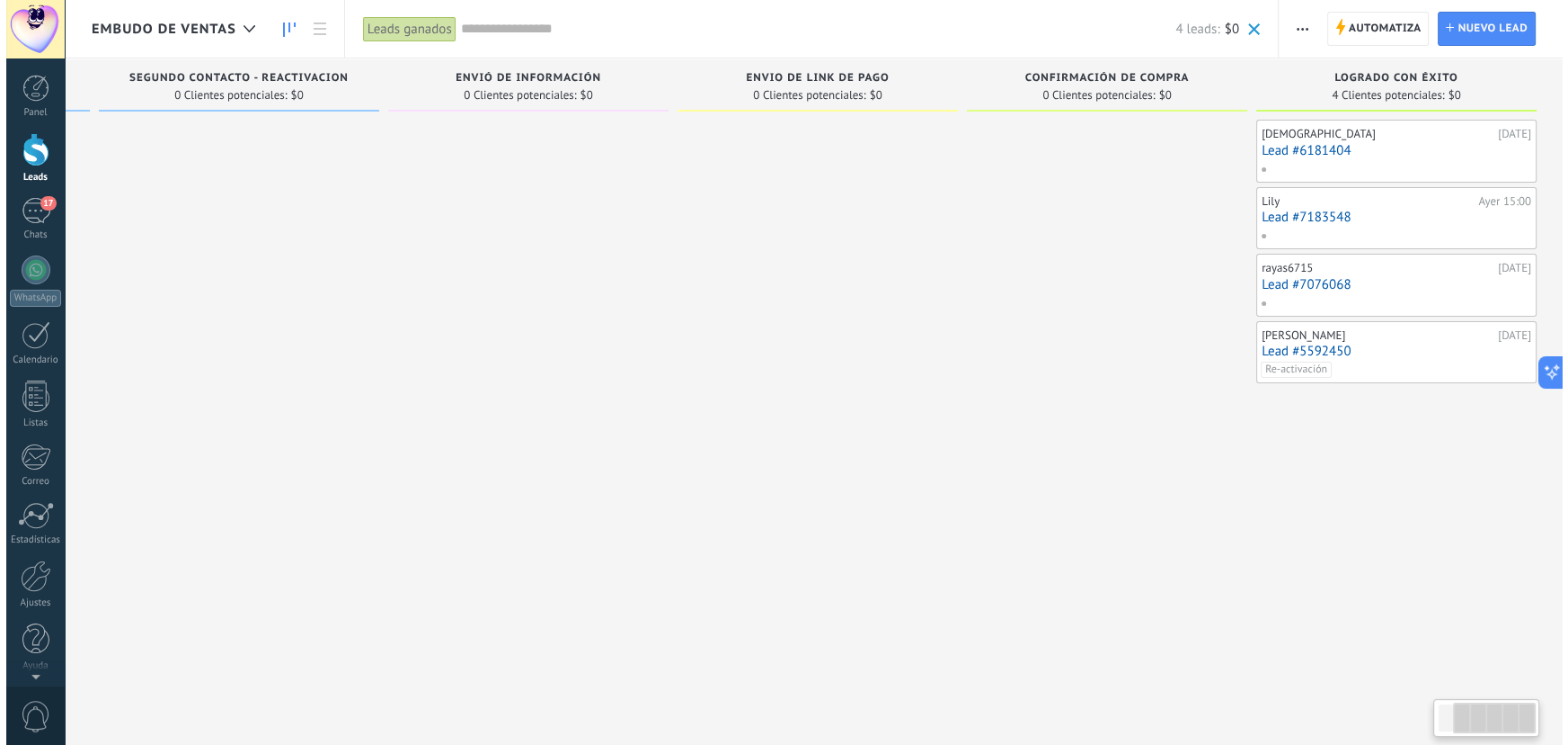
scroll to position [0, 281]
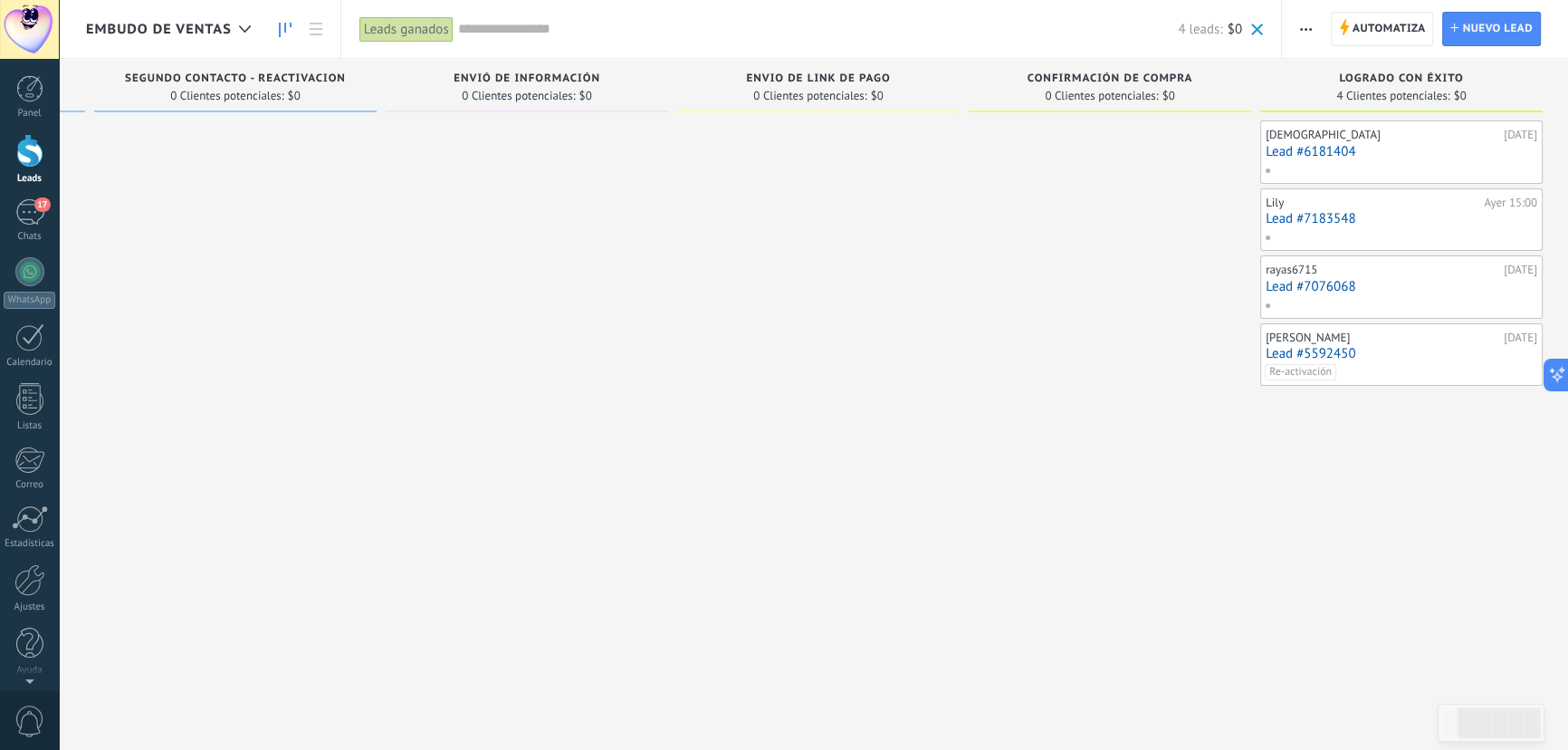
click at [1340, 282] on link "Lead #7076068" at bounding box center [1401, 286] width 272 height 15
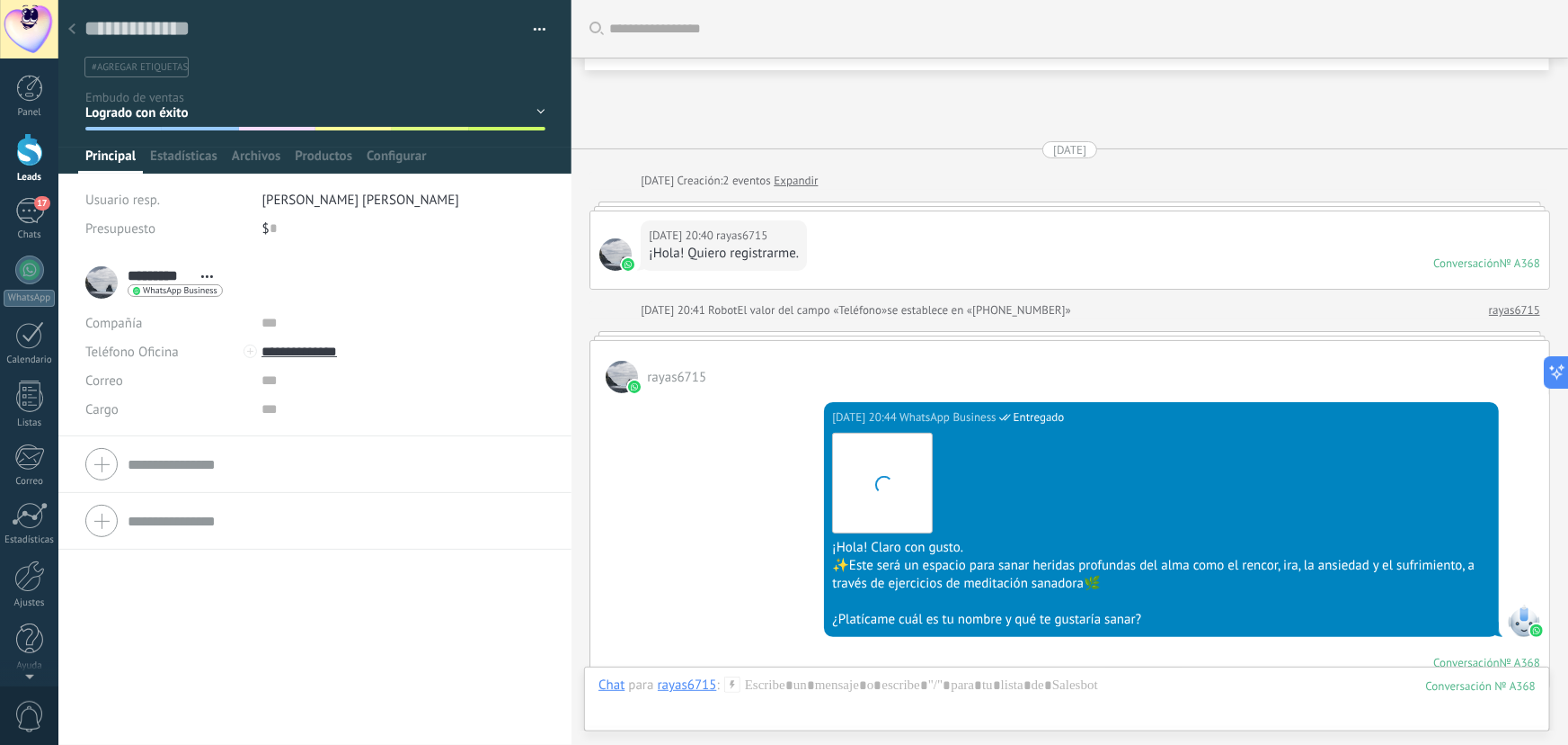
scroll to position [1994, 0]
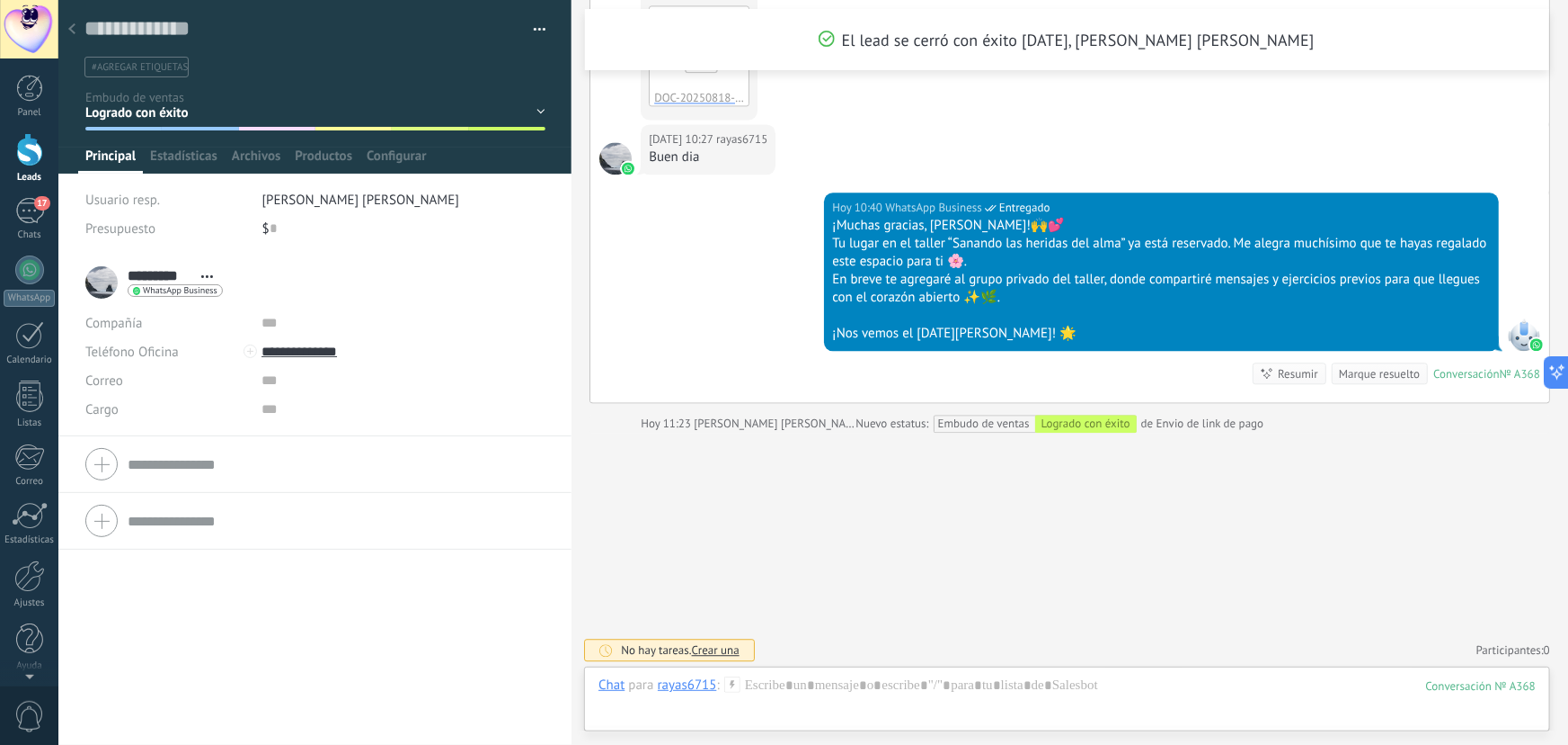
click at [71, 20] on div at bounding box center [71, 29] width 25 height 35
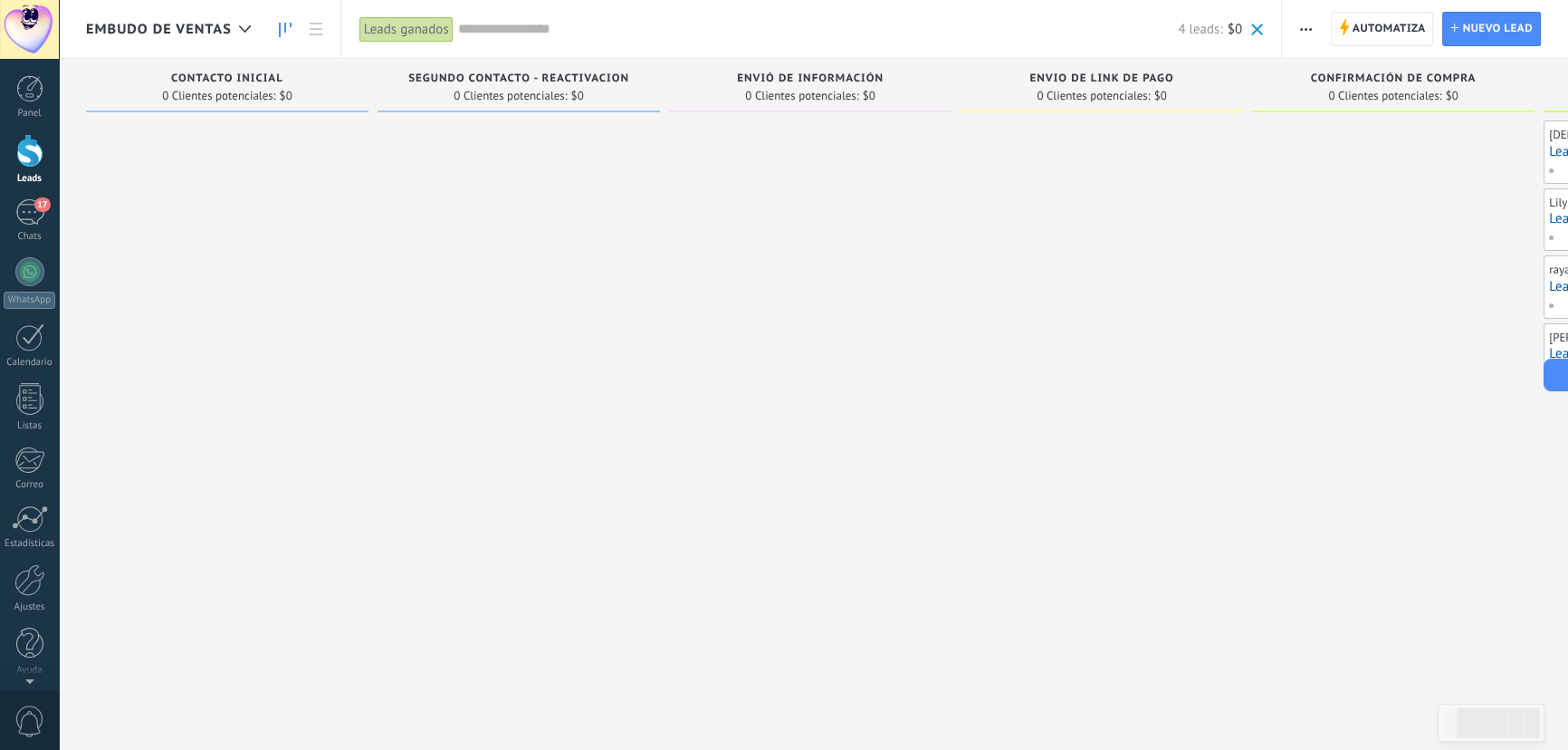
click at [669, 196] on div at bounding box center [811, 377] width 282 height 513
click at [401, 30] on div "Leads ganados" at bounding box center [406, 29] width 94 height 27
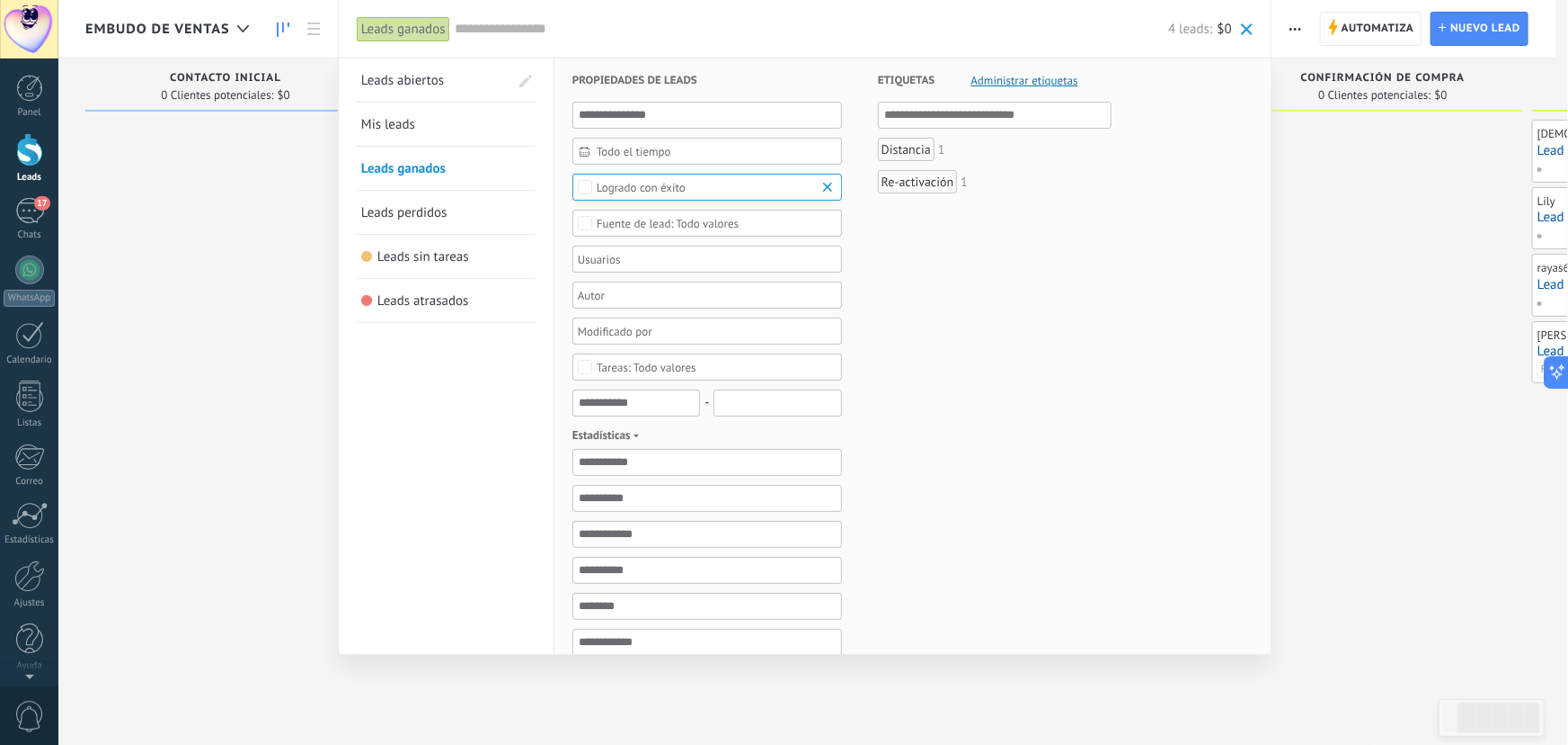
click at [410, 84] on span "Leads abiertos" at bounding box center [402, 80] width 83 height 17
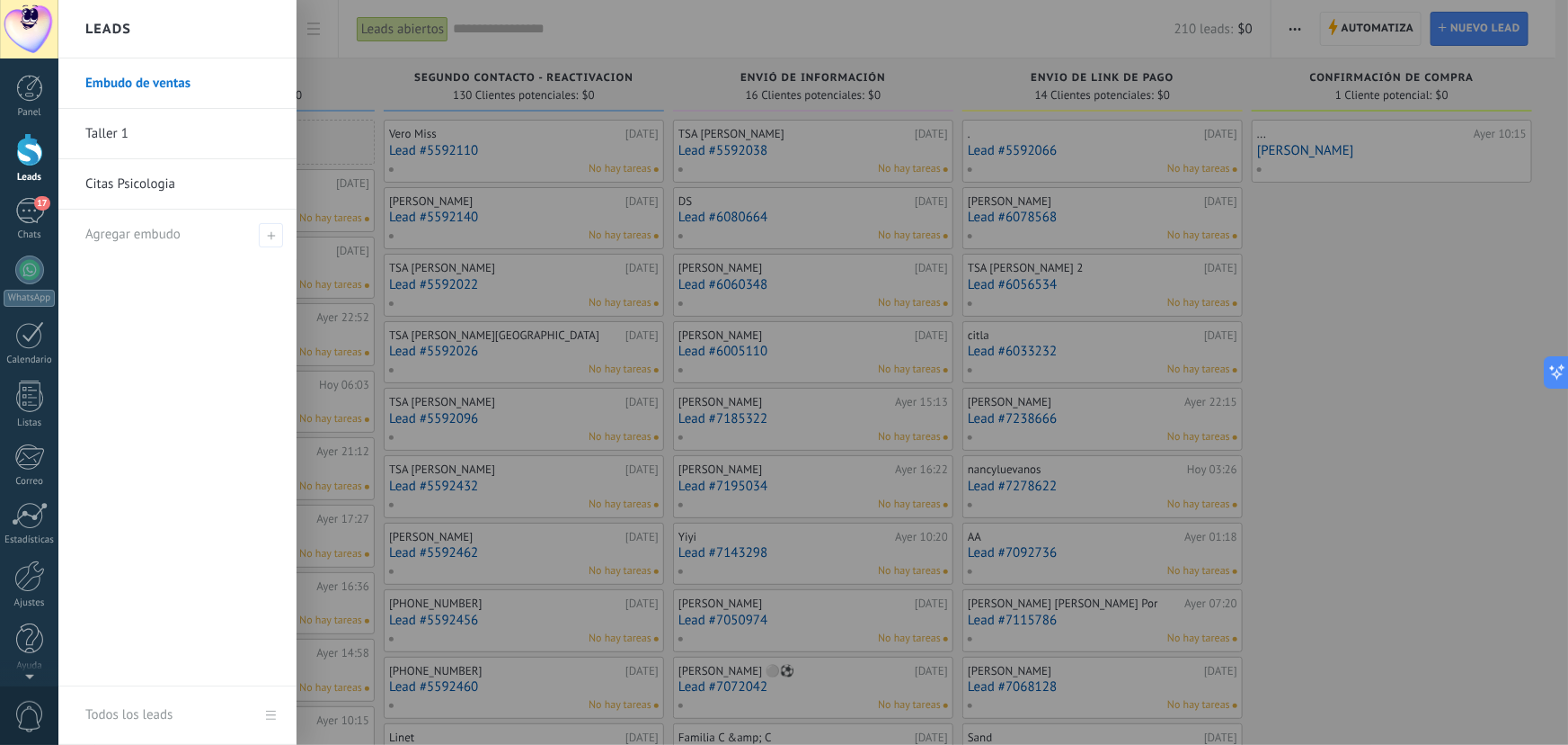
click at [18, 145] on div at bounding box center [29, 150] width 27 height 33
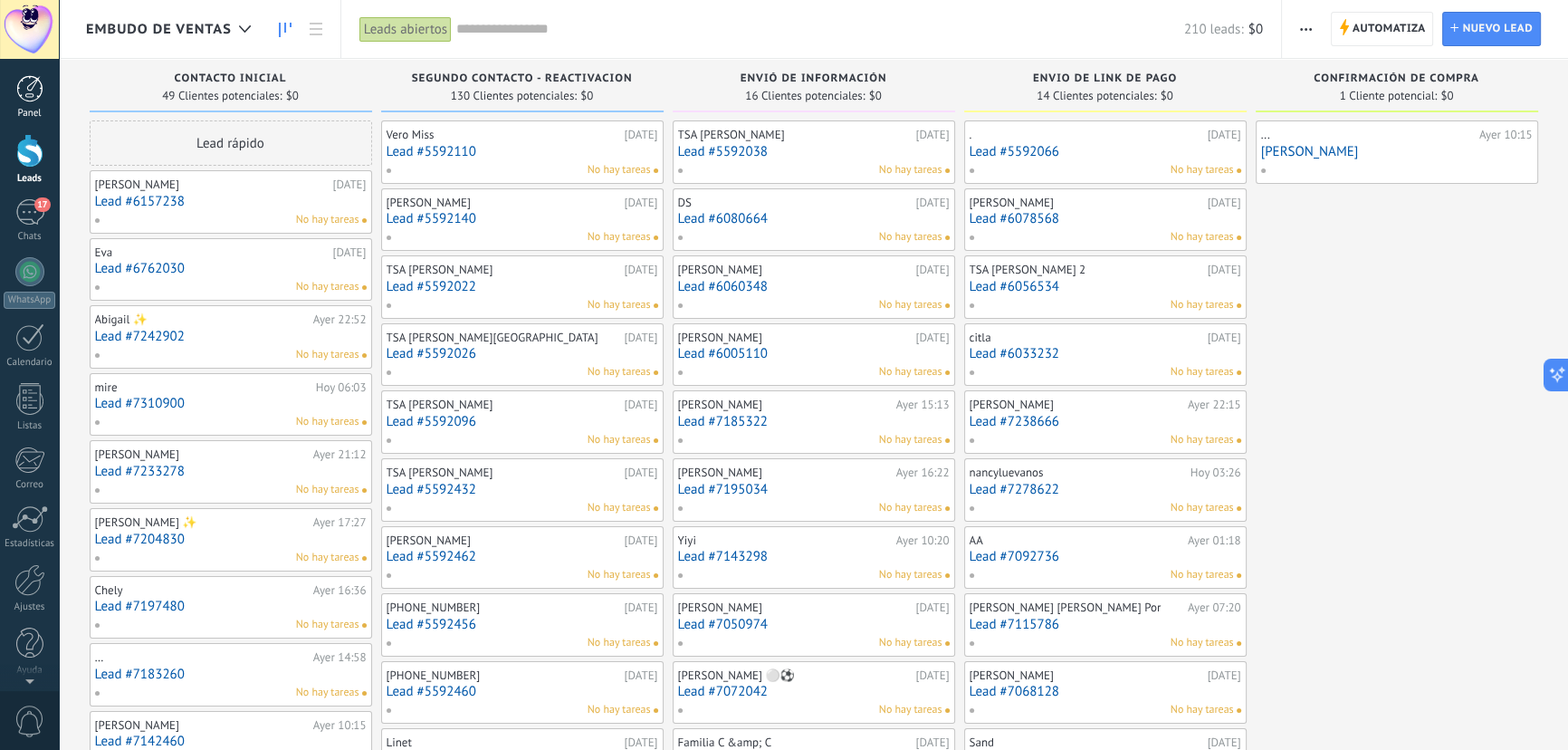
click at [37, 88] on div at bounding box center [29, 88] width 27 height 27
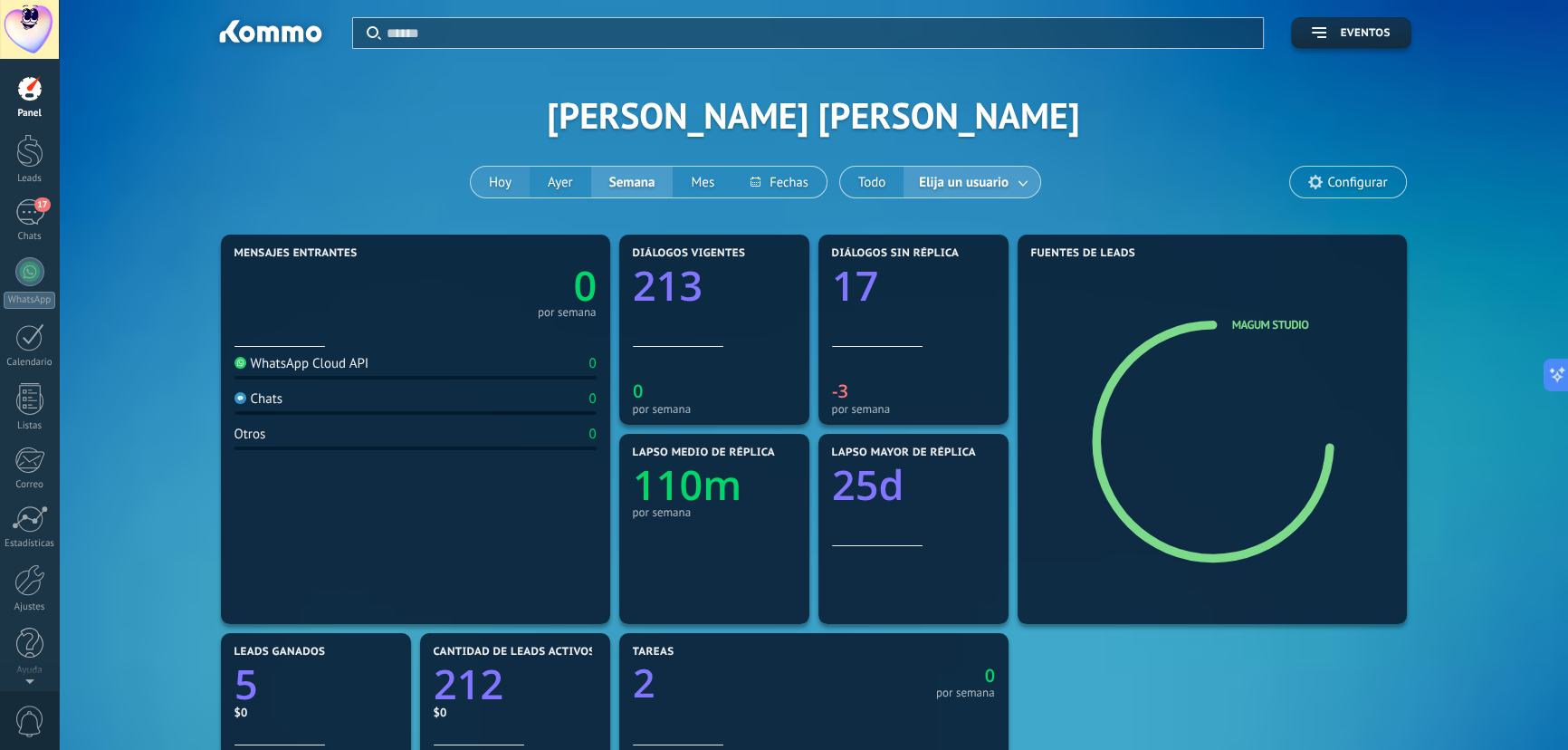
click at [501, 172] on button "Hoy" at bounding box center [500, 182] width 59 height 31
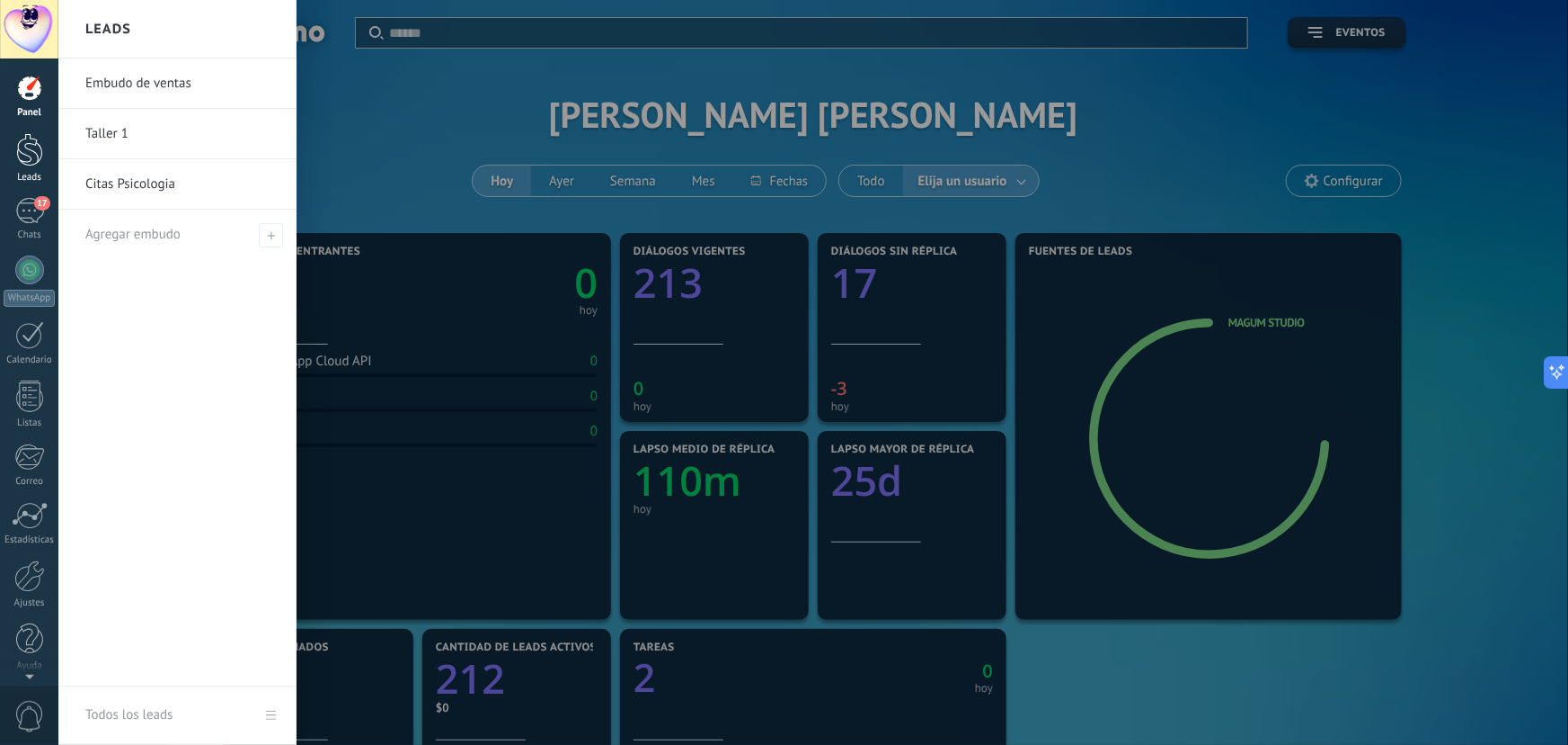
click at [26, 153] on div at bounding box center [29, 150] width 27 height 33
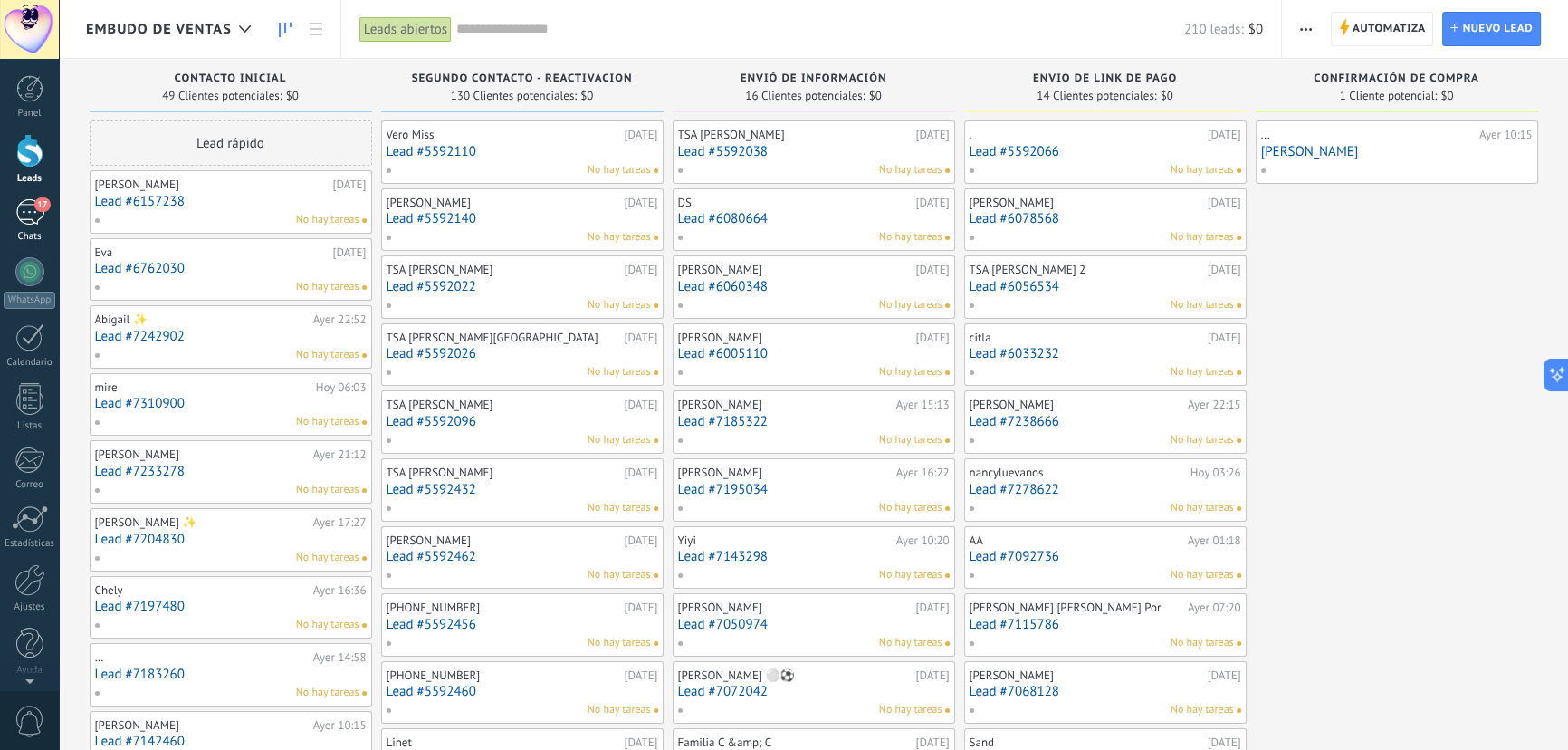
click at [20, 216] on div "17" at bounding box center [29, 212] width 29 height 27
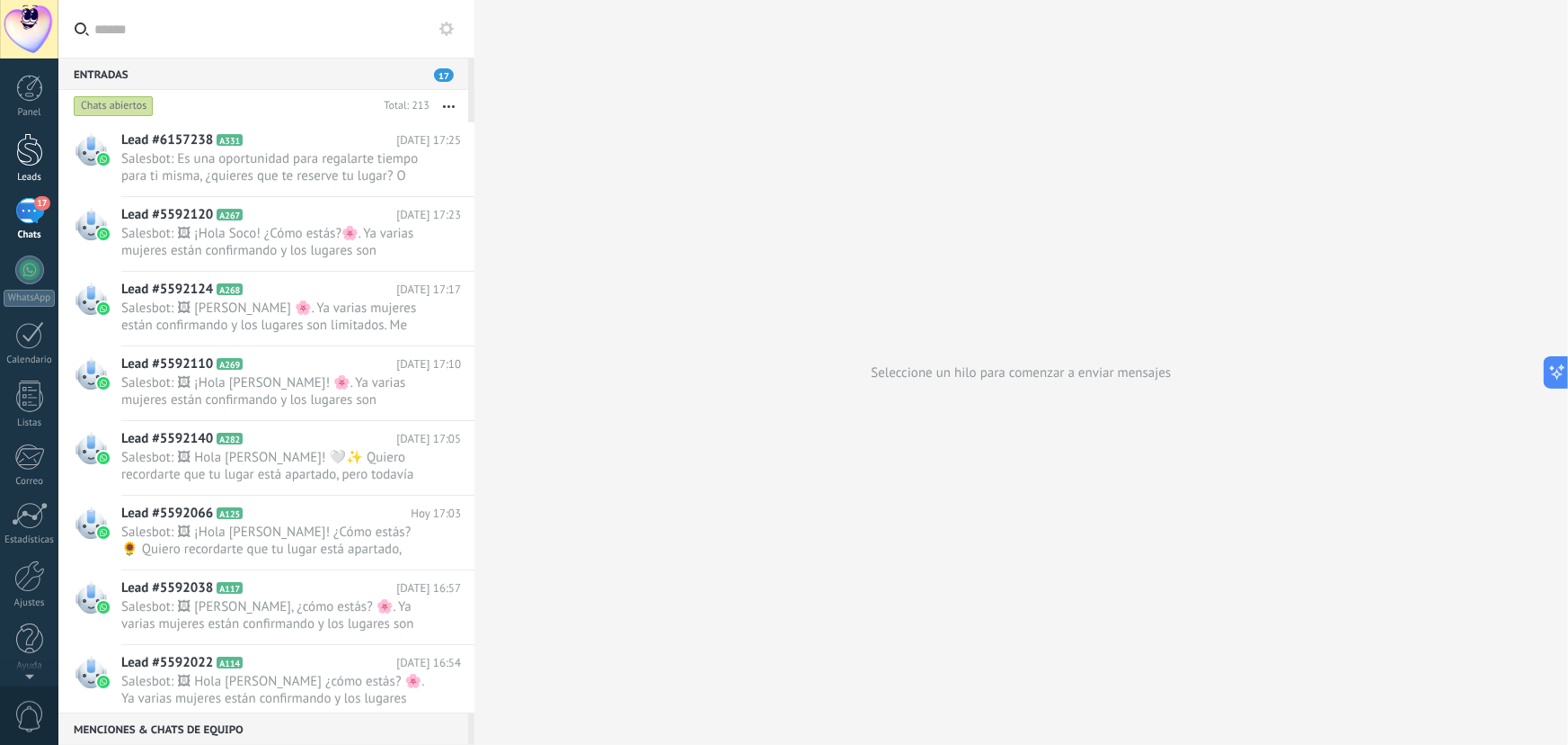
click at [16, 157] on div at bounding box center [29, 150] width 27 height 33
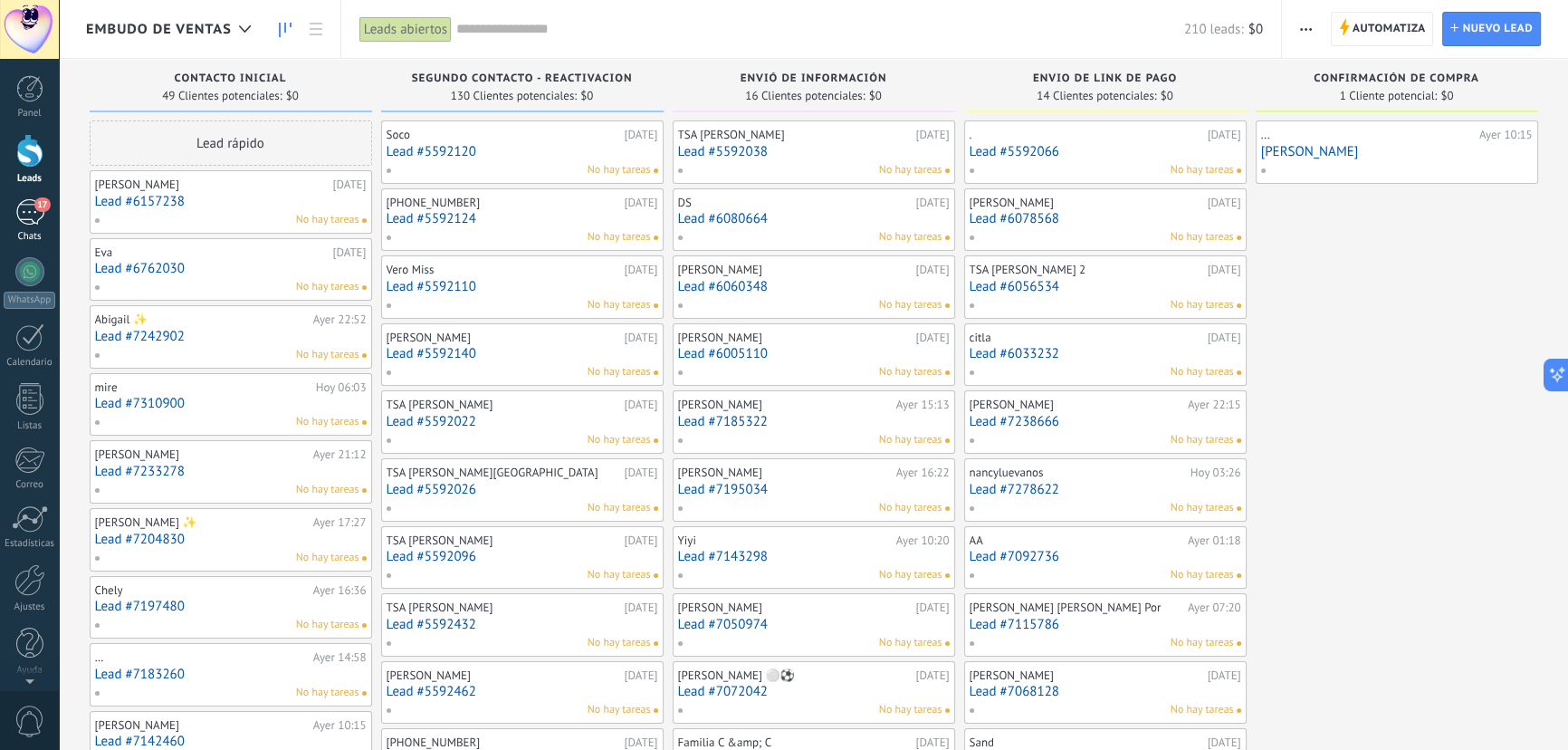
click at [16, 209] on div "17" at bounding box center [29, 212] width 29 height 27
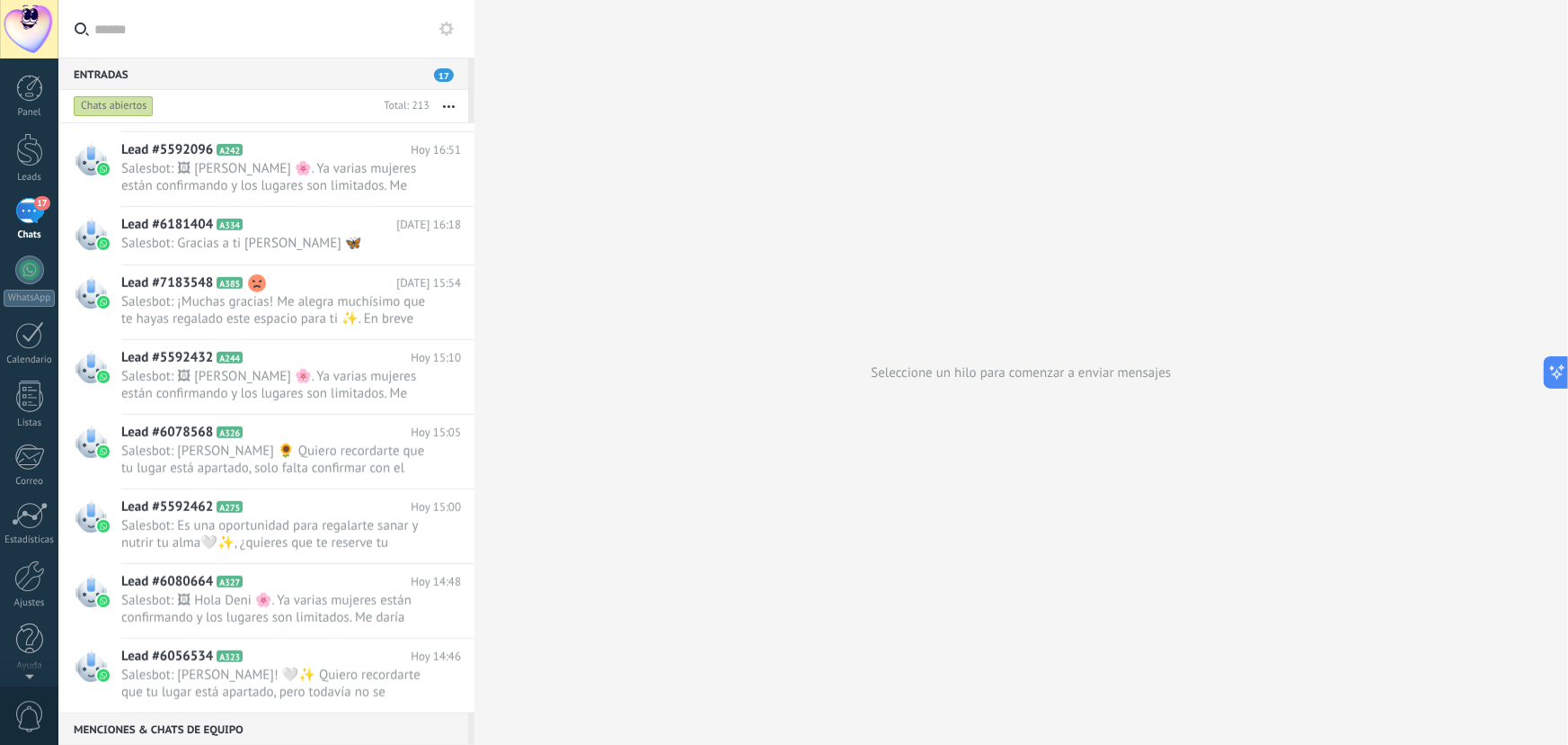
scroll to position [672, 0]
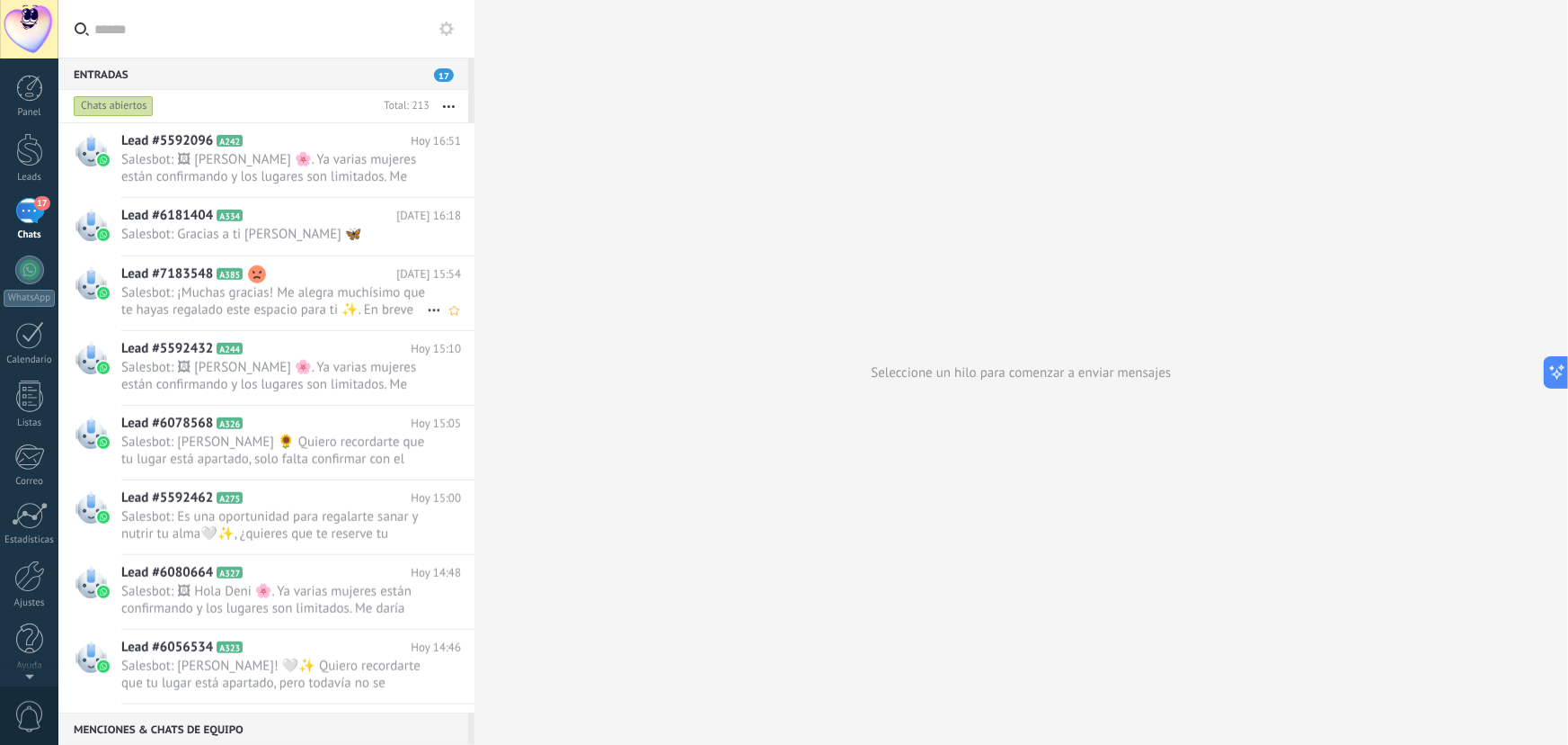
click at [327, 297] on span "Salesbot: ¡Muchas gracias! Me alegra muchísimo que te hayas regalado este espac…" at bounding box center [274, 301] width 306 height 34
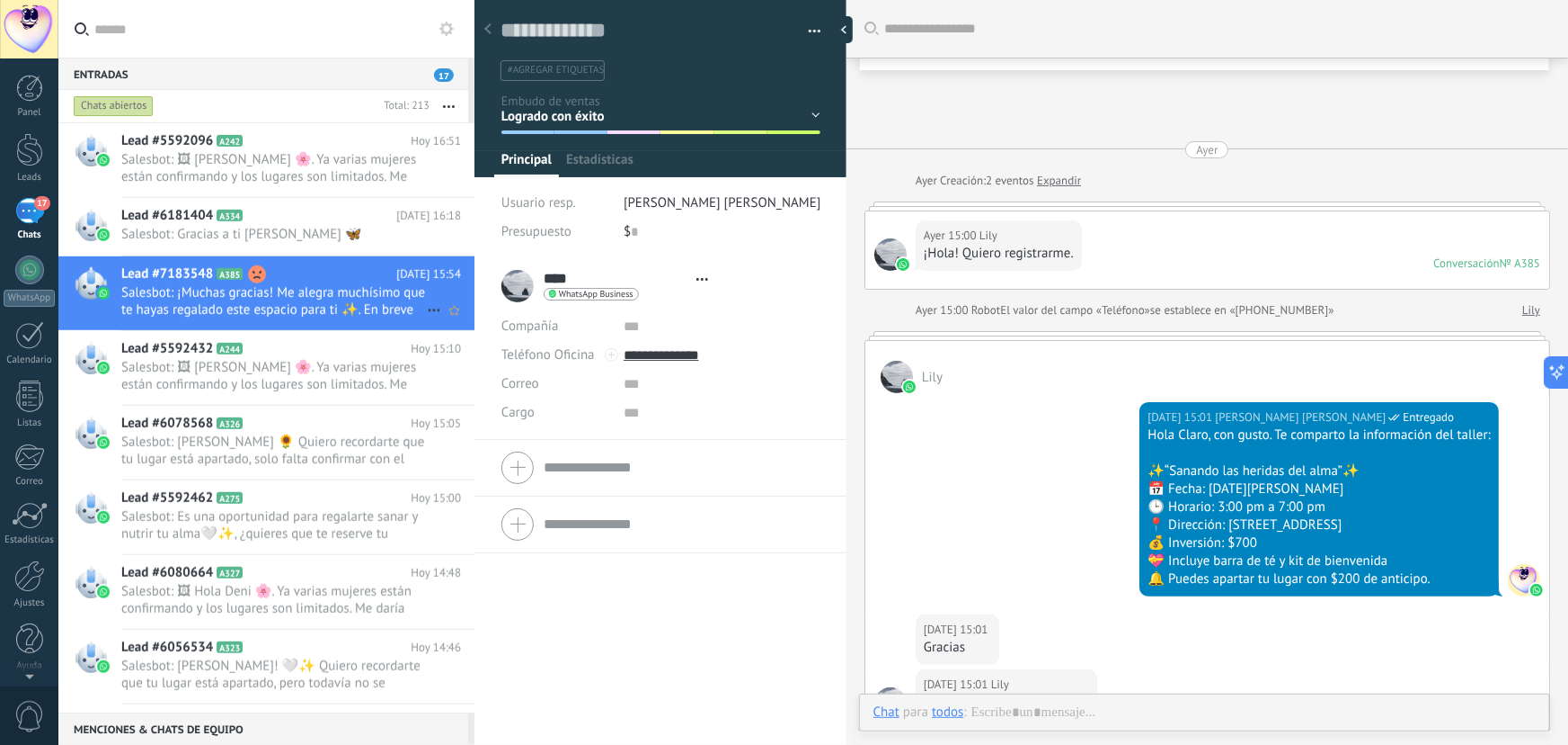
type textarea "**********"
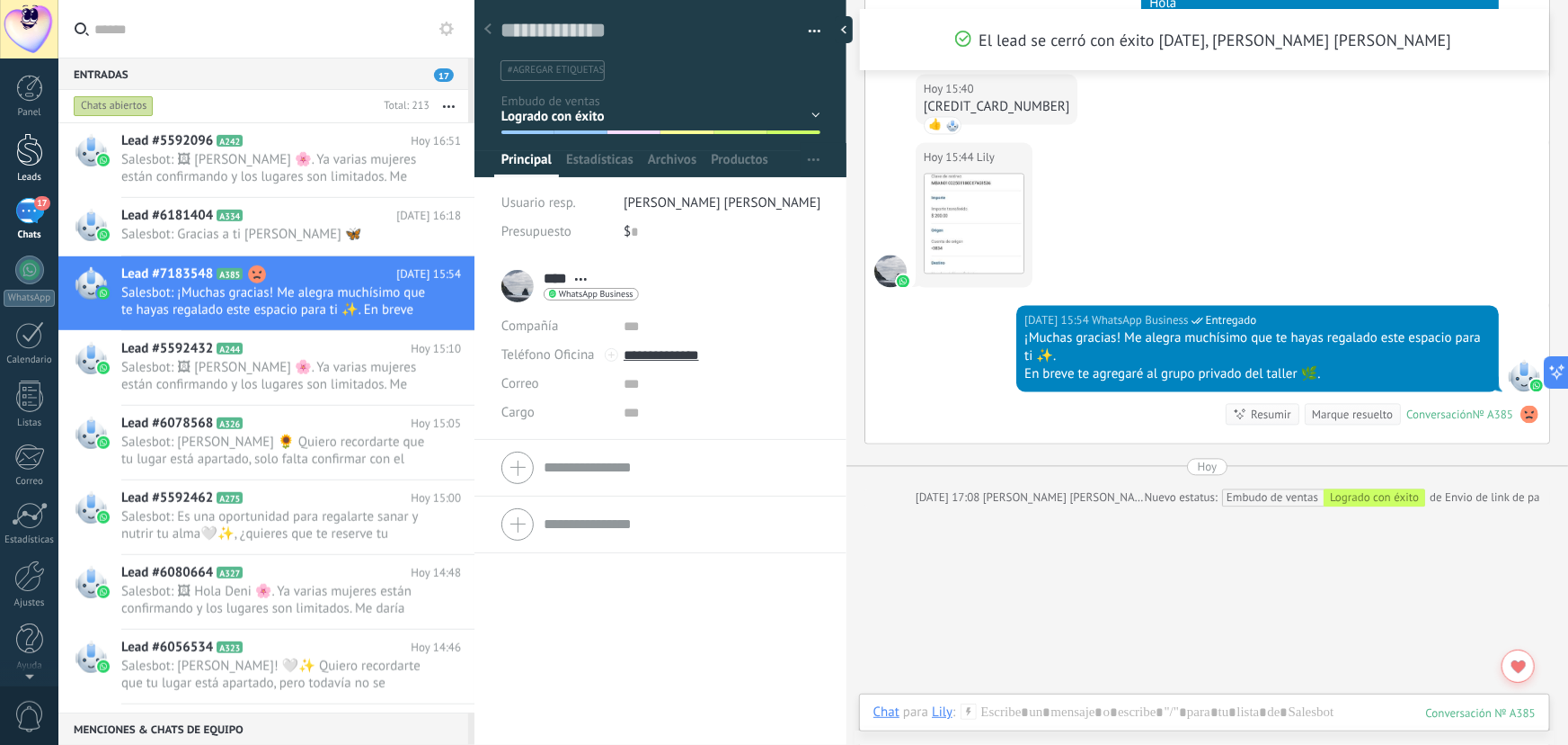
click at [26, 149] on div at bounding box center [29, 150] width 27 height 33
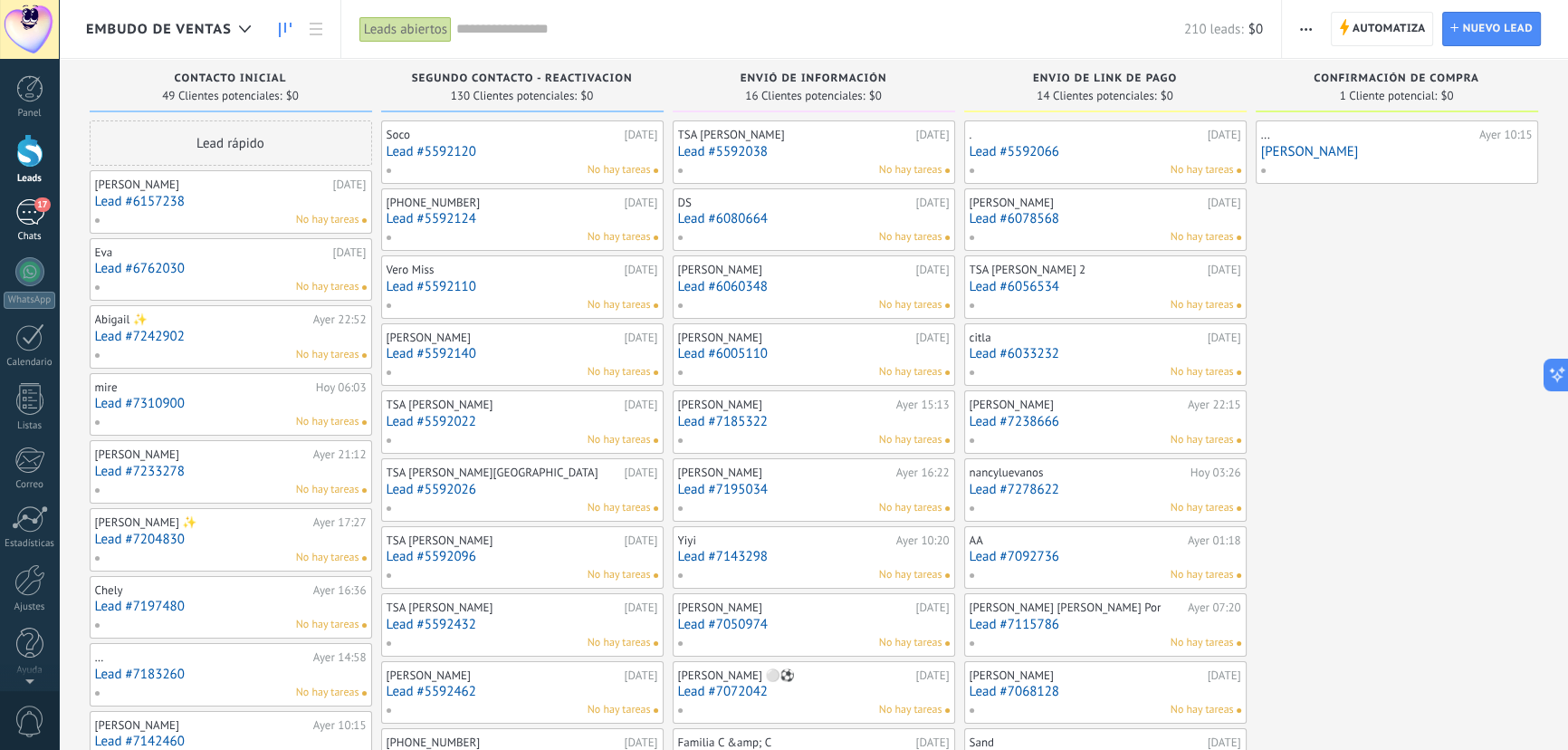
click at [27, 203] on div "17" at bounding box center [29, 212] width 29 height 27
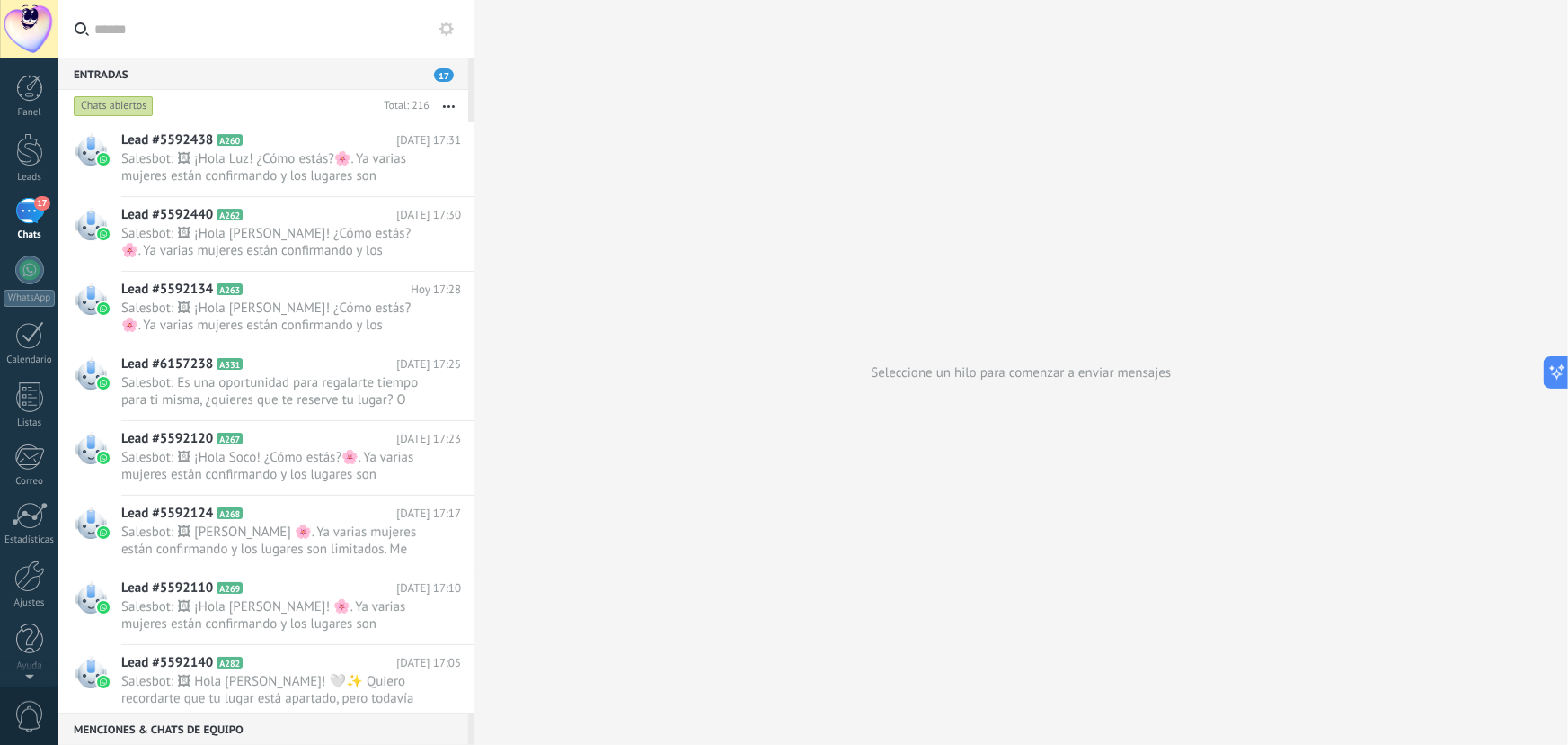
click at [16, 200] on div "17" at bounding box center [29, 211] width 29 height 26
click at [18, 151] on div at bounding box center [29, 150] width 27 height 33
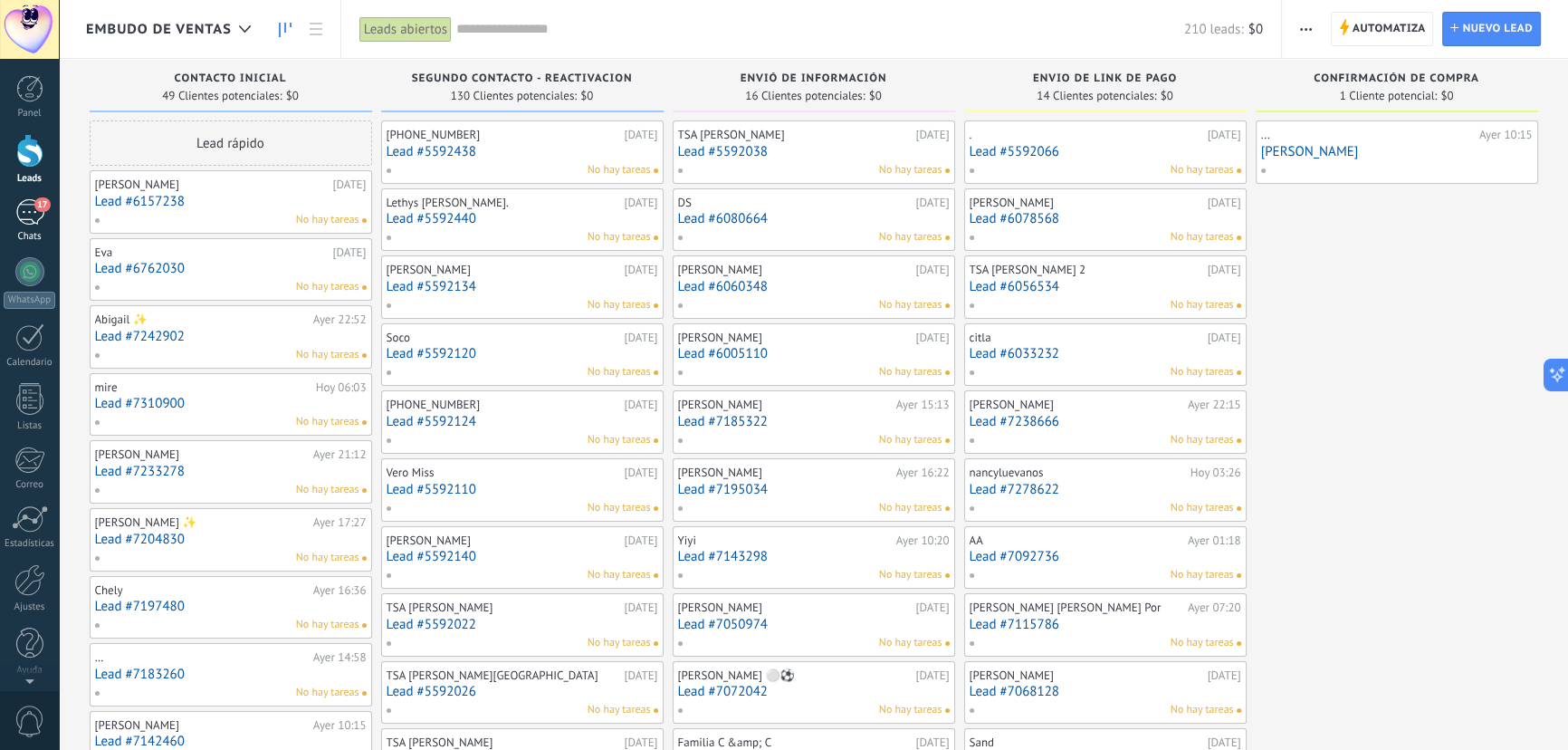
click at [27, 214] on div "17" at bounding box center [29, 212] width 29 height 27
